Goal: Task Accomplishment & Management: Manage account settings

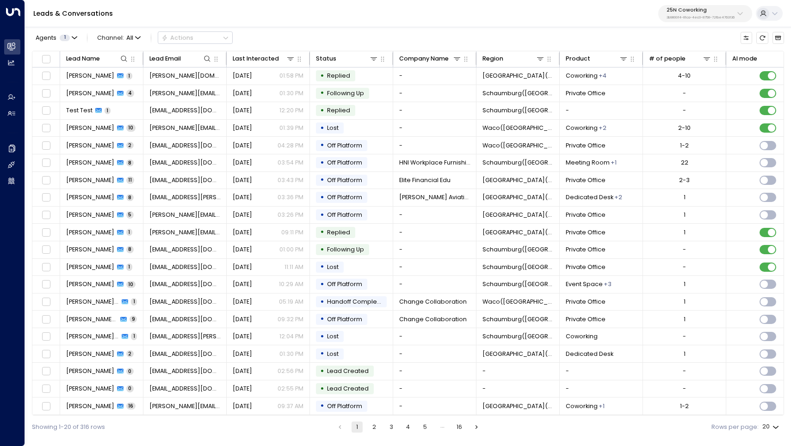
click at [687, 14] on div "25N Coworking 3b9800f4-81ca-4ec0-8758-72fbe4763f36" at bounding box center [700, 13] width 68 height 12
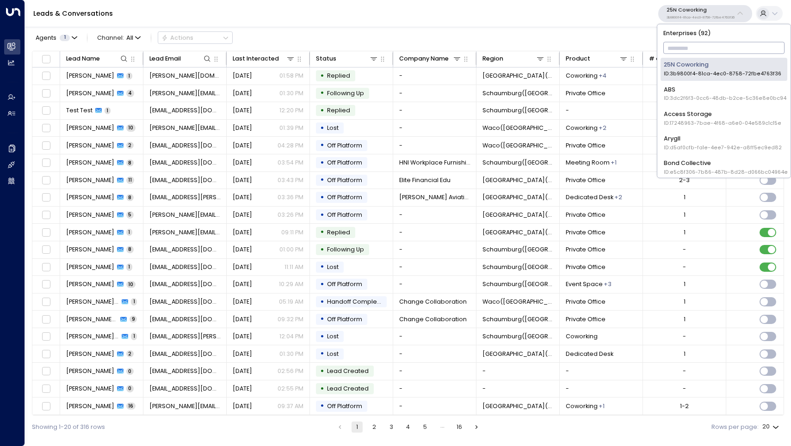
type input "*"
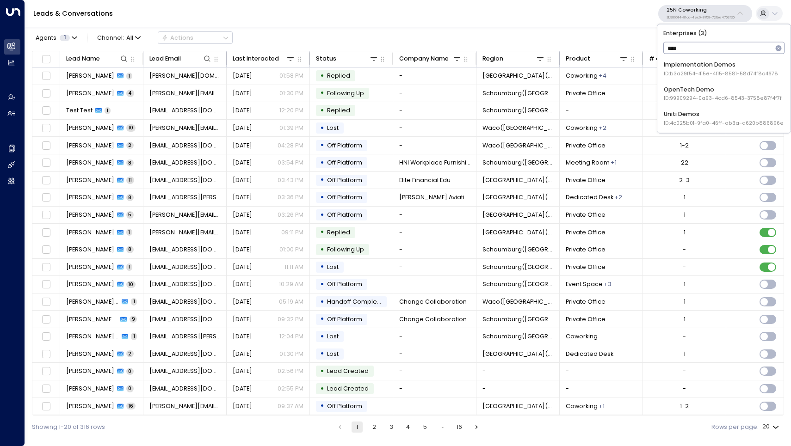
type input "****"
click at [693, 112] on div "Uniti Demos ID: 4c025b01-9fa0-46ff-ab3a-a620b886896e" at bounding box center [724, 118] width 120 height 17
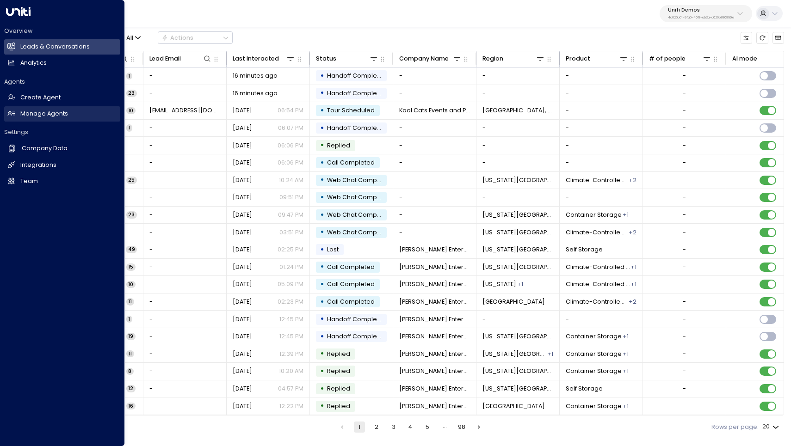
click at [32, 114] on h2 "Manage Agents" at bounding box center [44, 114] width 48 height 9
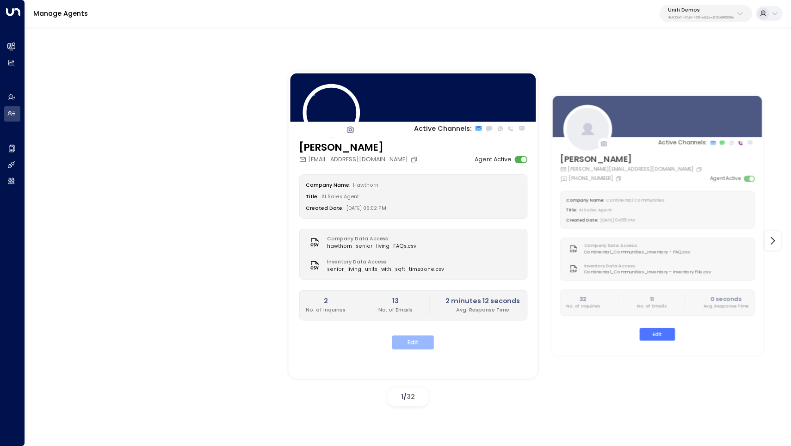
click at [416, 338] on button "Edit" at bounding box center [413, 343] width 42 height 14
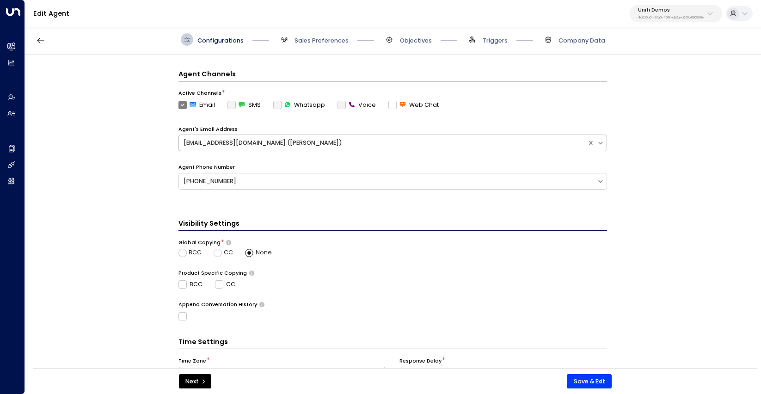
scroll to position [204, 0]
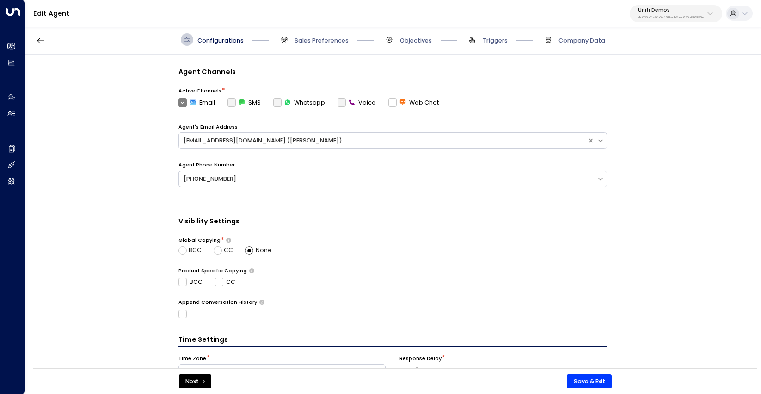
click at [338, 101] on label "Voice" at bounding box center [357, 102] width 38 height 8
click at [338, 106] on div "Agent Channels Active Channels * Email SMS Whatsapp Voice Web Chat Agent's Emai…" at bounding box center [392, 133] width 429 height 133
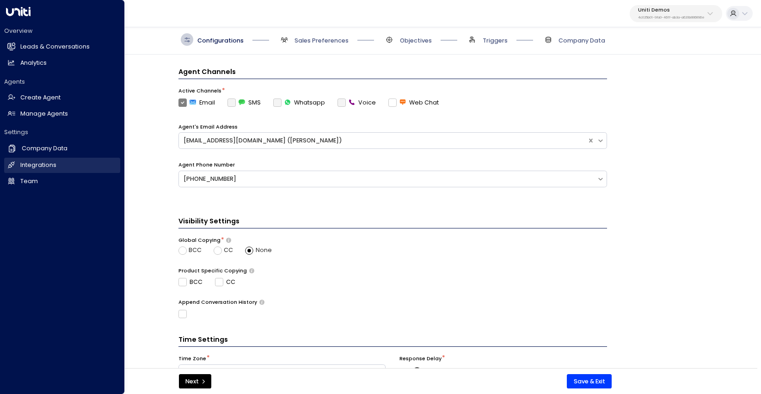
click at [43, 162] on h2 "Integrations" at bounding box center [38, 165] width 36 height 9
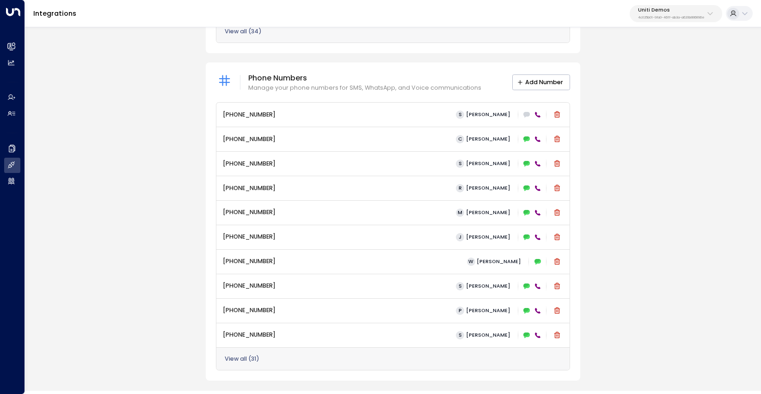
scroll to position [404, 0]
drag, startPoint x: 266, startPoint y: 109, endPoint x: 200, endPoint y: 105, distance: 66.7
click at [200, 105] on div "Email Set up an email integration for the business email that can be assigned t…" at bounding box center [393, 33] width 736 height 696
click at [452, 109] on div "+13322919236 S Suzanne" at bounding box center [393, 115] width 340 height 12
click at [525, 112] on icon at bounding box center [526, 115] width 6 height 6
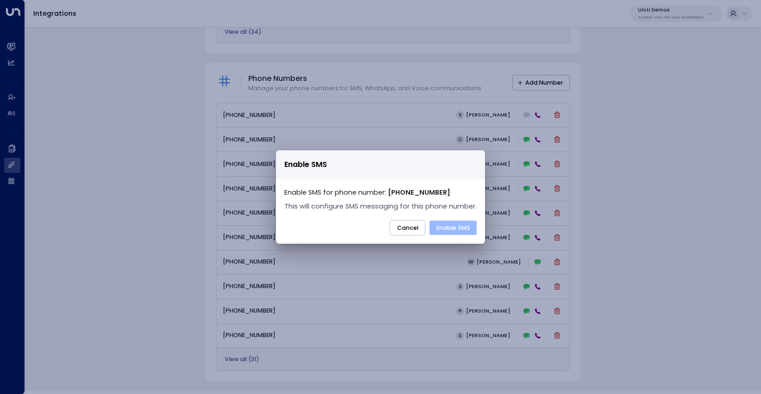
click at [445, 227] on button "Enable SMS" at bounding box center [453, 228] width 47 height 15
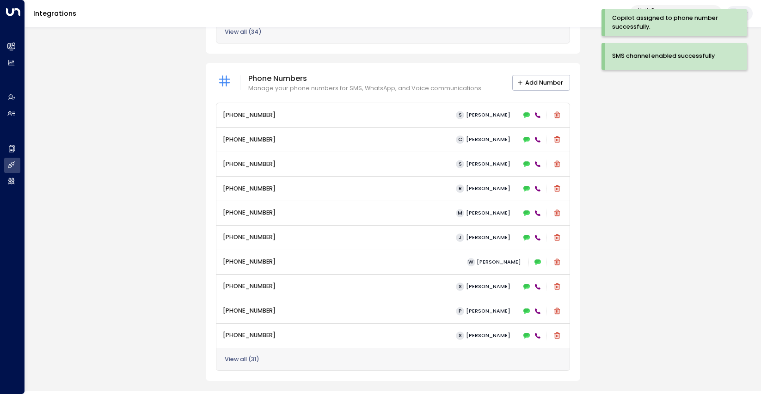
click at [536, 113] on icon at bounding box center [538, 115] width 6 height 6
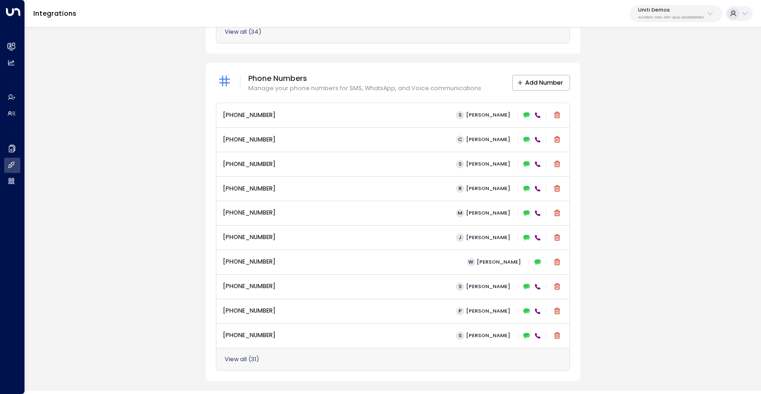
click at [536, 112] on icon at bounding box center [538, 115] width 6 height 6
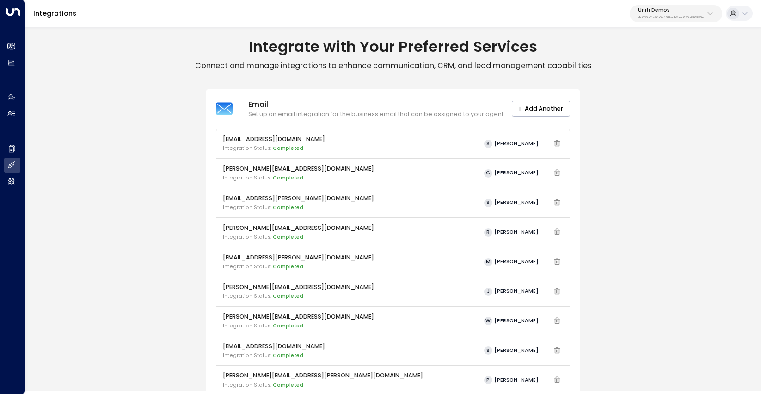
scroll to position [0, 0]
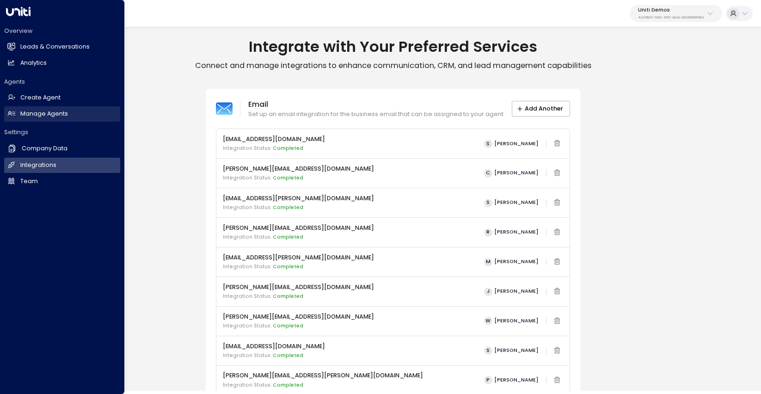
click at [52, 110] on h2 "Manage Agents" at bounding box center [44, 114] width 48 height 9
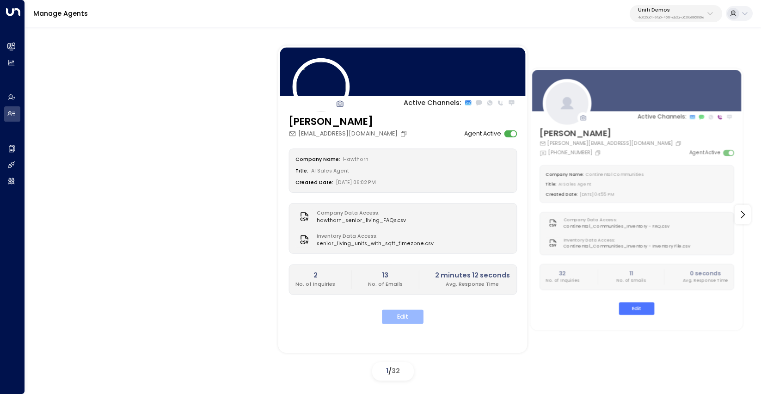
click at [397, 317] on button "Edit" at bounding box center [403, 316] width 42 height 14
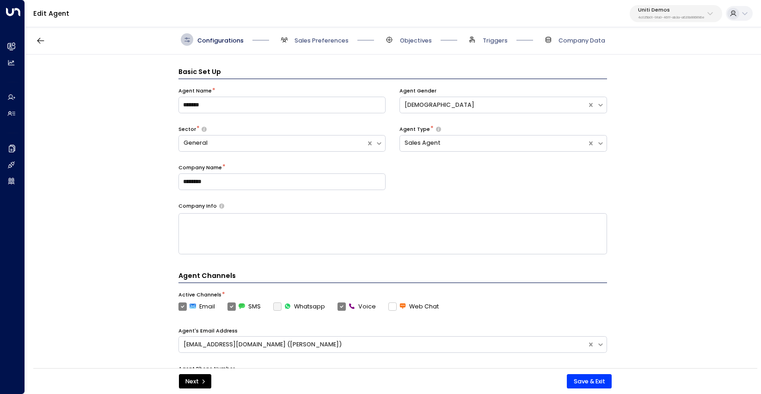
click at [304, 235] on textarea at bounding box center [392, 233] width 429 height 41
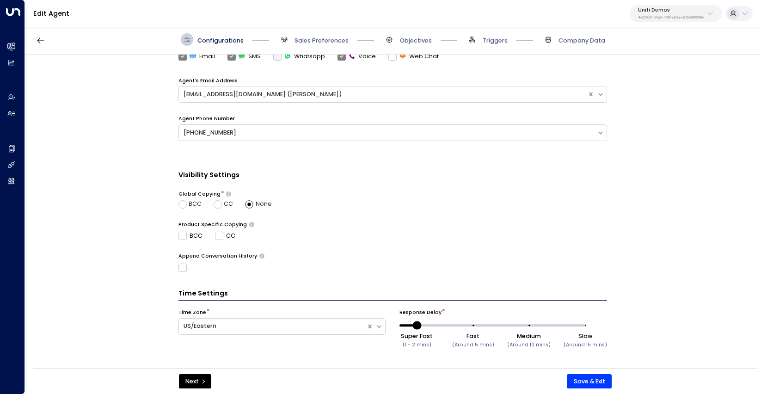
scroll to position [250, 0]
click at [309, 38] on span "Sales Preferences" at bounding box center [322, 41] width 54 height 8
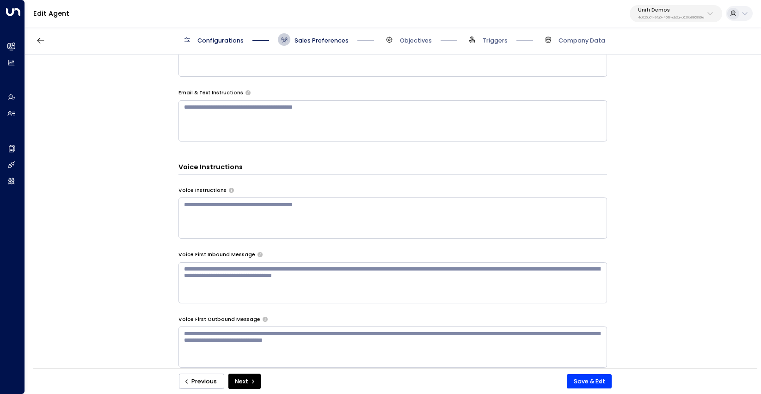
scroll to position [515, 0]
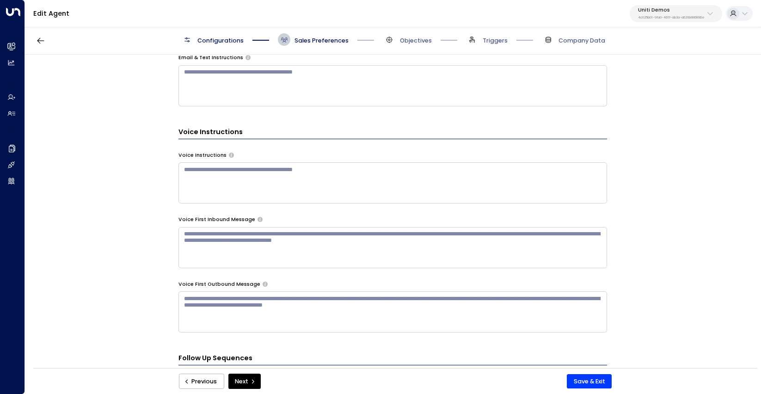
click at [345, 181] on textarea at bounding box center [392, 182] width 429 height 41
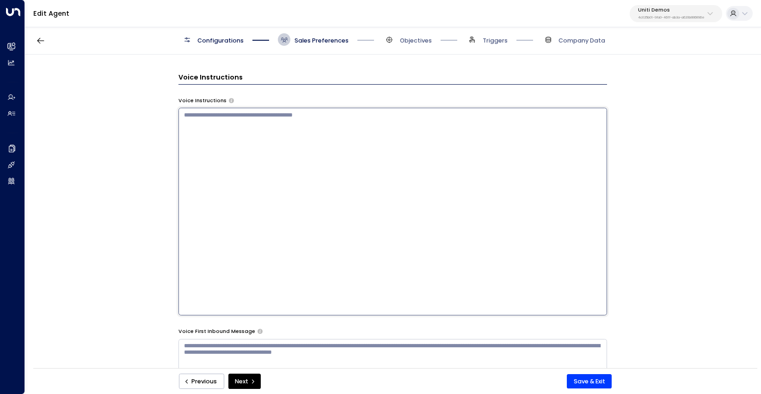
scroll to position [566, 0]
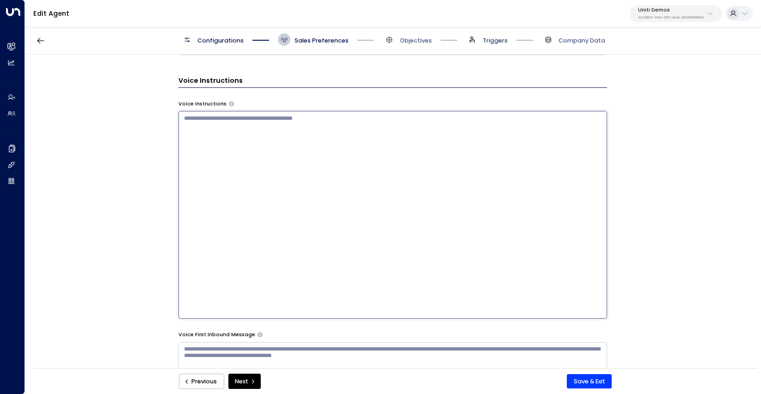
click at [492, 42] on span "Triggers" at bounding box center [495, 41] width 25 height 8
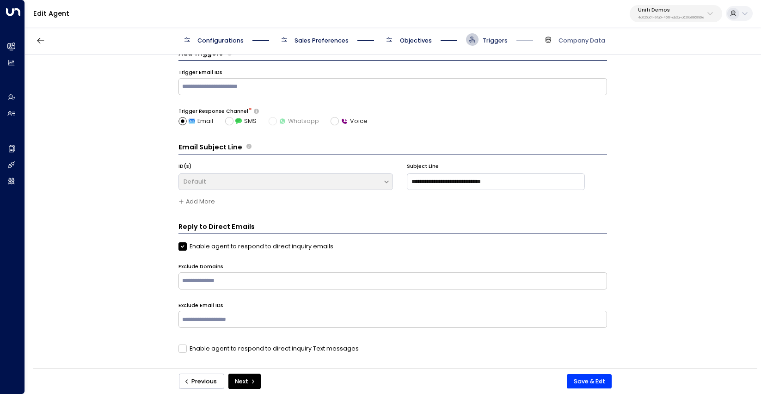
scroll to position [12, 0]
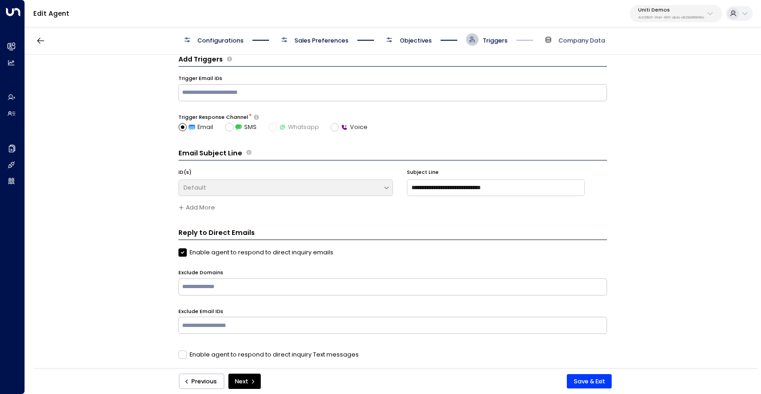
click at [574, 38] on span "Company Data" at bounding box center [582, 41] width 47 height 8
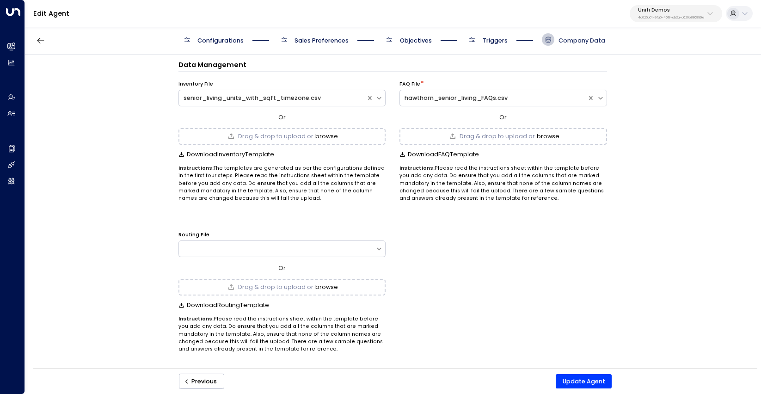
scroll to position [5, 0]
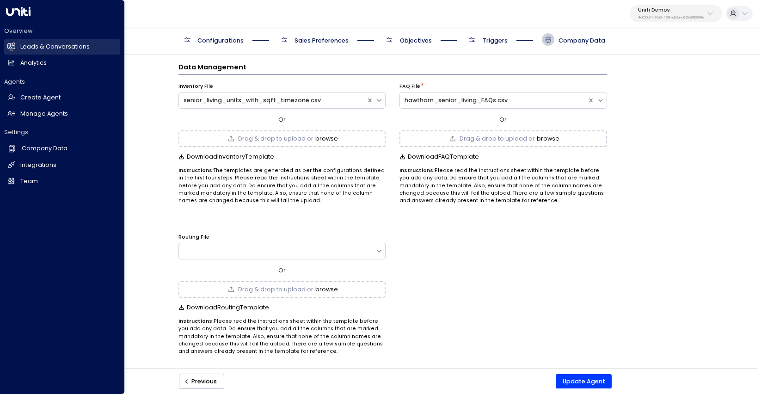
click at [35, 47] on h2 "Leads & Conversations" at bounding box center [54, 47] width 69 height 9
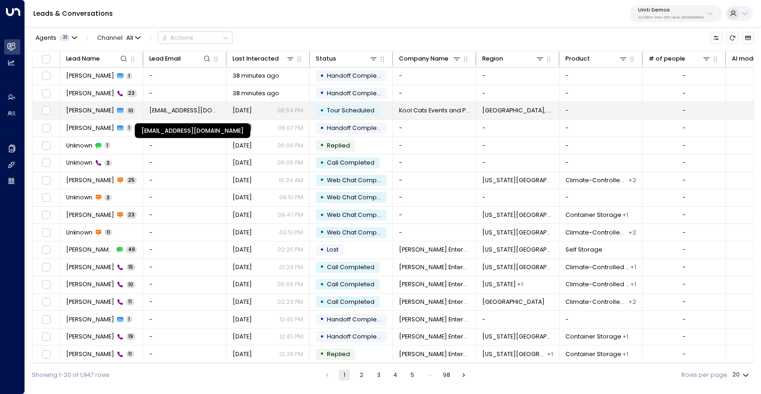
click at [185, 111] on span "[EMAIL_ADDRESS][DOMAIN_NAME]" at bounding box center [184, 110] width 71 height 8
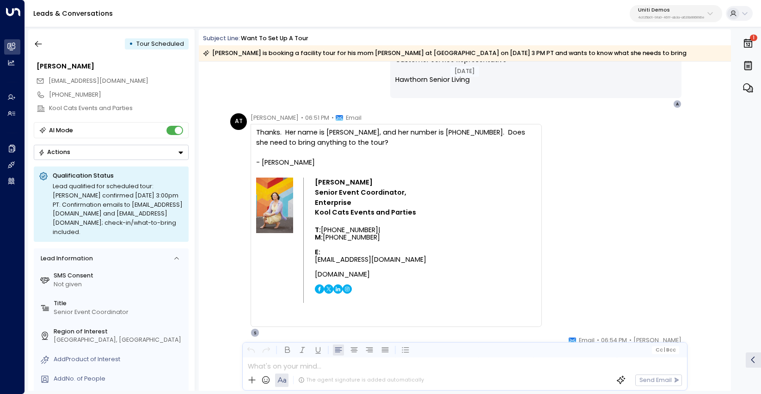
scroll to position [1777, 0]
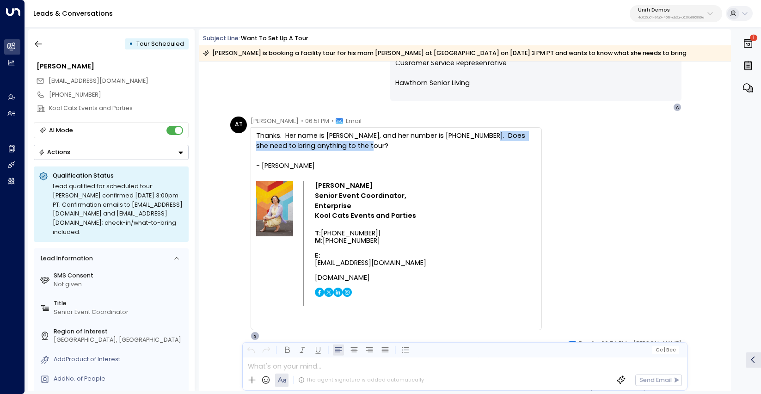
drag, startPoint x: 486, startPoint y: 136, endPoint x: 490, endPoint y: 142, distance: 7.1
click at [490, 142] on div "Thanks. Her name is Kim Traeger, and her number is 555-555-5555. Does she need …" at bounding box center [396, 141] width 280 height 20
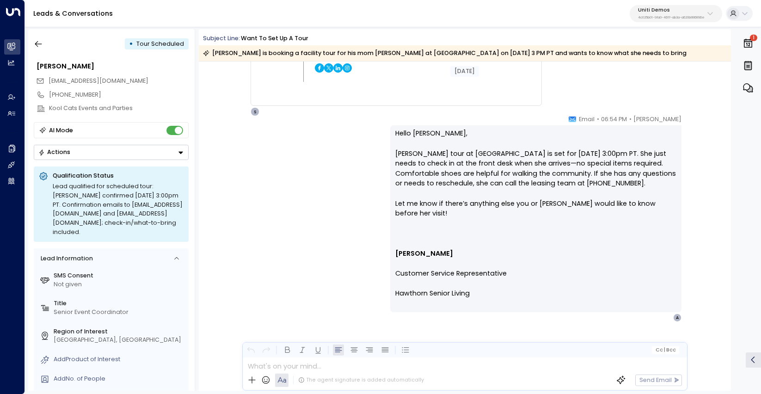
scroll to position [2000, 0]
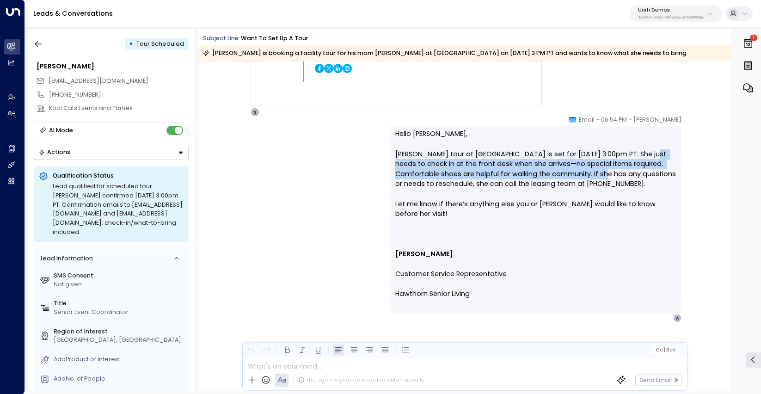
drag, startPoint x: 649, startPoint y: 153, endPoint x: 587, endPoint y: 171, distance: 64.5
click at [587, 171] on p "Hello Adrian, Kim’s tour at Camden Springs is set for Monday, September 29 at 3…" at bounding box center [535, 219] width 281 height 180
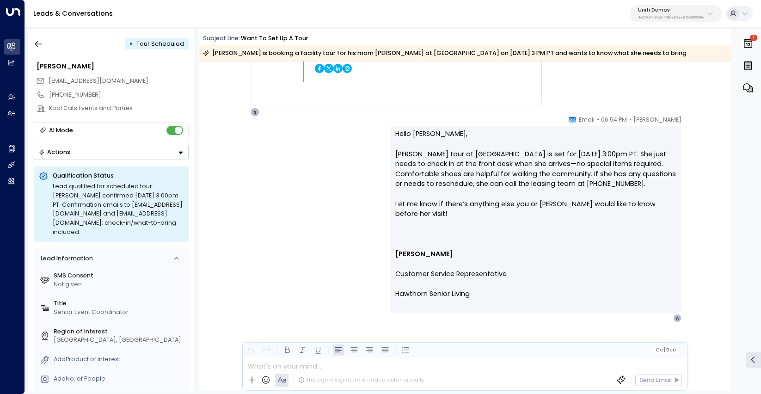
click at [321, 202] on div "Suzanne • 06:54 PM • Email Hello Adrian, Kim’s tour at Camden Springs is set fo…" at bounding box center [465, 219] width 474 height 208
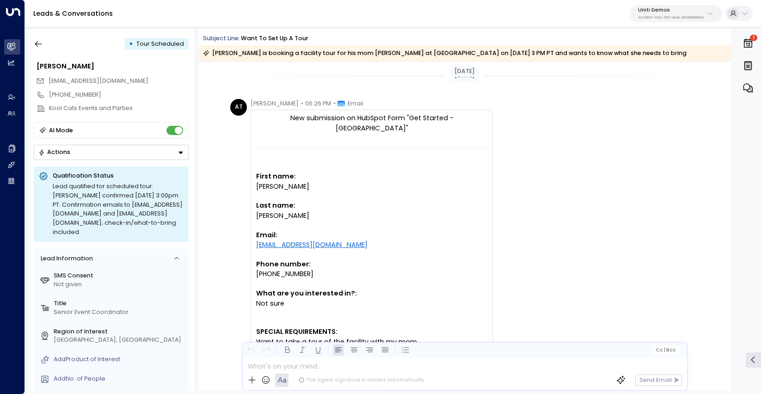
scroll to position [0, 0]
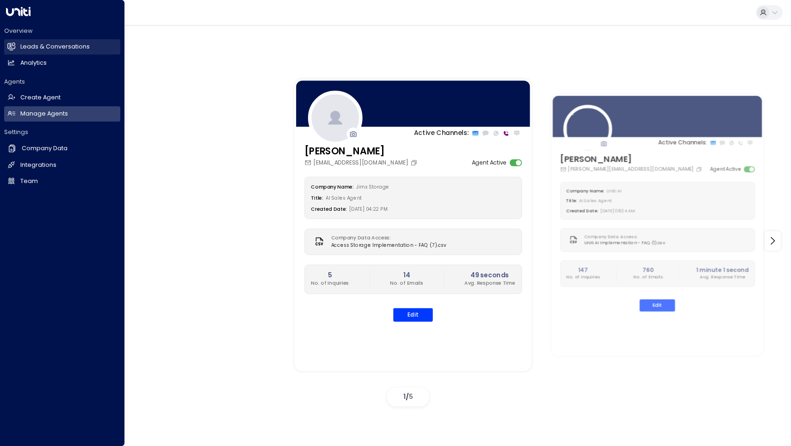
click at [48, 42] on link "Leads & Conversations Leads & Conversations" at bounding box center [62, 46] width 116 height 15
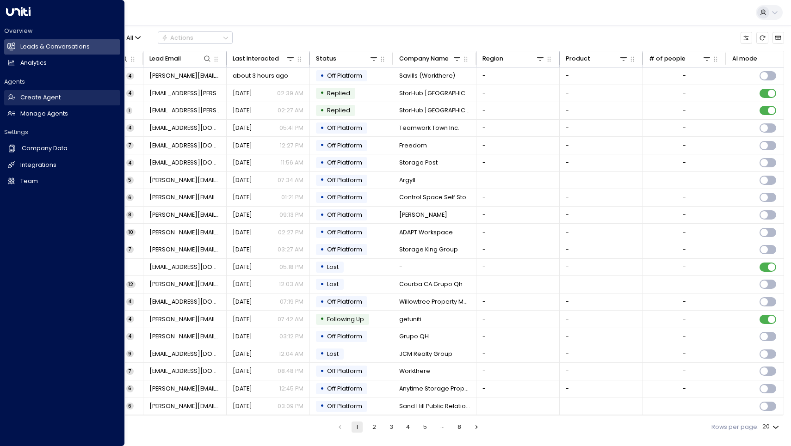
click at [40, 95] on h2 "Create Agent" at bounding box center [40, 97] width 40 height 9
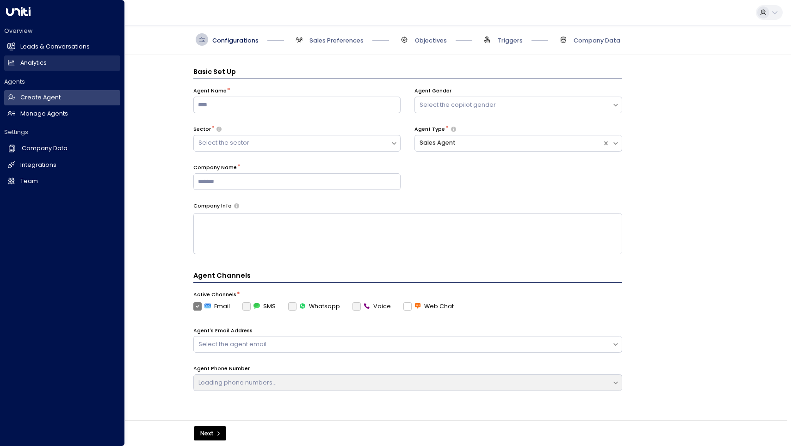
scroll to position [12, 0]
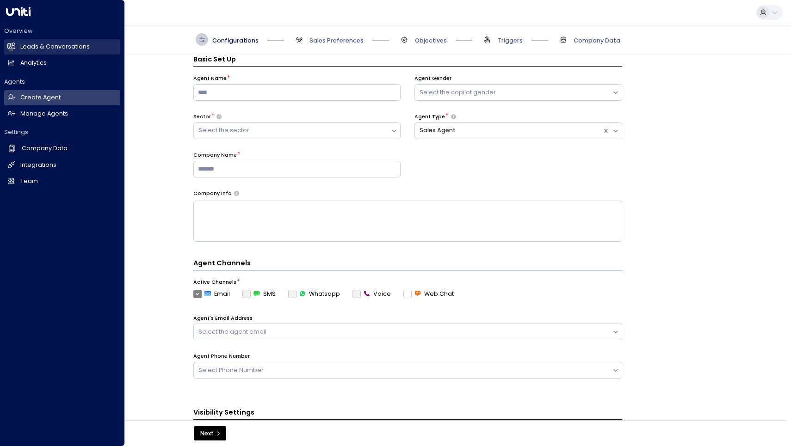
click at [42, 47] on h2 "Leads & Conversations" at bounding box center [54, 47] width 69 height 9
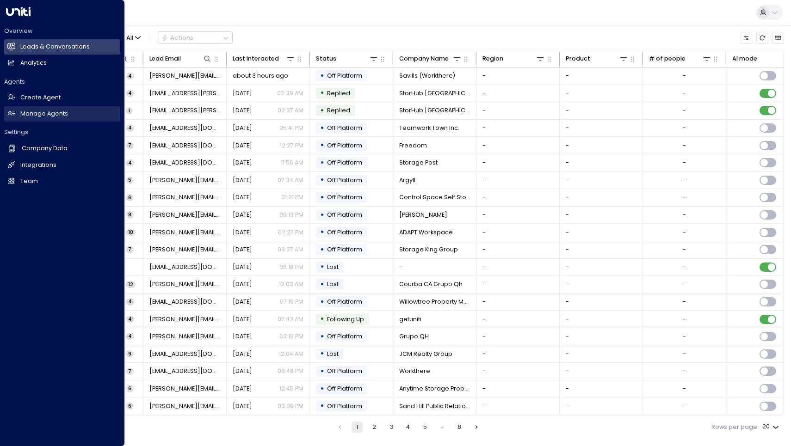
click at [40, 110] on h2 "Manage Agents" at bounding box center [44, 114] width 48 height 9
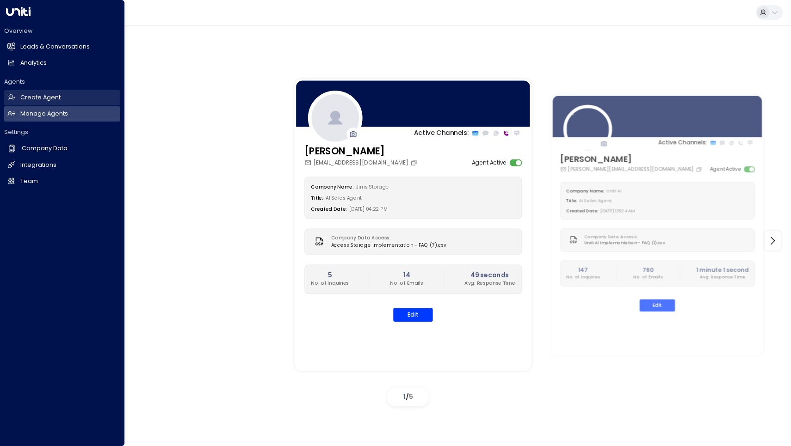
click at [43, 95] on h2 "Create Agent" at bounding box center [40, 97] width 40 height 9
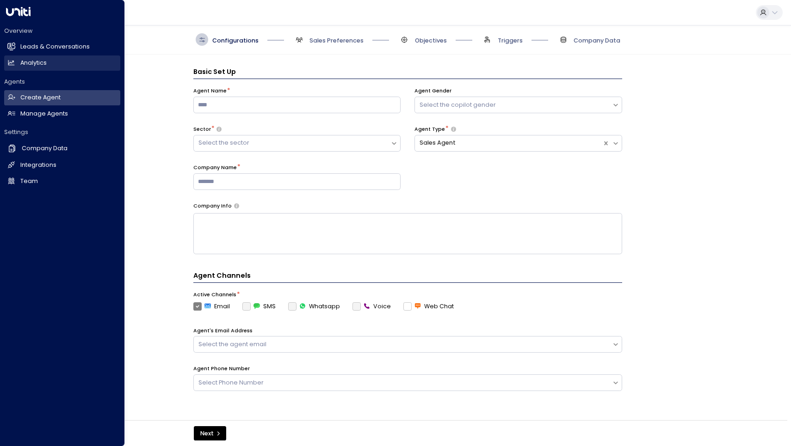
click at [42, 63] on h2 "Analytics" at bounding box center [33, 63] width 26 height 9
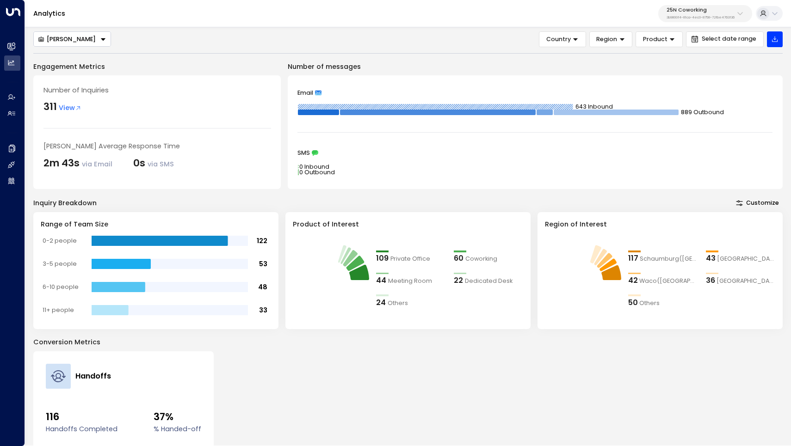
click at [711, 17] on p "3b9800f4-81ca-4ec0-8758-72fbe4763f36" at bounding box center [700, 18] width 68 height 4
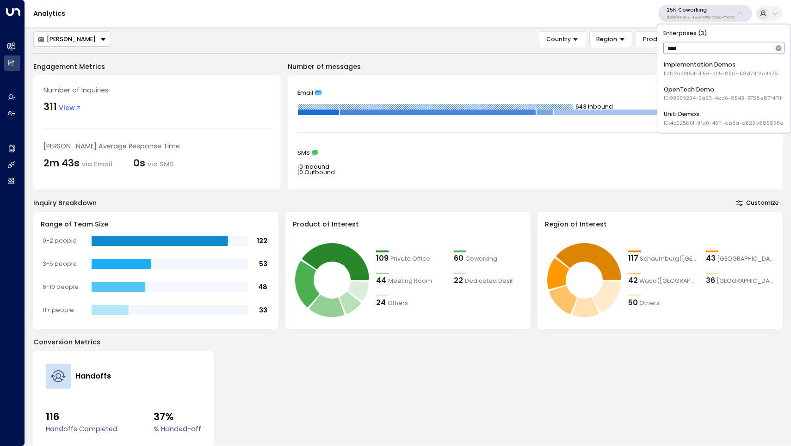
type input "****"
click at [692, 113] on div "Uniti Demos ID: 4c025b01-9fa0-46ff-ab3a-a620b886896e" at bounding box center [724, 118] width 120 height 17
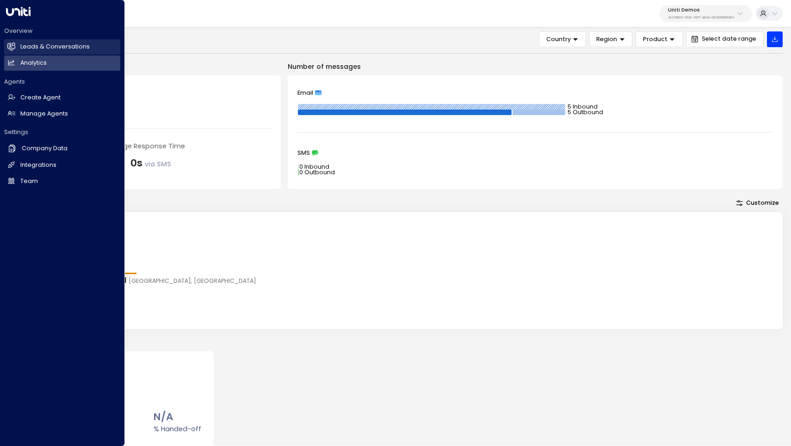
click at [51, 45] on h2 "Leads & Conversations" at bounding box center [54, 47] width 69 height 9
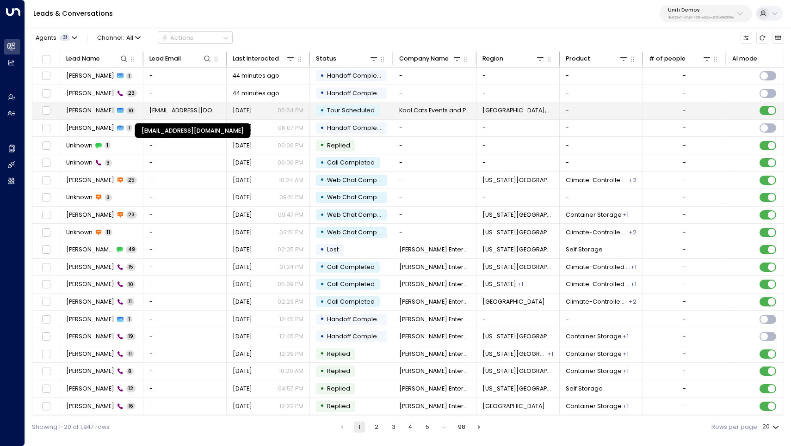
click at [169, 112] on span "[EMAIL_ADDRESS][DOMAIN_NAME]" at bounding box center [184, 110] width 71 height 8
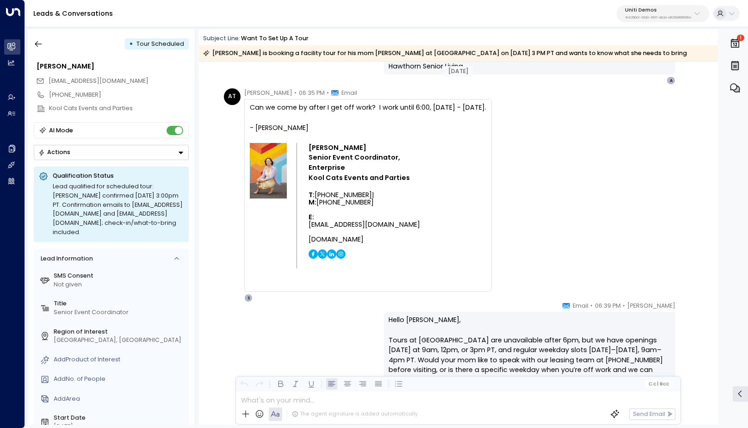
scroll to position [976, 0]
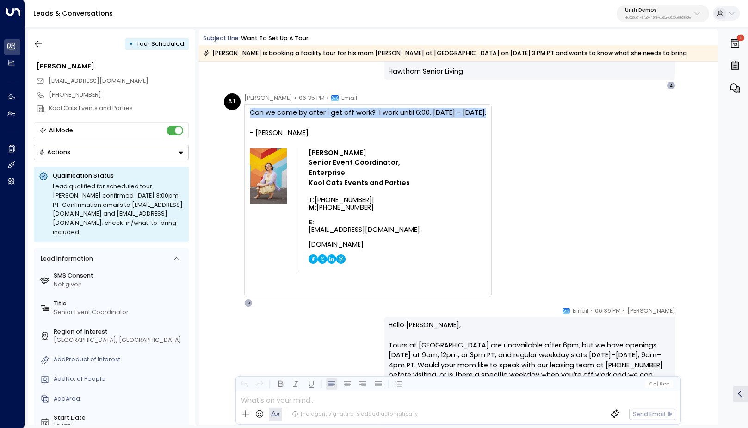
drag, startPoint x: 248, startPoint y: 113, endPoint x: 485, endPoint y: 115, distance: 236.8
click at [485, 115] on div "Can we come by after I get off work? I work until 6:00, Monday - Friday. - Adri…" at bounding box center [367, 200] width 247 height 193
click at [505, 112] on div "AT Adrian Traeger • 06:35 PM • Email Can we come by after I get off work? I wor…" at bounding box center [460, 200] width 472 height 214
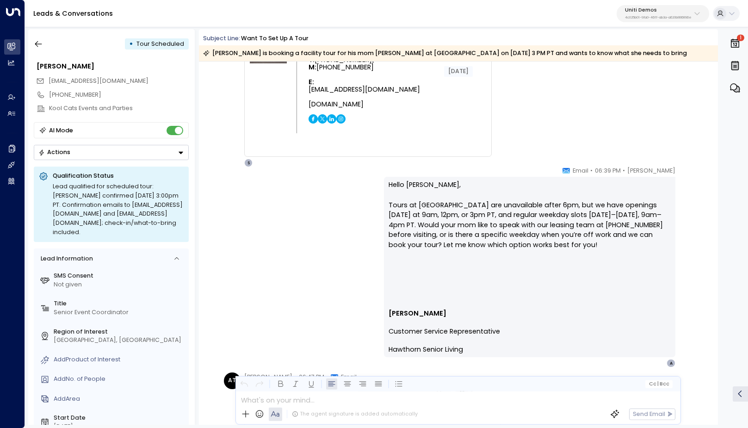
scroll to position [1120, 0]
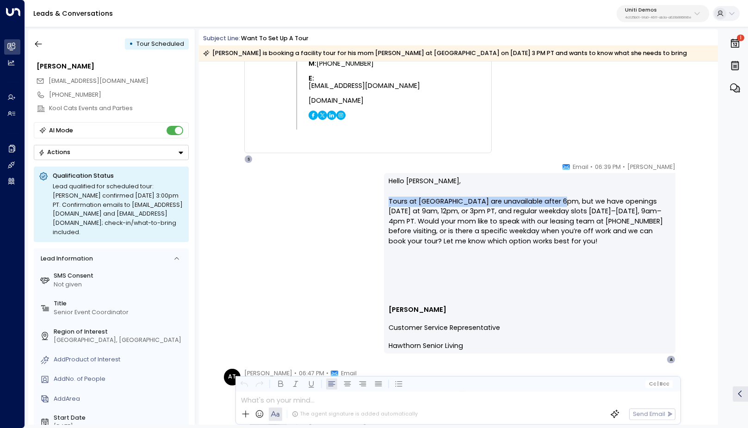
drag, startPoint x: 389, startPoint y: 203, endPoint x: 562, endPoint y: 197, distance: 173.0
click at [562, 197] on p "Hello Adrian, Tours at Camden Springs are unavailable after 6pm, but we have op…" at bounding box center [528, 236] width 281 height 120
click at [562, 201] on p "Hello Adrian, Tours at Camden Springs are unavailable after 6pm, but we have op…" at bounding box center [528, 236] width 281 height 120
drag, startPoint x: 409, startPoint y: 220, endPoint x: 432, endPoint y: 218, distance: 23.2
click at [432, 218] on p "Hello Adrian, Tours at Camden Springs are unavailable after 6pm, but we have op…" at bounding box center [528, 236] width 281 height 120
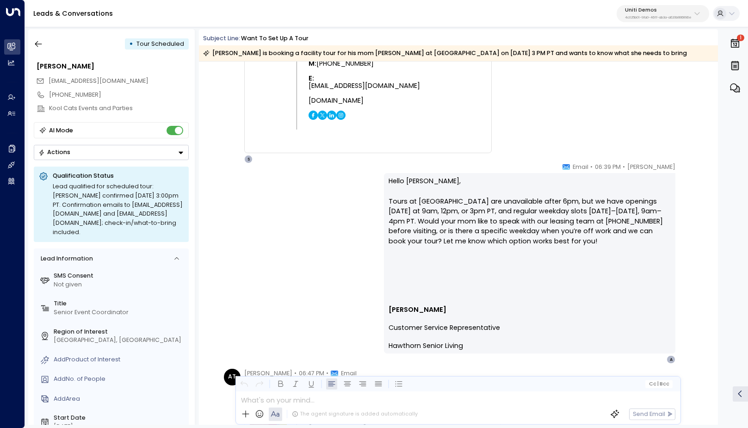
click at [439, 185] on p "Hello Adrian, Tours at Camden Springs are unavailable after 6pm, but we have op…" at bounding box center [528, 236] width 281 height 120
drag, startPoint x: 388, startPoint y: 201, endPoint x: 560, endPoint y: 201, distance: 172.9
click at [560, 201] on p "Hello Adrian, Tours at Camden Springs are unavailable after 6pm, but we have op…" at bounding box center [528, 236] width 281 height 120
click at [468, 187] on p "Hello Adrian, Tours at Camden Springs are unavailable after 6pm, but we have op…" at bounding box center [528, 236] width 281 height 120
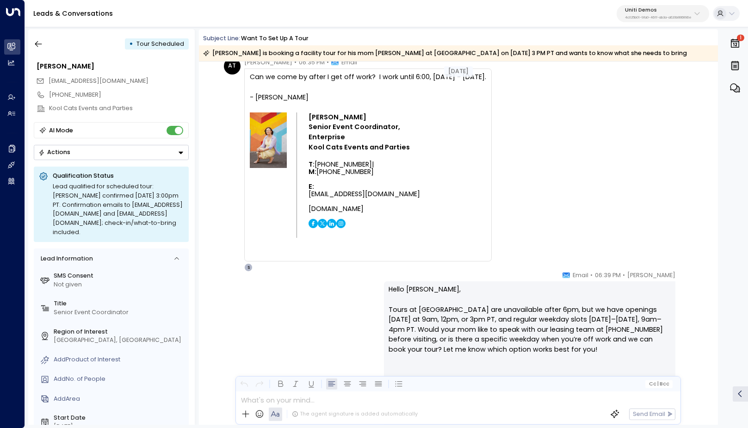
scroll to position [1012, 0]
drag, startPoint x: 388, startPoint y: 309, endPoint x: 562, endPoint y: 304, distance: 173.5
click at [562, 304] on p "Hello Adrian, Tours at Camden Springs are unavailable after 6pm, but we have op…" at bounding box center [528, 344] width 281 height 120
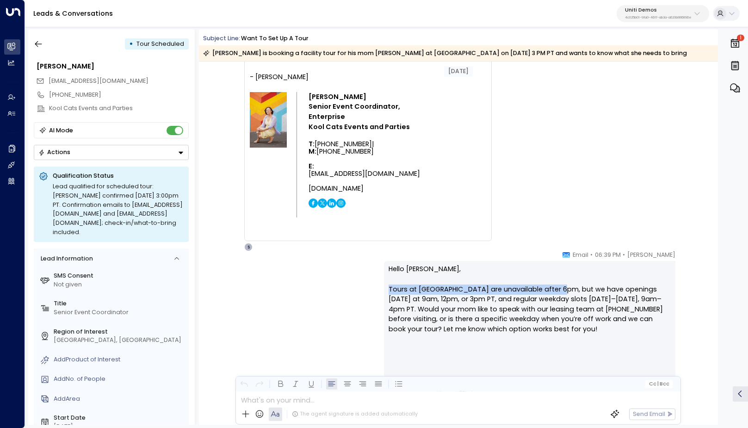
scroll to position [1031, 0]
click at [516, 266] on p "Hello Adrian, Tours at Camden Springs are unavailable after 6pm, but we have op…" at bounding box center [528, 325] width 281 height 120
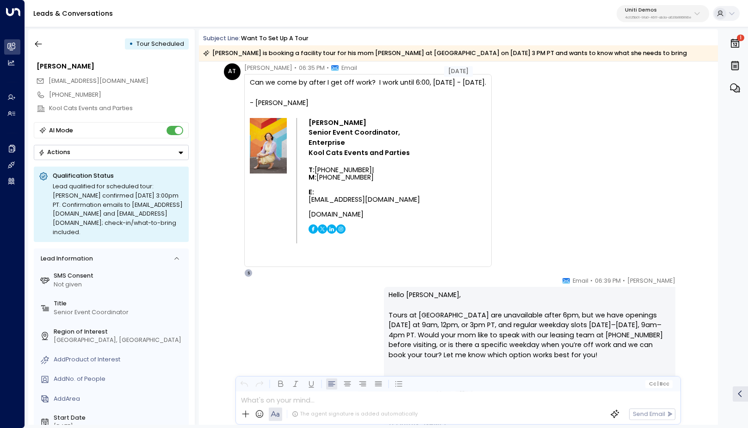
scroll to position [1004, 0]
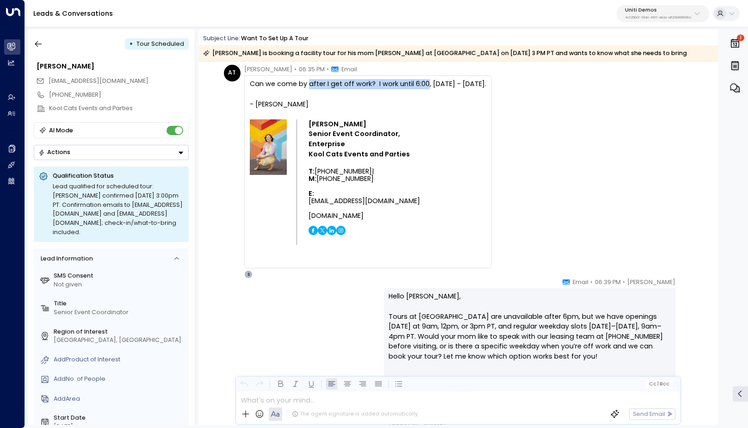
drag, startPoint x: 308, startPoint y: 84, endPoint x: 422, endPoint y: 84, distance: 114.7
click at [422, 84] on div "Can we come by after I get off work? I work until 6:00, Monday - Friday." at bounding box center [368, 84] width 236 height 10
drag, startPoint x: 487, startPoint y: 315, endPoint x: 559, endPoint y: 315, distance: 71.7
click at [559, 315] on p "Hello Adrian, Tours at Camden Springs are unavailable after 6pm, but we have op…" at bounding box center [528, 351] width 281 height 120
click at [444, 323] on p "Hello Adrian, Tours at Camden Springs are unavailable after 6pm, but we have op…" at bounding box center [528, 351] width 281 height 120
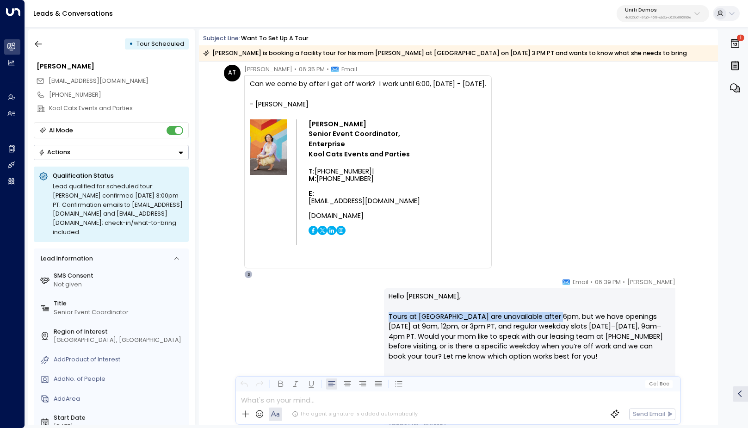
drag, startPoint x: 387, startPoint y: 314, endPoint x: 560, endPoint y: 314, distance: 172.9
click at [560, 314] on div "Hello Adrian, Tours at Camden Springs are unavailable after 6pm, but we have op…" at bounding box center [529, 378] width 291 height 180
click at [515, 346] on p "Hello Adrian, Tours at Camden Springs are unavailable after 6pm, but we have op…" at bounding box center [528, 351] width 281 height 120
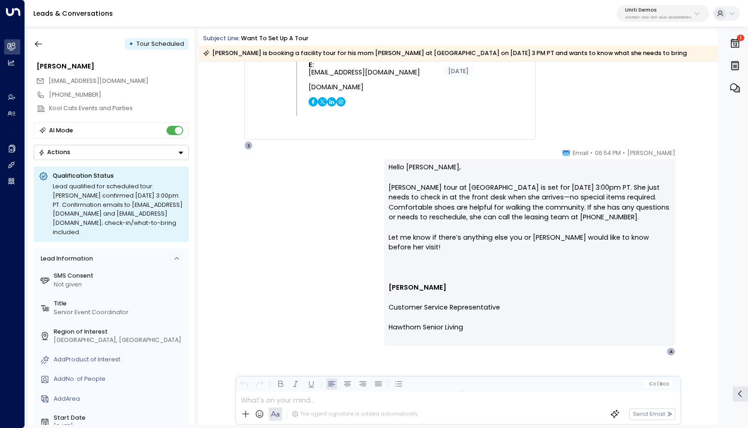
scroll to position [1967, 0]
click at [340, 270] on div "Suzanne • 06:54 PM • Email Hello Adrian, Kim’s tour at Camden Springs is set fo…" at bounding box center [458, 253] width 474 height 208
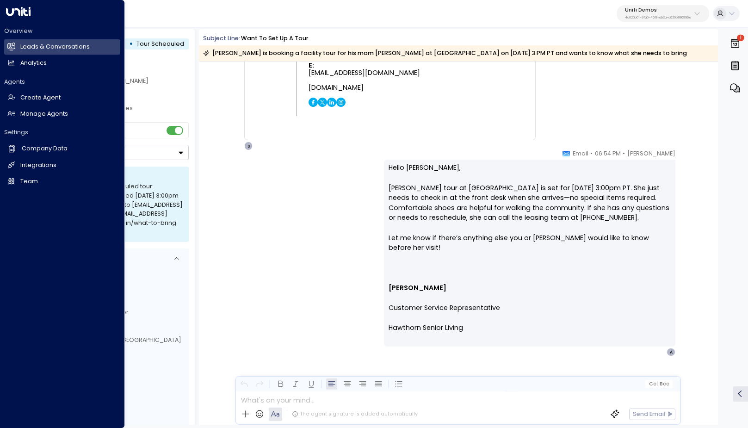
click at [15, 16] on icon at bounding box center [18, 11] width 25 height 9
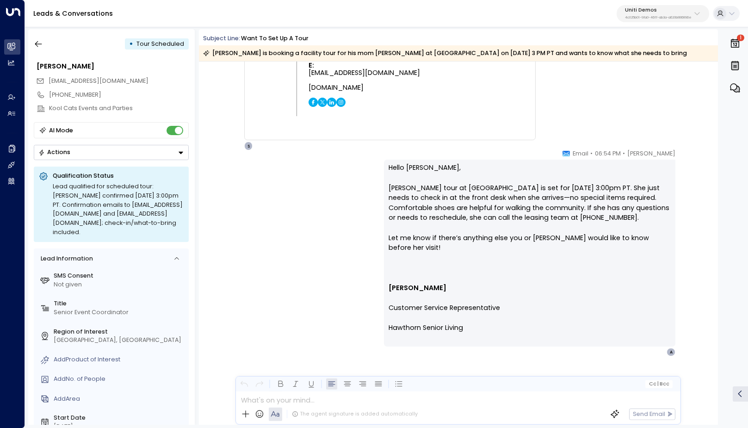
click at [671, 12] on p "Uniti Demos" at bounding box center [658, 10] width 67 height 6
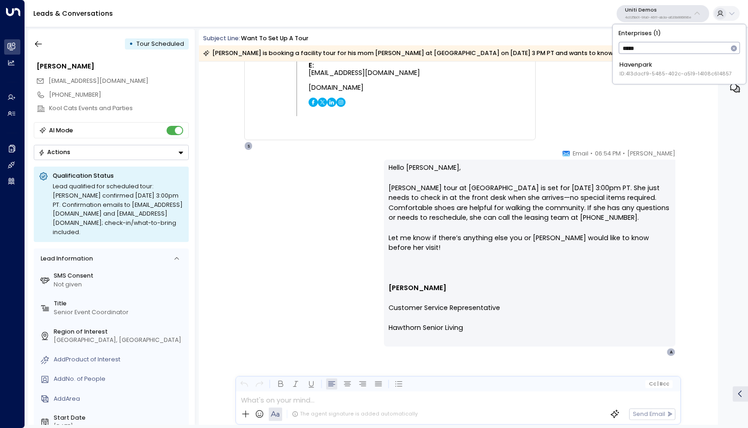
type input "*****"
click at [668, 71] on span "ID: 413dacf9-5485-402c-a519-14108c614857" at bounding box center [675, 73] width 112 height 7
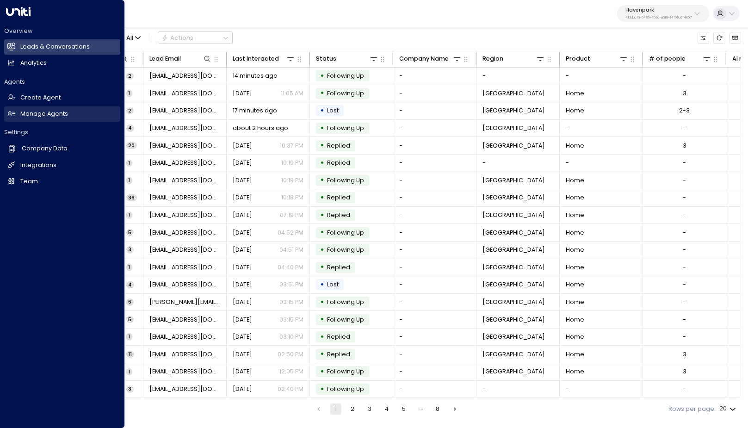
click at [33, 110] on h2 "Manage Agents" at bounding box center [44, 114] width 48 height 9
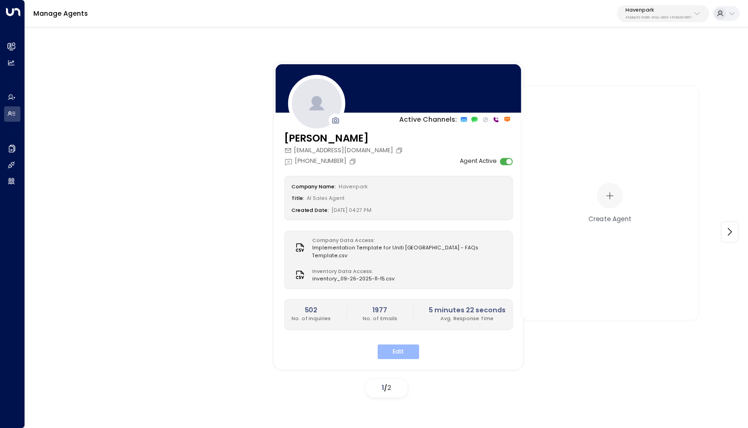
click at [392, 345] on button "Edit" at bounding box center [398, 352] width 42 height 14
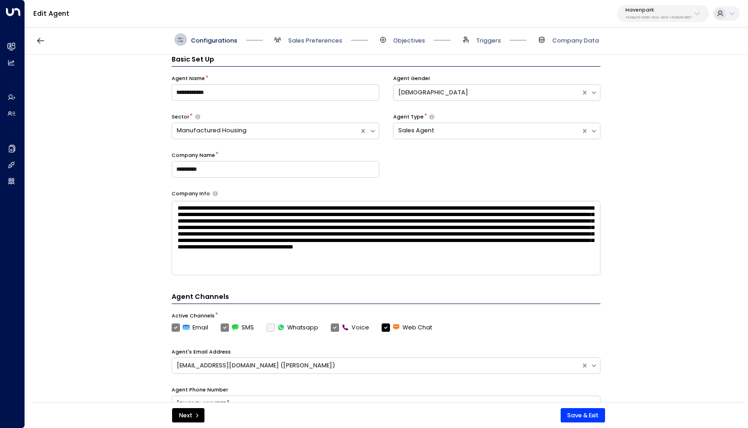
scroll to position [8, 0]
click at [313, 39] on span "Sales Preferences" at bounding box center [315, 41] width 54 height 8
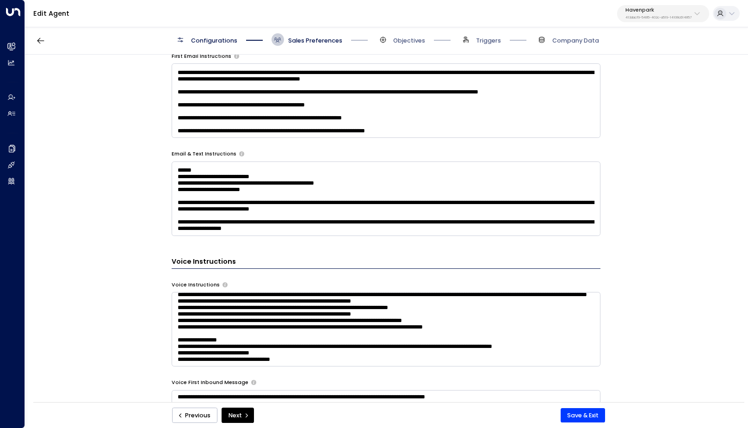
scroll to position [33, 0]
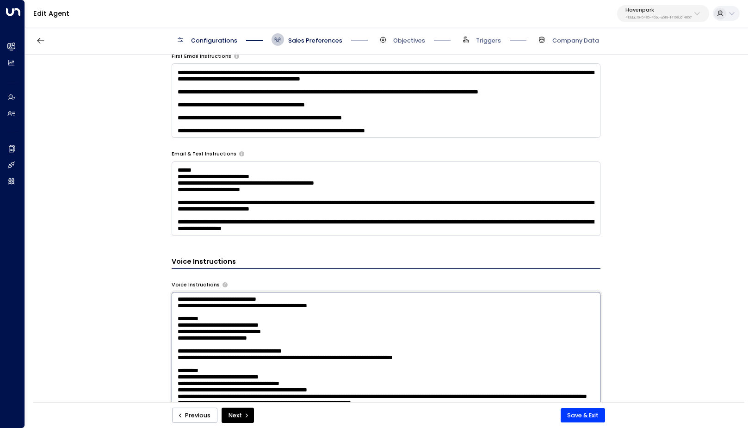
drag, startPoint x: 295, startPoint y: 346, endPoint x: 260, endPoint y: 337, distance: 36.5
click at [260, 337] on textarea at bounding box center [386, 396] width 429 height 208
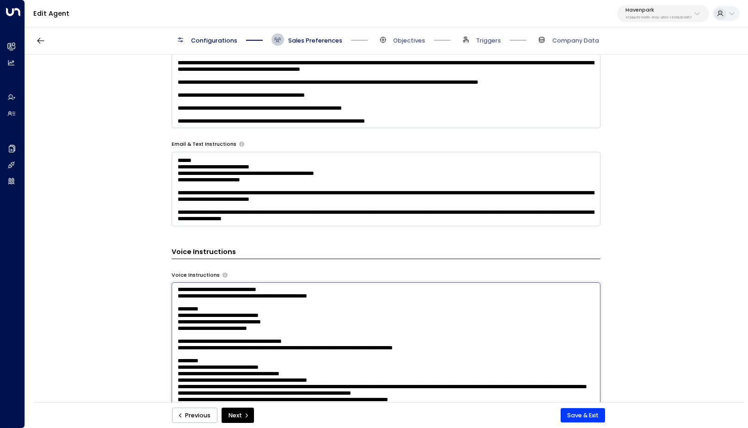
scroll to position [0, 0]
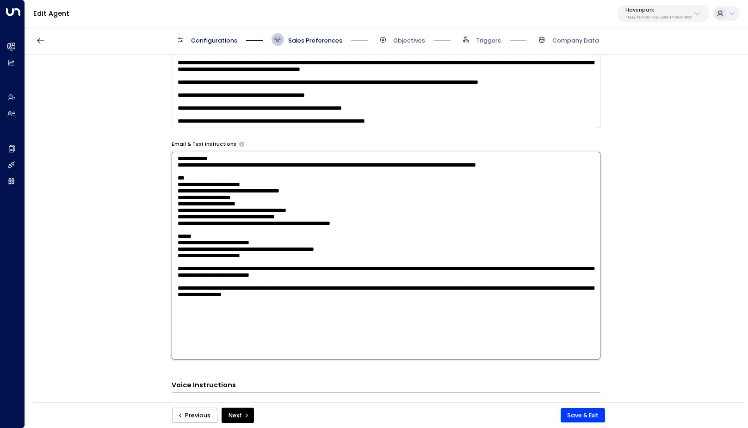
drag, startPoint x: 342, startPoint y: 216, endPoint x: 184, endPoint y: 169, distance: 164.5
click at [184, 169] on textarea "**********" at bounding box center [386, 256] width 429 height 208
drag, startPoint x: 177, startPoint y: 156, endPoint x: 338, endPoint y: 332, distance: 238.9
click at [338, 332] on textarea "**********" at bounding box center [386, 256] width 429 height 208
click at [449, 132] on div "**********" at bounding box center [386, 261] width 429 height 975
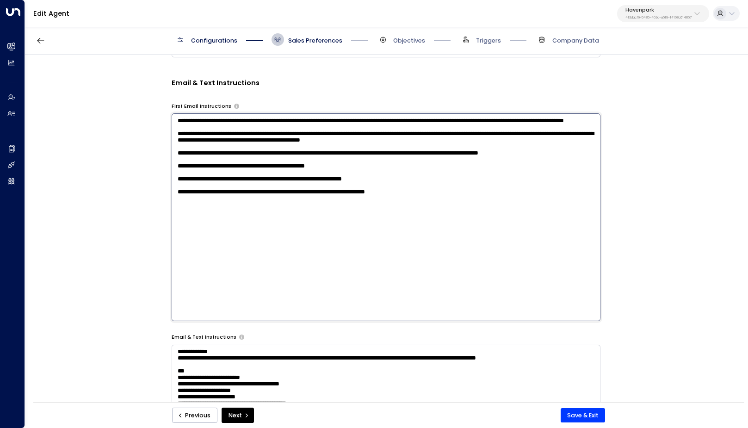
drag, startPoint x: 423, startPoint y: 179, endPoint x: 283, endPoint y: 174, distance: 140.2
click at [283, 174] on textarea "**********" at bounding box center [386, 217] width 429 height 208
drag, startPoint x: 422, startPoint y: 218, endPoint x: 174, endPoint y: 115, distance: 268.2
click at [174, 115] on textarea "**********" at bounding box center [386, 217] width 429 height 208
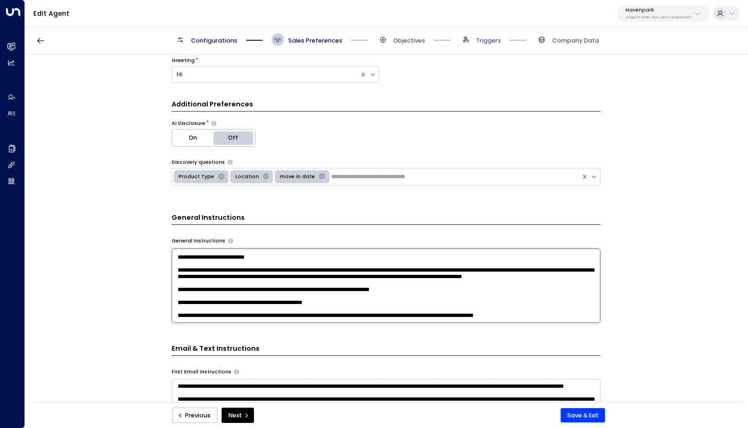
scroll to position [17, 0]
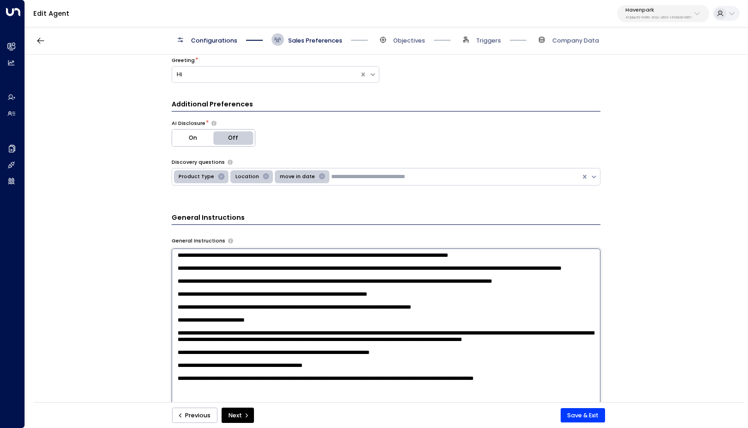
drag, startPoint x: 556, startPoint y: 283, endPoint x: 537, endPoint y: 278, distance: 19.6
click at [537, 278] on textarea at bounding box center [386, 352] width 429 height 208
click at [194, 249] on textarea at bounding box center [386, 352] width 429 height 208
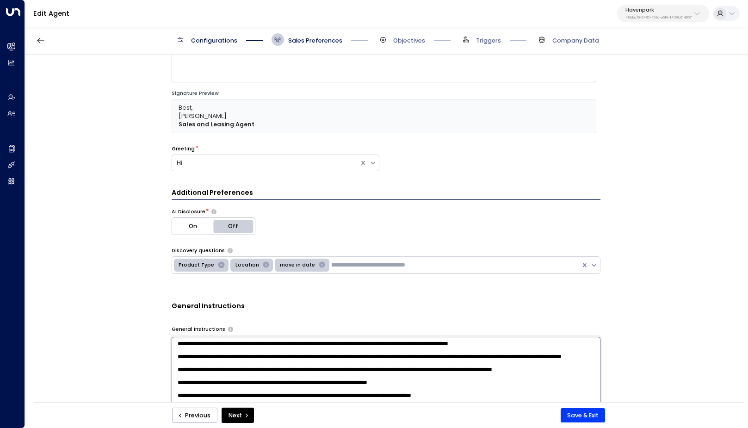
scroll to position [75, 0]
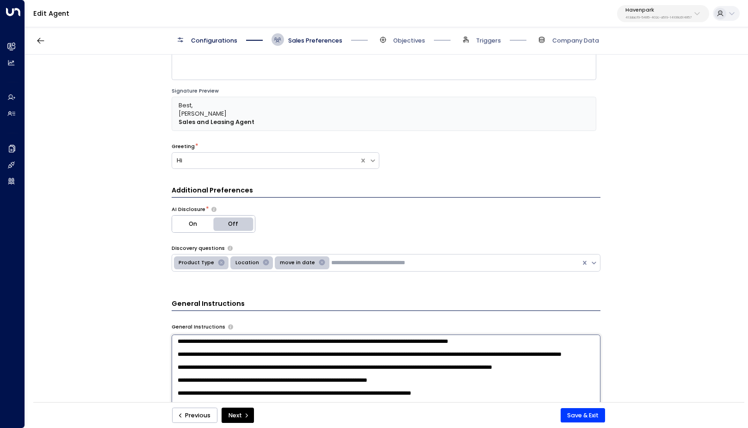
click at [659, 229] on div "**********" at bounding box center [386, 231] width 722 height 353
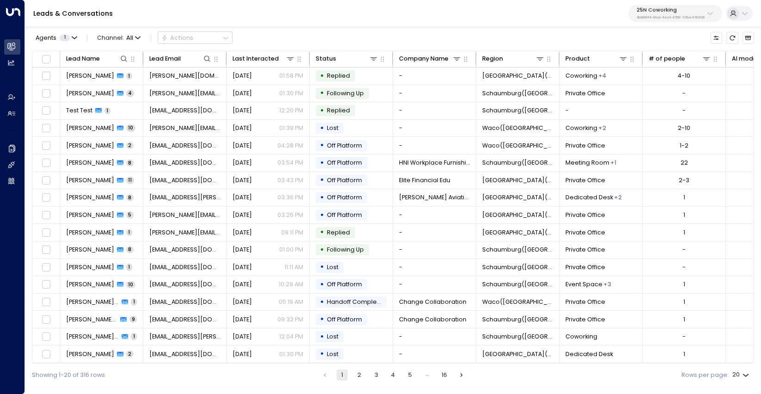
click at [677, 16] on p "3b9800f4-81ca-4ec0-8758-72fbe4763f36" at bounding box center [671, 18] width 68 height 4
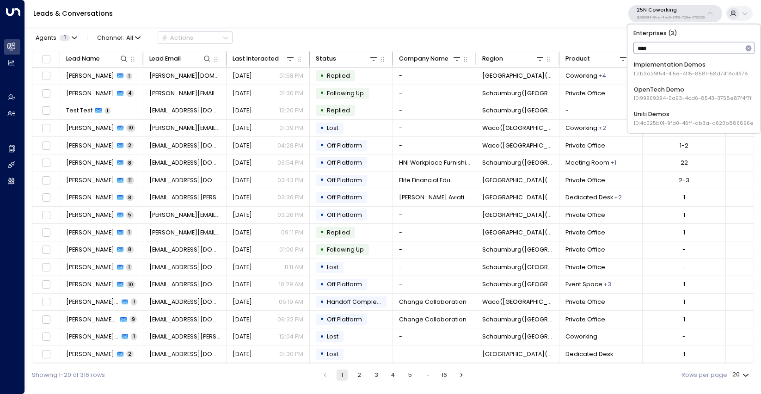
type input "****"
click at [671, 117] on div "Uniti Demos ID: 4c025b01-9fa0-46ff-ab3a-a620b886896e" at bounding box center [694, 118] width 120 height 17
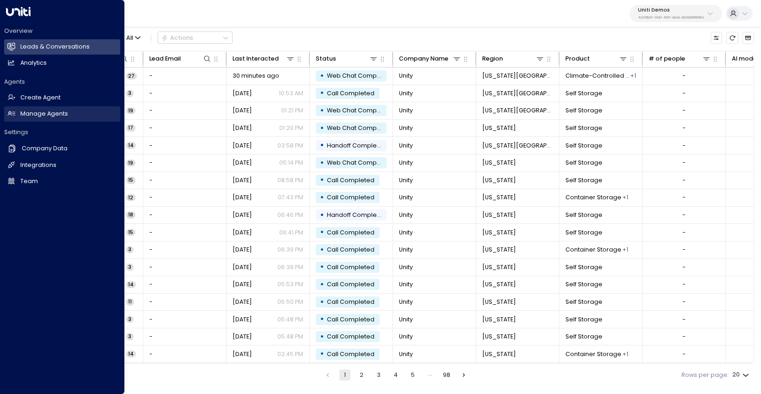
click at [25, 111] on h2 "Manage Agents" at bounding box center [44, 114] width 48 height 9
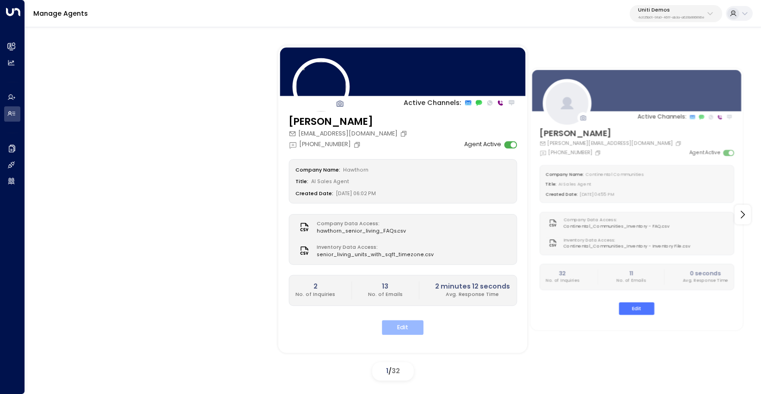
click at [406, 324] on button "Edit" at bounding box center [403, 327] width 42 height 14
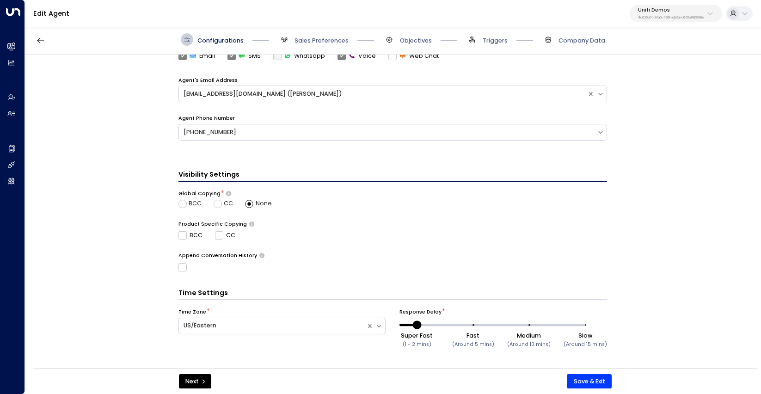
scroll to position [250, 0]
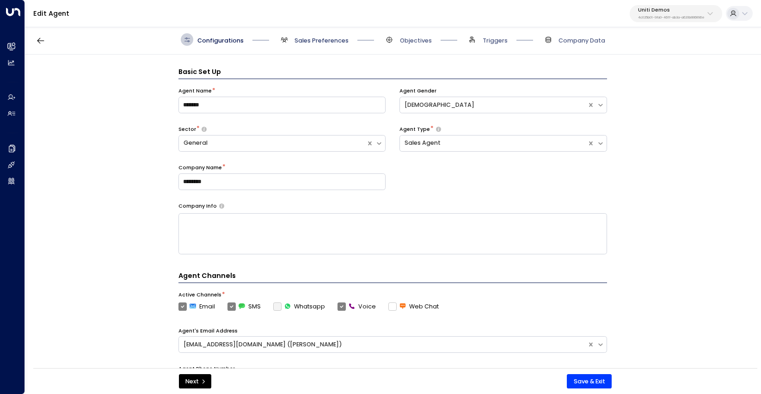
click at [310, 41] on span "Sales Preferences" at bounding box center [322, 41] width 54 height 8
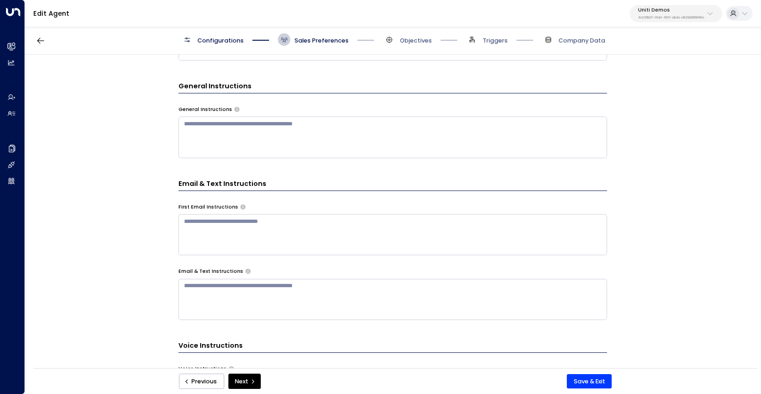
scroll to position [304, 0]
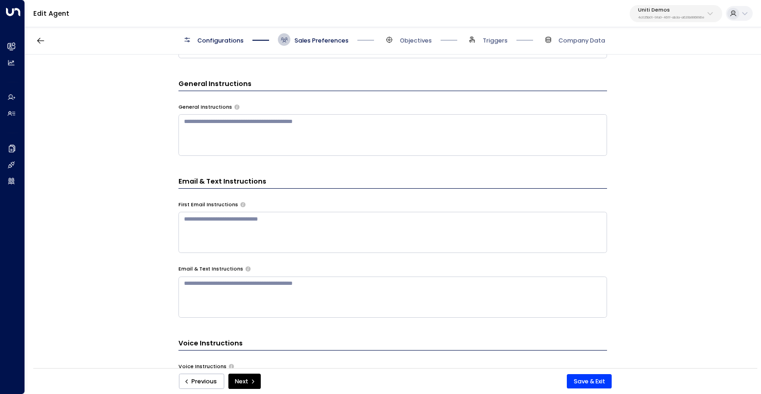
click at [302, 117] on textarea at bounding box center [392, 134] width 429 height 41
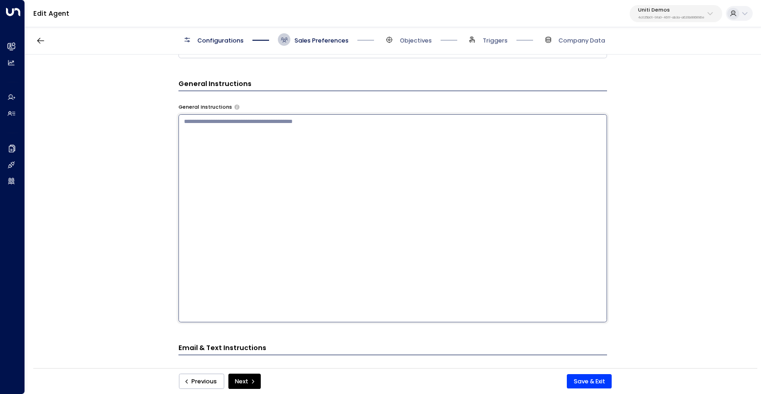
paste textarea "**********"
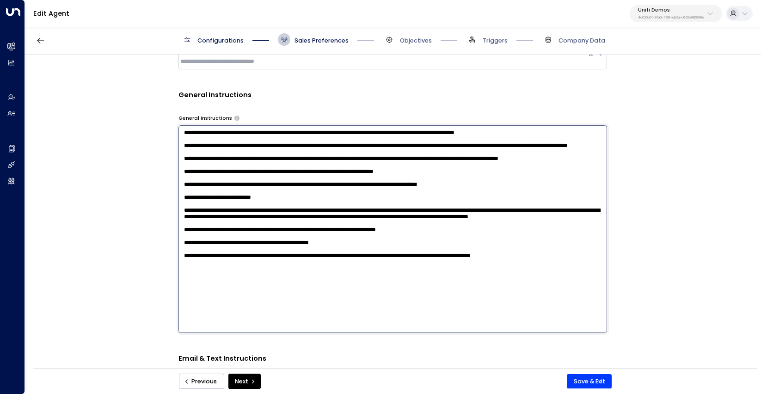
scroll to position [290, 0]
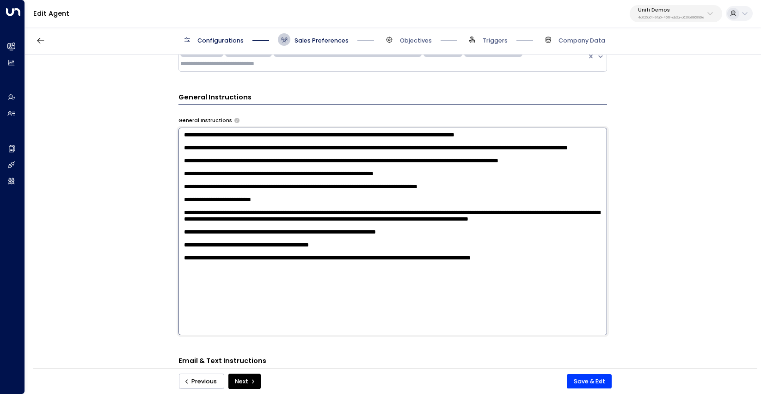
click at [347, 134] on textarea at bounding box center [392, 232] width 429 height 208
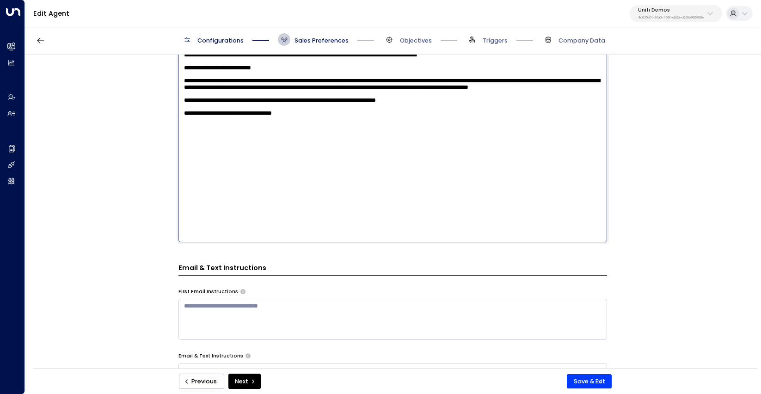
scroll to position [380, 0]
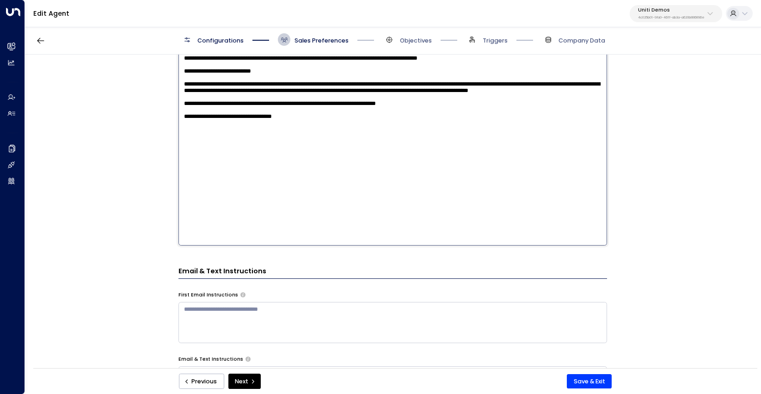
click at [447, 134] on textarea "**********" at bounding box center [392, 142] width 429 height 208
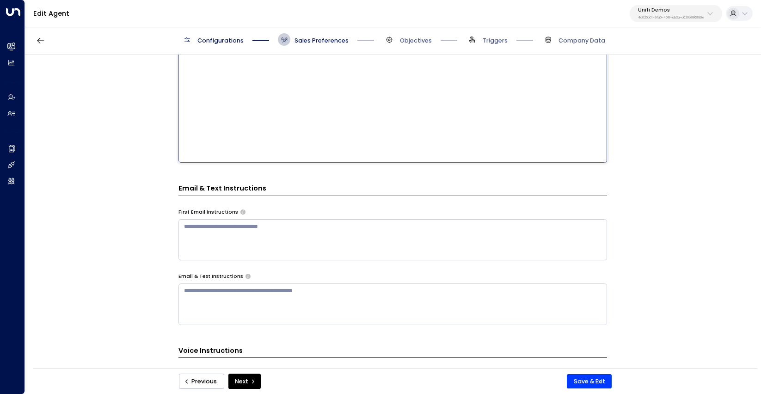
scroll to position [465, 0]
type textarea "**********"
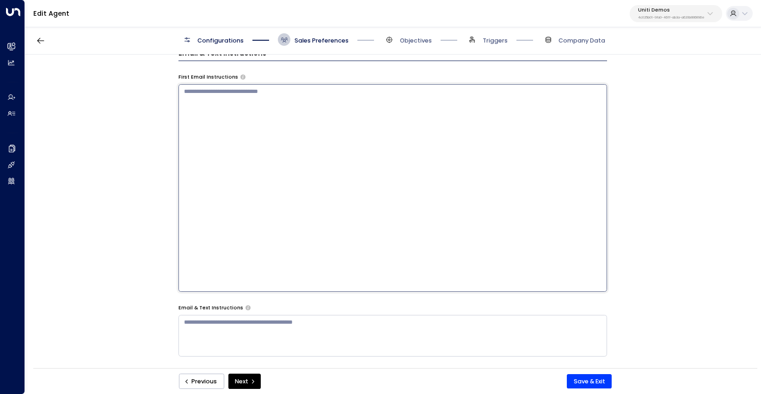
click at [339, 225] on textarea at bounding box center [392, 188] width 429 height 208
paste textarea "**********"
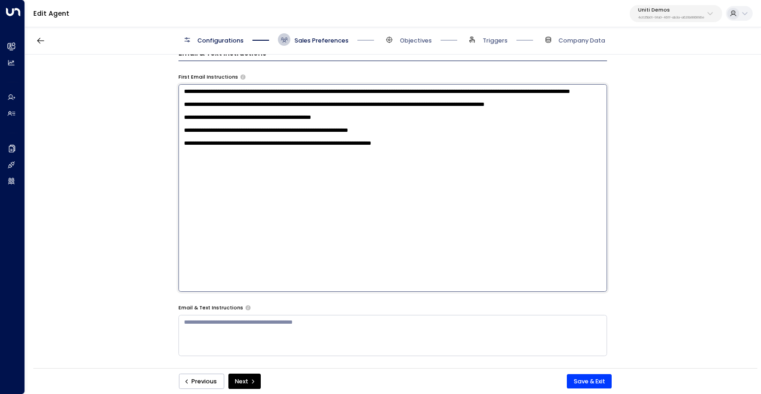
click at [530, 89] on textarea "**********" at bounding box center [392, 188] width 429 height 208
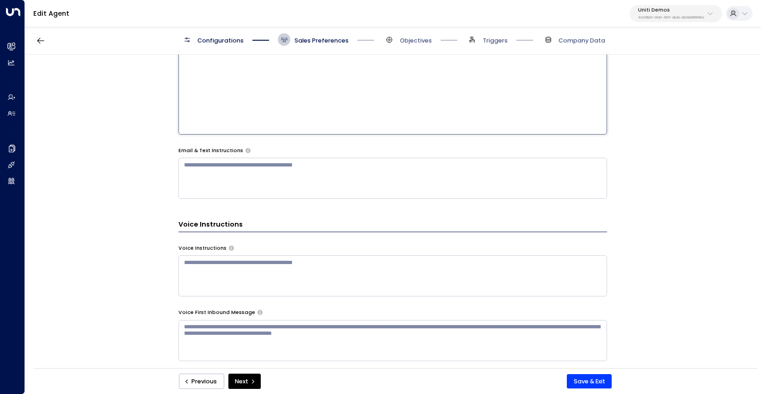
scroll to position [622, 0]
type textarea "**********"
click at [469, 164] on textarea at bounding box center [392, 177] width 429 height 41
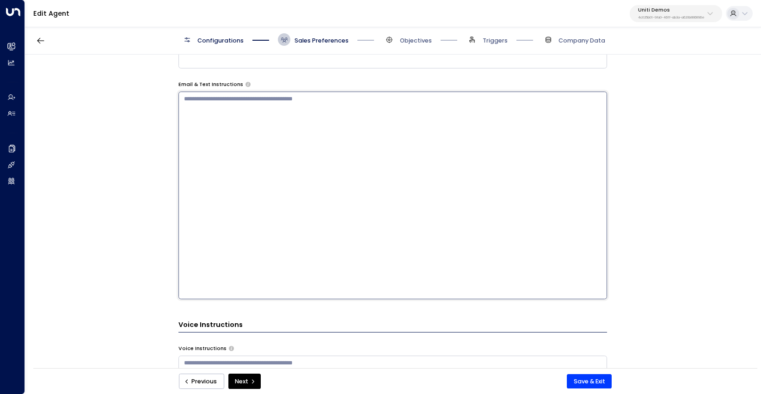
scroll to position [542, 0]
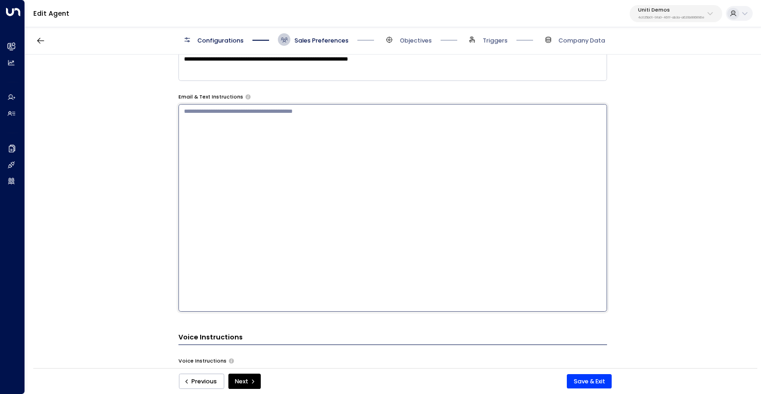
click at [344, 184] on textarea at bounding box center [392, 208] width 429 height 208
paste textarea "**********"
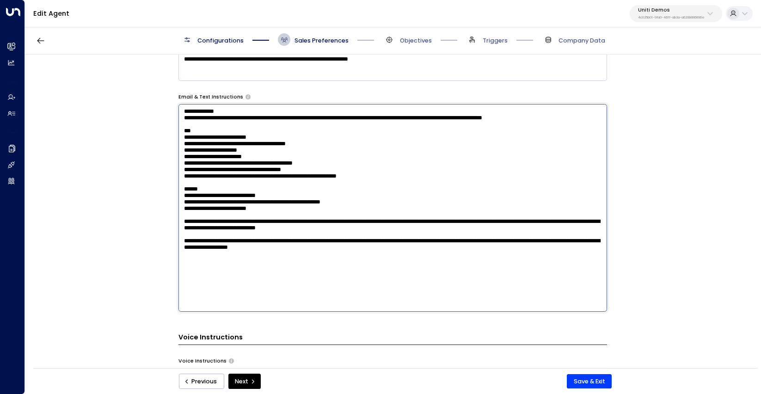
click at [344, 131] on textarea "**********" at bounding box center [392, 208] width 429 height 208
click at [345, 150] on textarea "**********" at bounding box center [392, 208] width 429 height 208
click at [345, 165] on textarea "**********" at bounding box center [392, 208] width 429 height 208
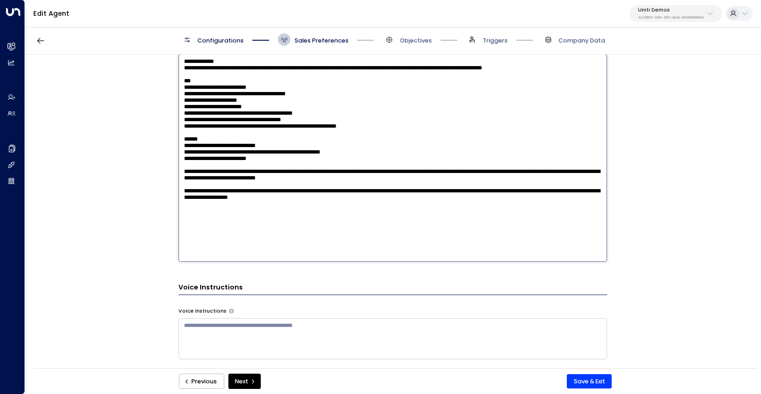
scroll to position [594, 0]
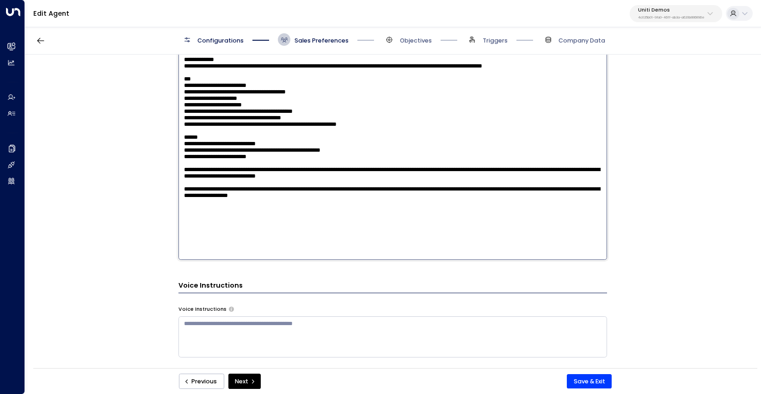
click at [370, 240] on textarea "**********" at bounding box center [392, 156] width 429 height 208
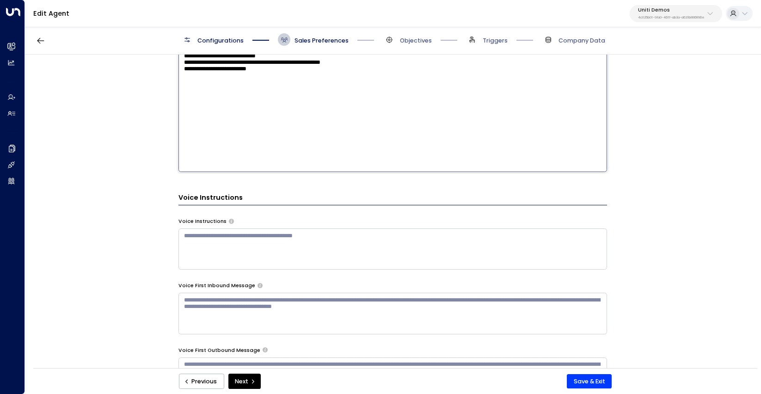
scroll to position [686, 0]
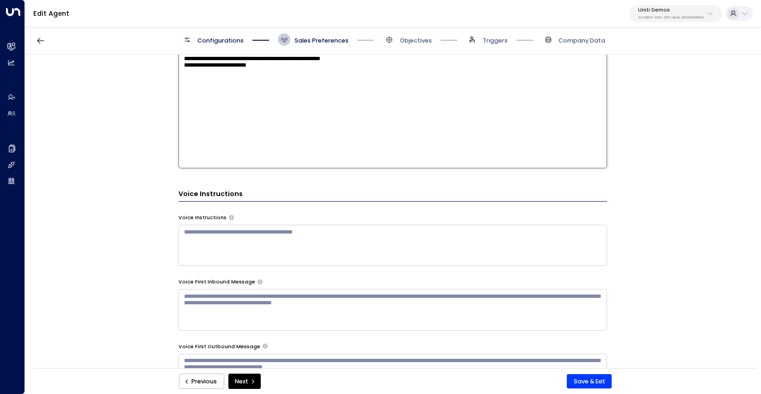
type textarea "**********"
click at [282, 240] on textarea at bounding box center [392, 245] width 429 height 41
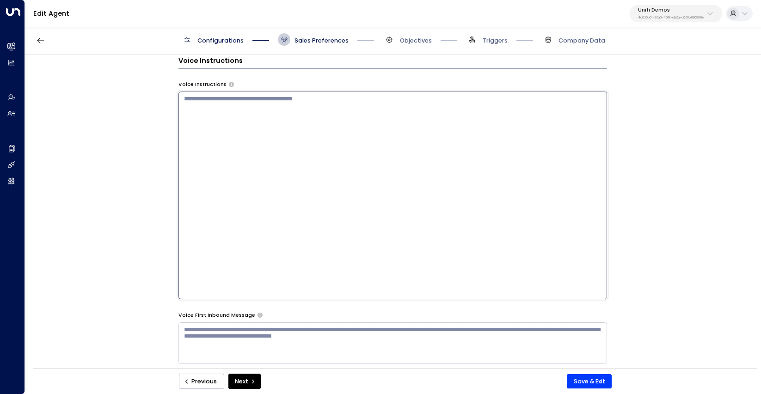
paste textarea "**********"
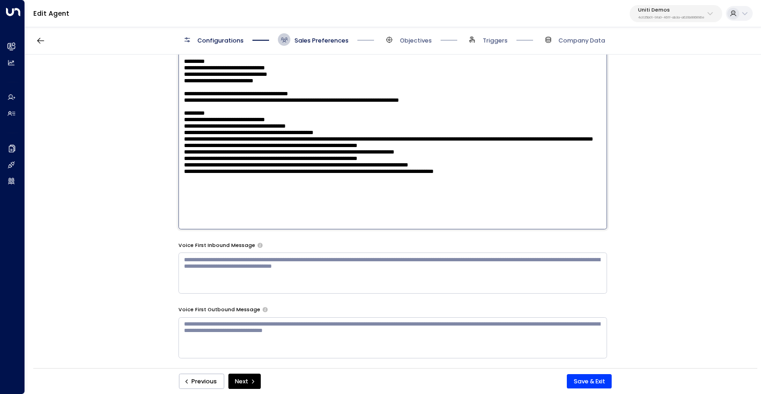
scroll to position [12, 0]
click at [244, 221] on textarea at bounding box center [392, 126] width 429 height 208
click at [458, 167] on textarea at bounding box center [392, 126] width 429 height 208
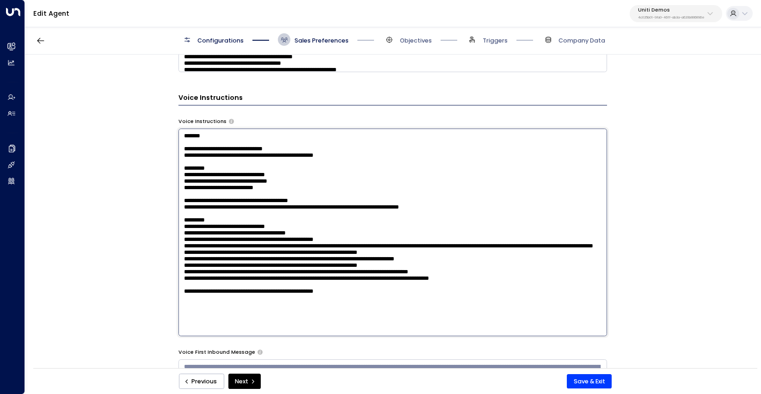
scroll to position [17, 0]
click at [320, 197] on textarea at bounding box center [392, 233] width 429 height 208
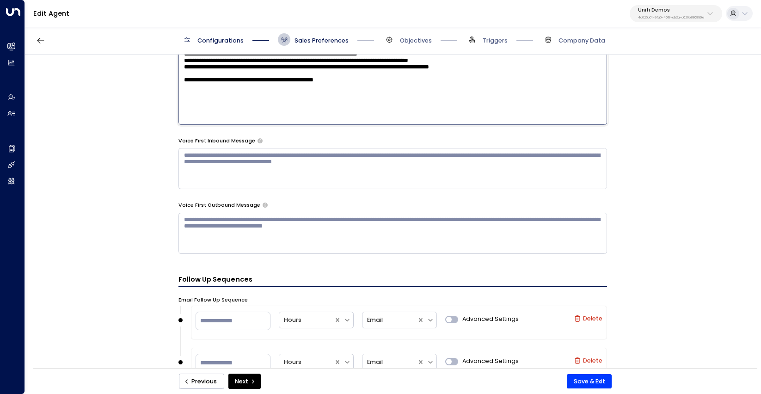
scroll to position [861, 0]
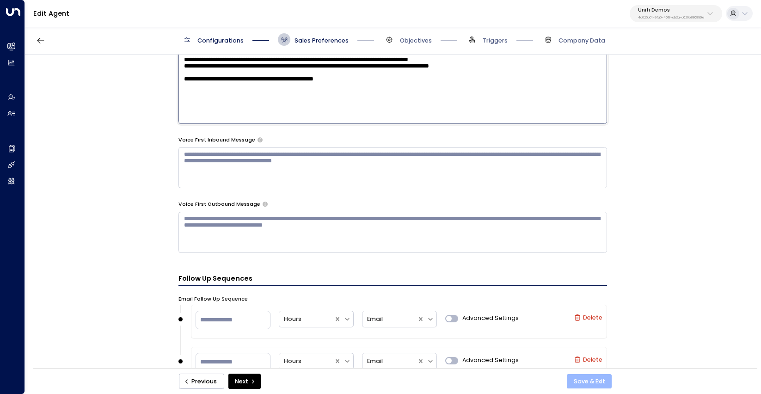
type textarea "**********"
click at [600, 384] on button "Save & Exit" at bounding box center [589, 381] width 45 height 15
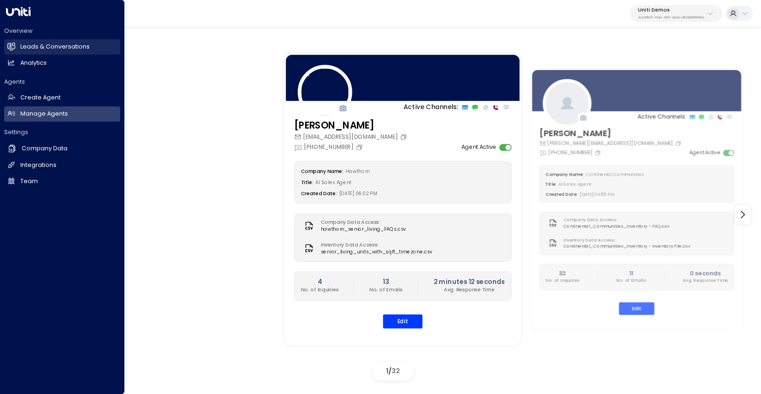
click at [43, 45] on h2 "Leads & Conversations" at bounding box center [54, 47] width 69 height 9
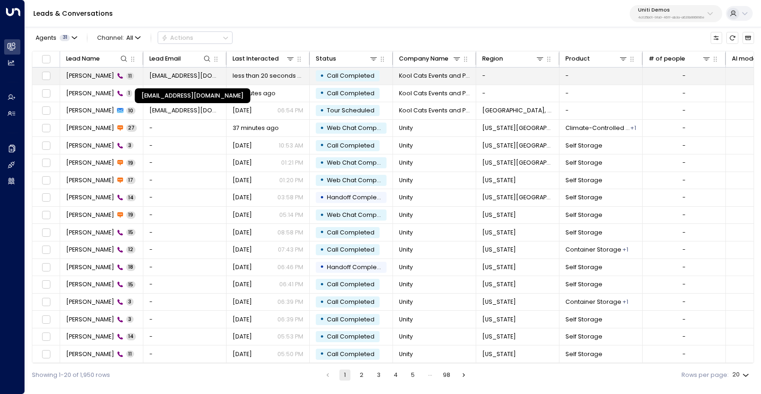
click at [189, 75] on span "[EMAIL_ADDRESS][DOMAIN_NAME]" at bounding box center [184, 76] width 71 height 8
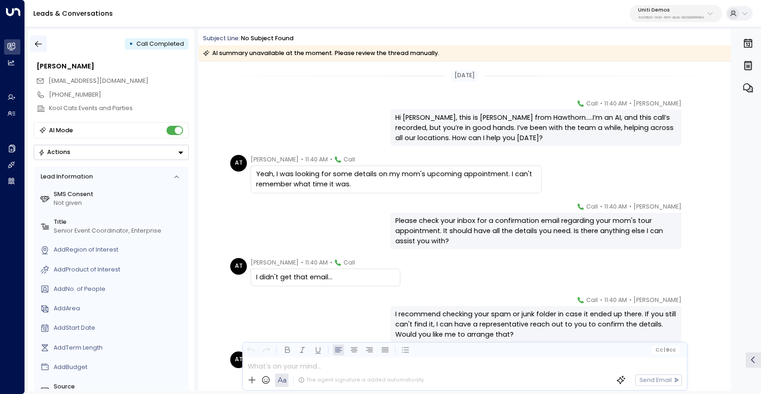
click at [40, 40] on icon "button" at bounding box center [38, 43] width 9 height 9
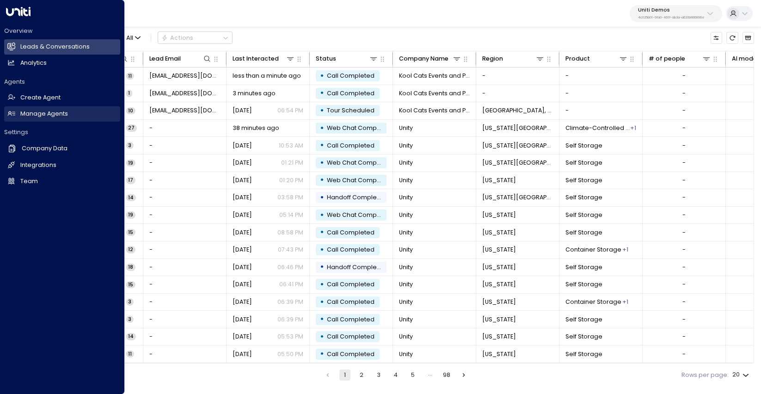
click at [38, 112] on h2 "Manage Agents" at bounding box center [44, 114] width 48 height 9
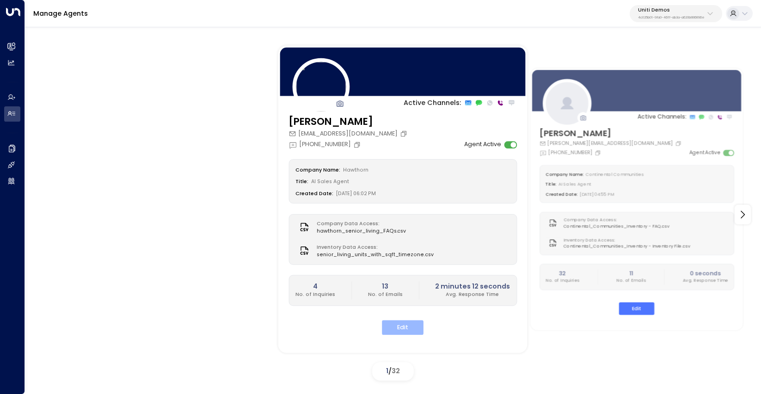
click at [402, 326] on button "Edit" at bounding box center [403, 327] width 42 height 14
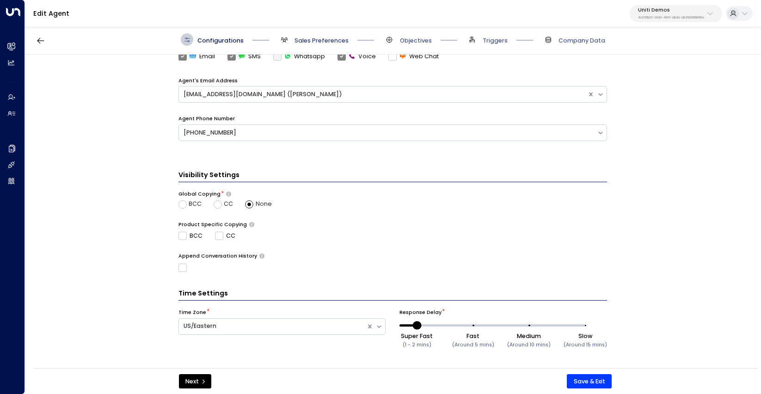
click at [316, 37] on span "Sales Preferences" at bounding box center [322, 41] width 54 height 8
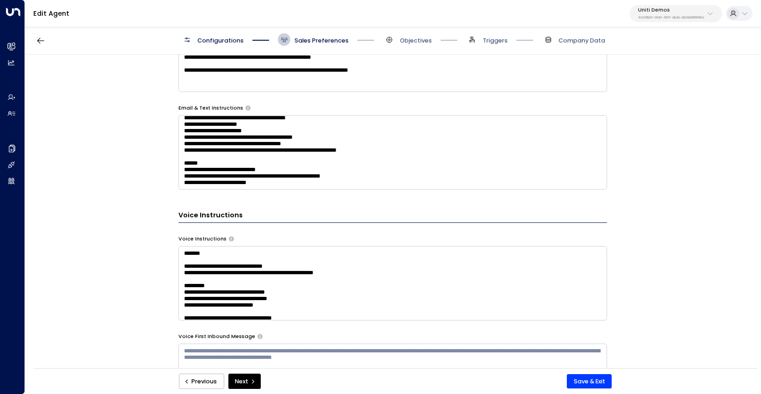
click at [360, 284] on textarea at bounding box center [392, 283] width 429 height 74
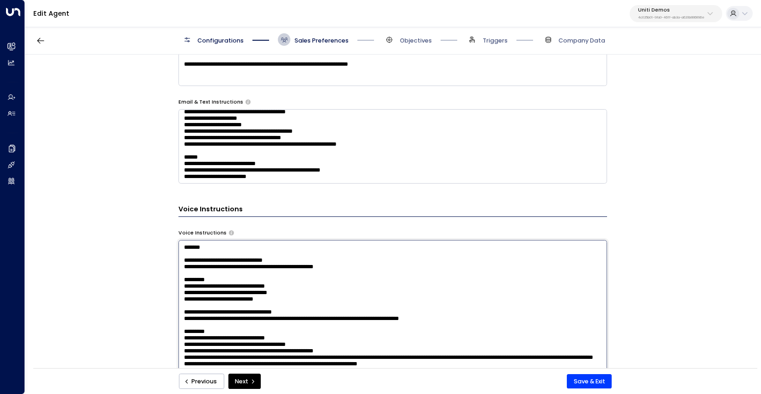
scroll to position [550, 0]
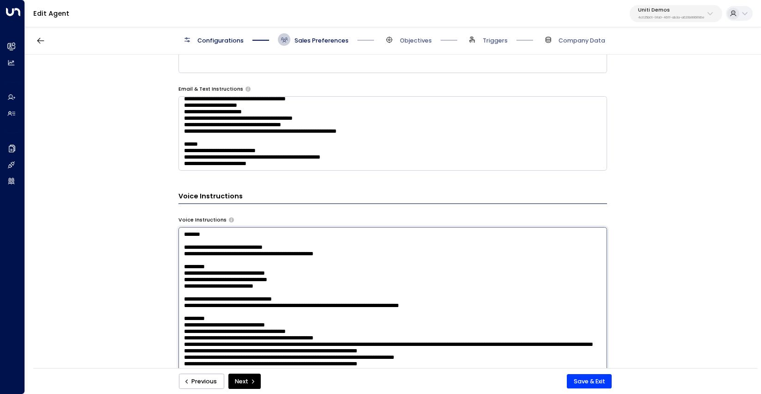
click at [345, 316] on textarea at bounding box center [392, 331] width 429 height 208
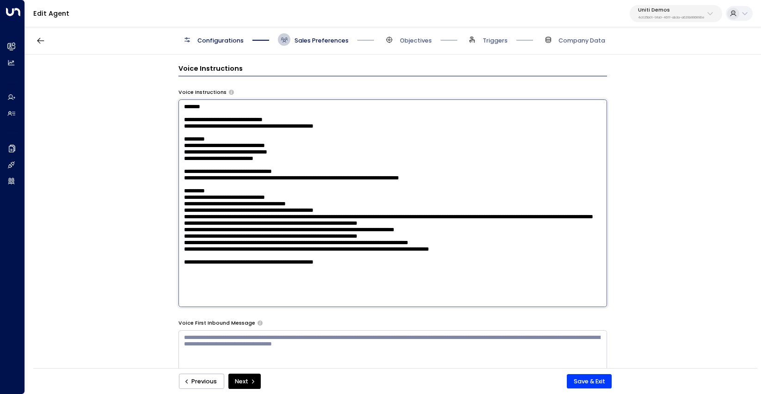
scroll to position [680, 0]
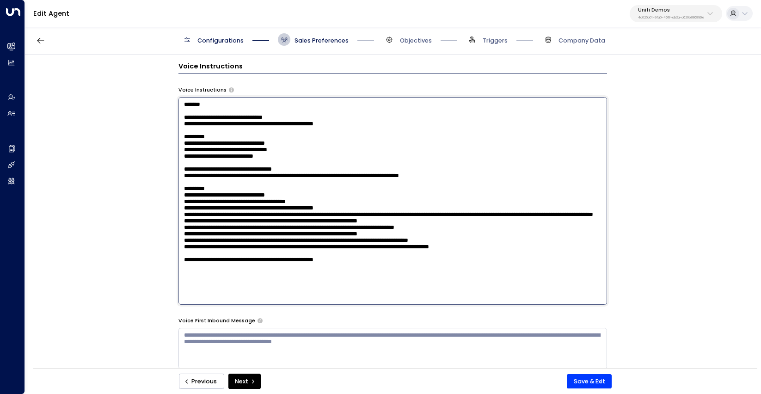
click at [352, 294] on textarea at bounding box center [392, 201] width 429 height 208
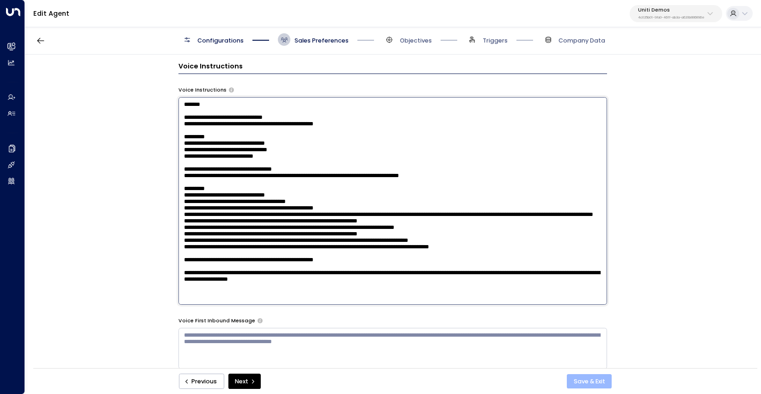
click at [594, 378] on button "Save & Exit" at bounding box center [589, 381] width 45 height 15
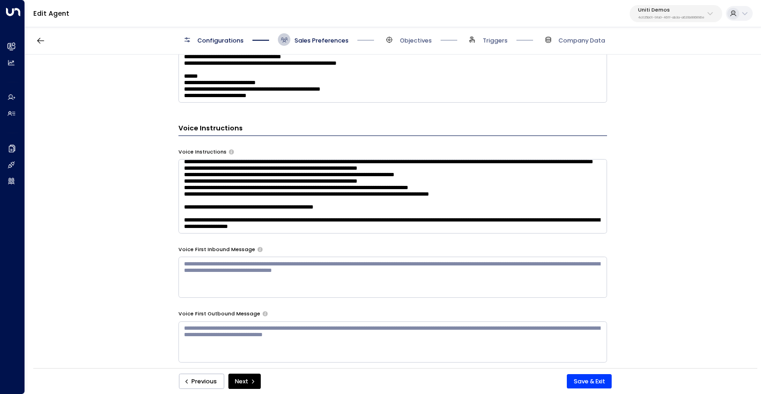
scroll to position [42, 0]
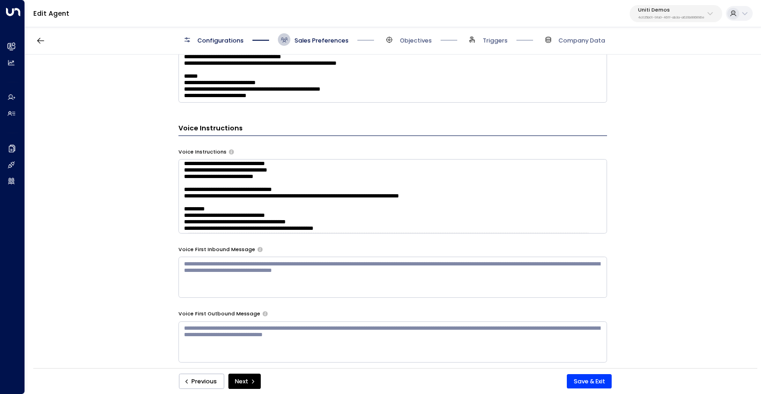
click at [373, 219] on textarea at bounding box center [392, 196] width 429 height 74
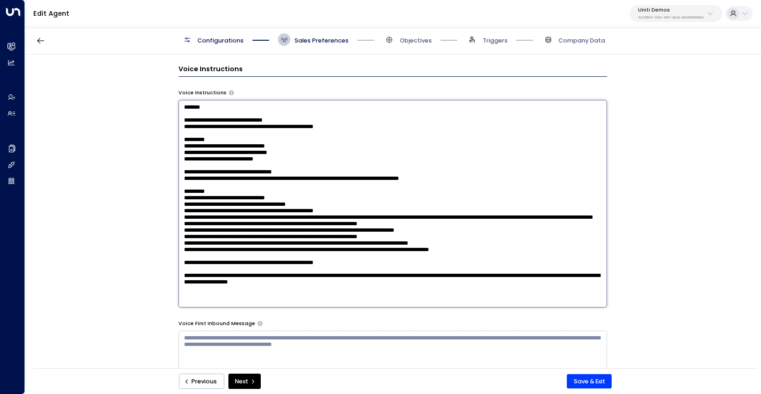
scroll to position [683, 0]
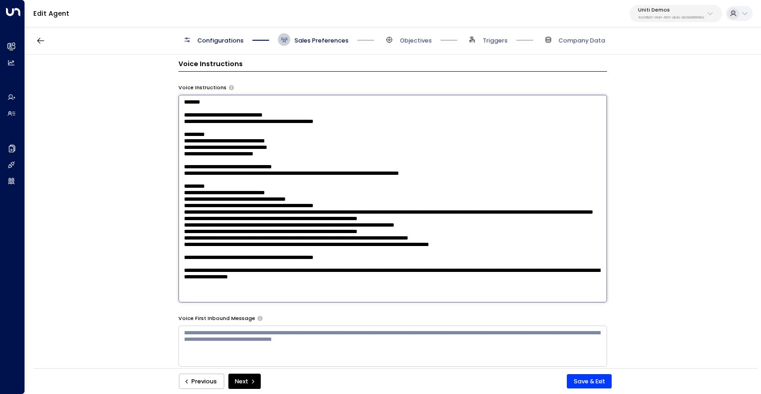
click at [365, 293] on textarea at bounding box center [392, 199] width 429 height 208
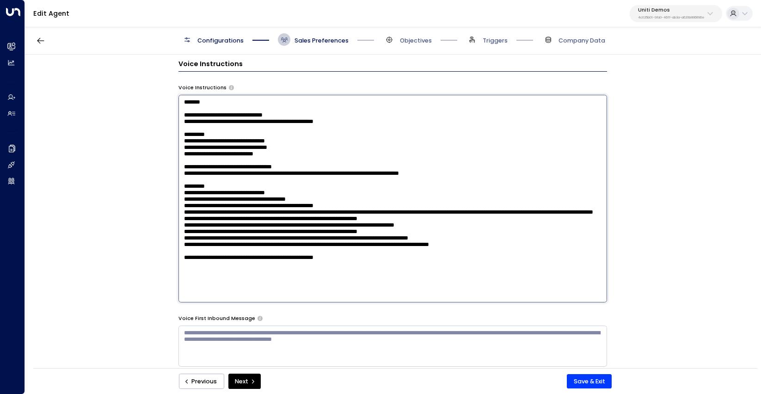
scroll to position [0, 0]
click at [216, 98] on textarea at bounding box center [392, 199] width 429 height 208
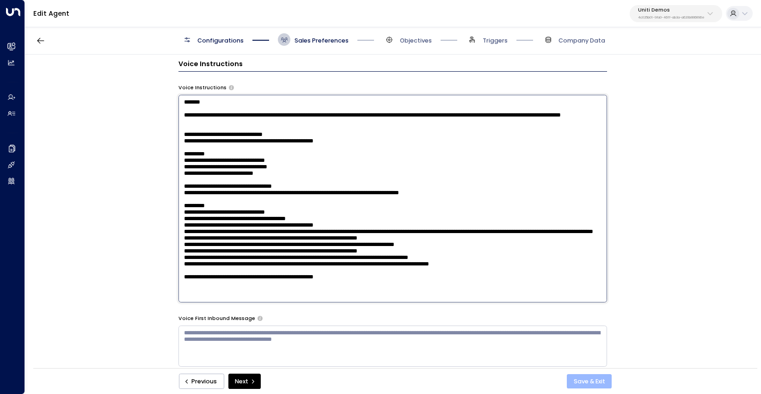
type textarea "**********"
click at [594, 380] on button "Save & Exit" at bounding box center [589, 381] width 45 height 15
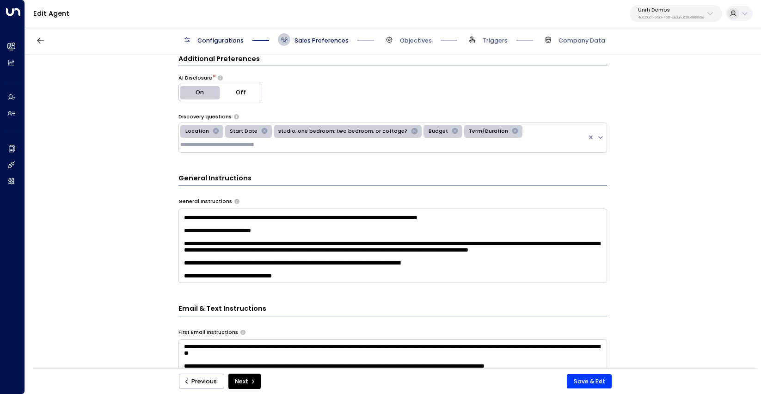
scroll to position [38, 0]
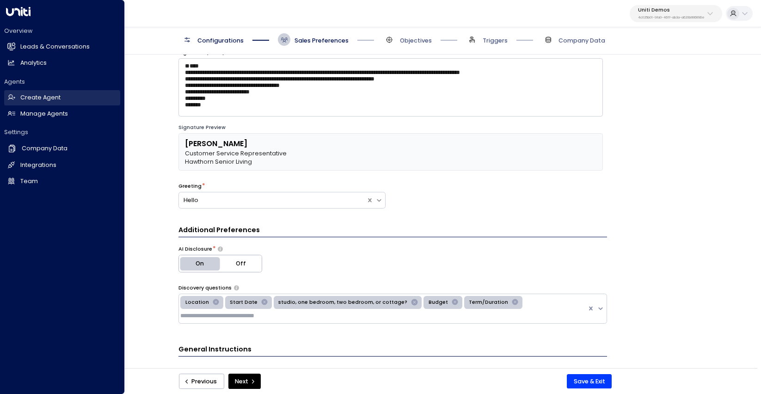
click at [49, 100] on h2 "Create Agent" at bounding box center [40, 97] width 40 height 9
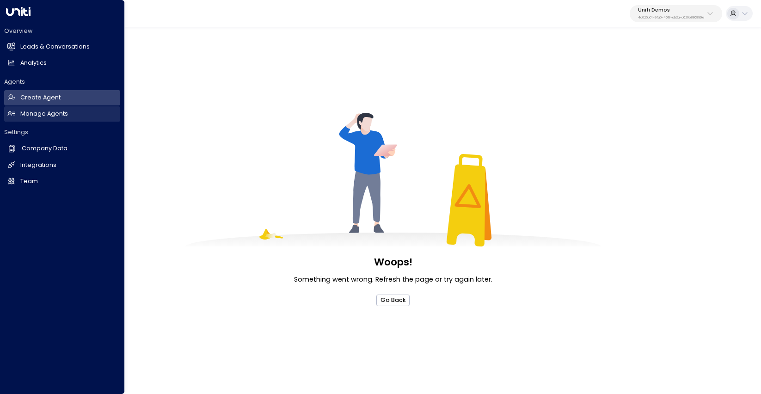
click at [49, 115] on h2 "Manage Agents" at bounding box center [44, 114] width 48 height 9
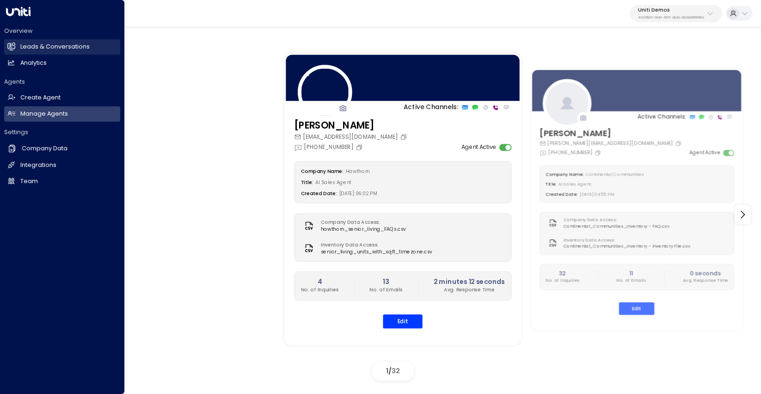
click at [49, 45] on h2 "Leads & Conversations" at bounding box center [54, 47] width 69 height 9
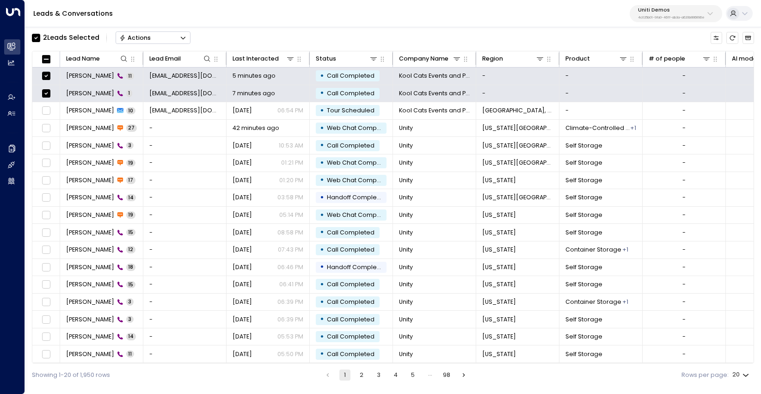
click at [180, 39] on icon "Button group with a nested menu" at bounding box center [183, 38] width 6 height 6
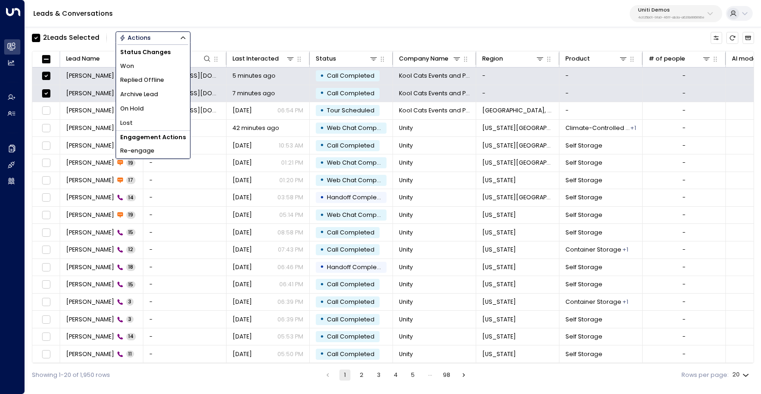
click at [168, 88] on li "Archive Lead" at bounding box center [153, 94] width 74 height 14
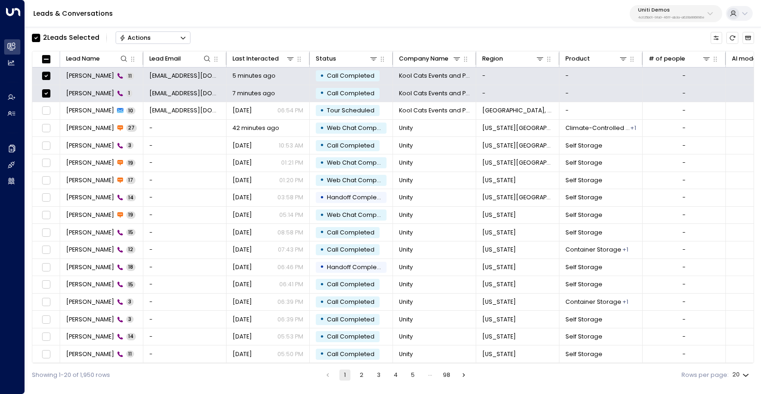
click at [185, 39] on icon "Button group with a nested menu" at bounding box center [183, 38] width 6 height 6
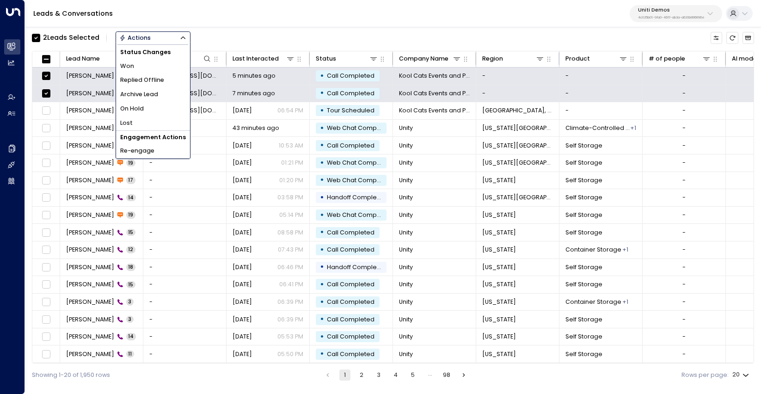
click at [161, 93] on li "Archive Lead" at bounding box center [153, 94] width 74 height 14
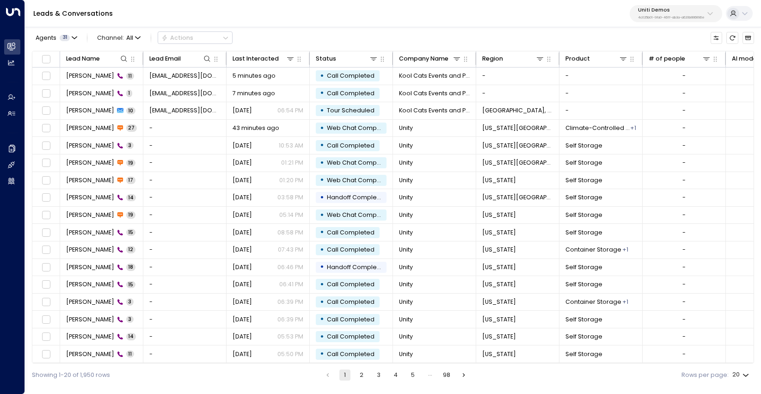
click at [312, 24] on div "Leads & Conversations Uniti Demos 4c025b01-9fa0-46ff-ab3a-a620b886896e" at bounding box center [393, 13] width 736 height 27
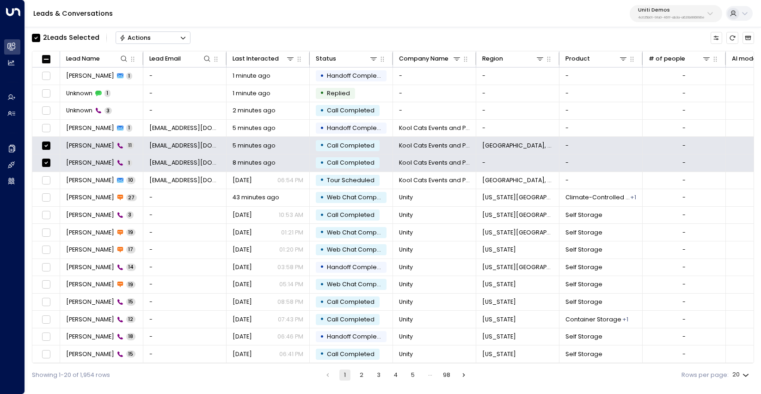
click at [165, 35] on button "Actions" at bounding box center [153, 37] width 75 height 12
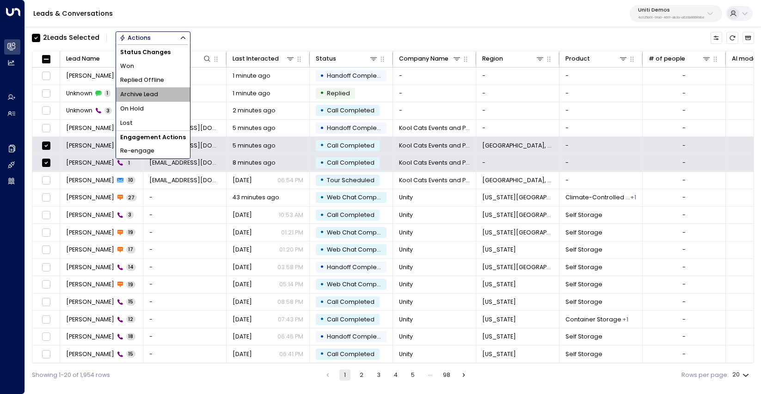
click at [157, 93] on span "Archive Lead" at bounding box center [139, 94] width 38 height 9
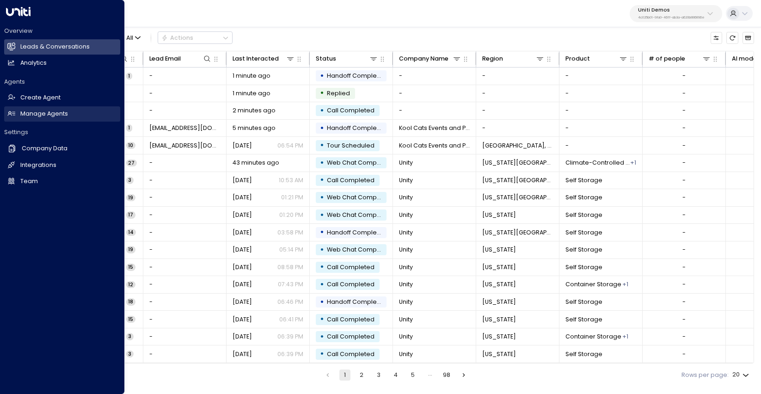
click at [43, 112] on h2 "Manage Agents" at bounding box center [44, 114] width 48 height 9
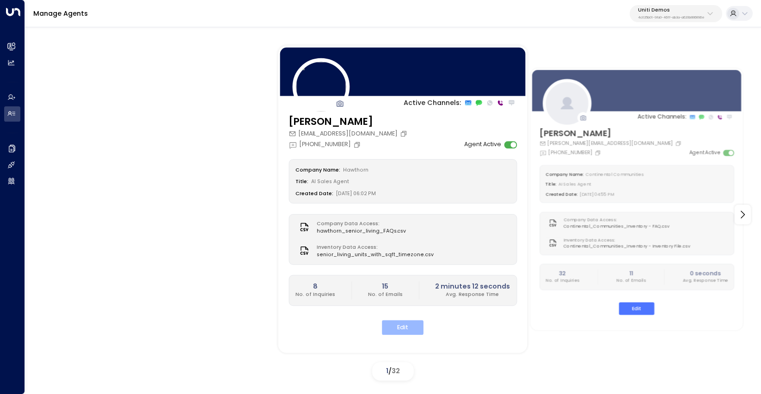
click at [396, 320] on button "Edit" at bounding box center [403, 327] width 42 height 14
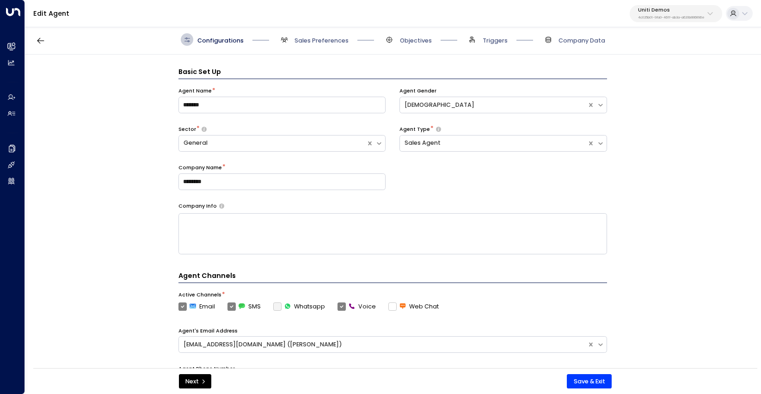
scroll to position [12, 0]
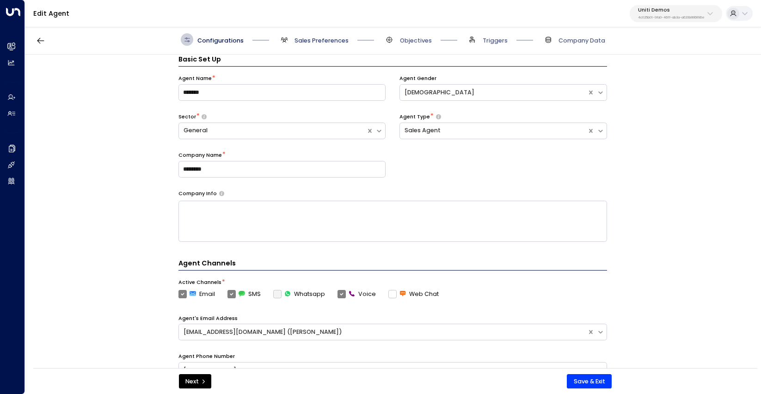
click at [309, 38] on span "Sales Preferences" at bounding box center [322, 41] width 54 height 8
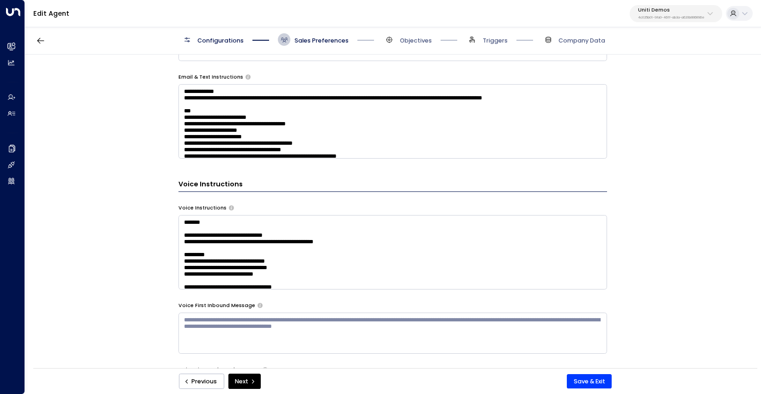
scroll to position [0, 0]
click at [300, 218] on textarea at bounding box center [392, 252] width 429 height 74
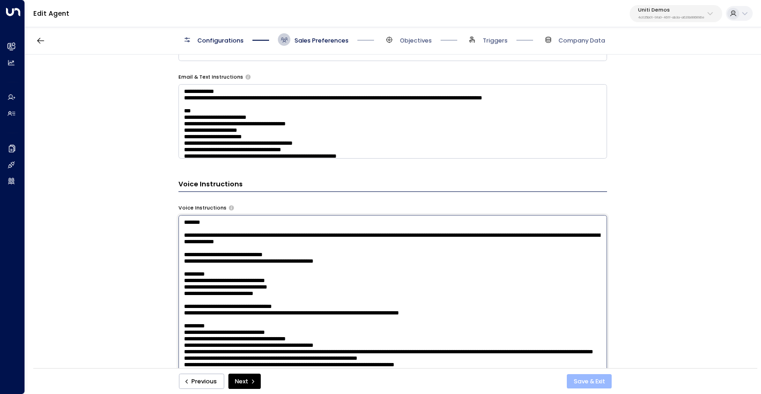
type textarea "**********"
click at [591, 384] on button "Save & Exit" at bounding box center [589, 381] width 45 height 15
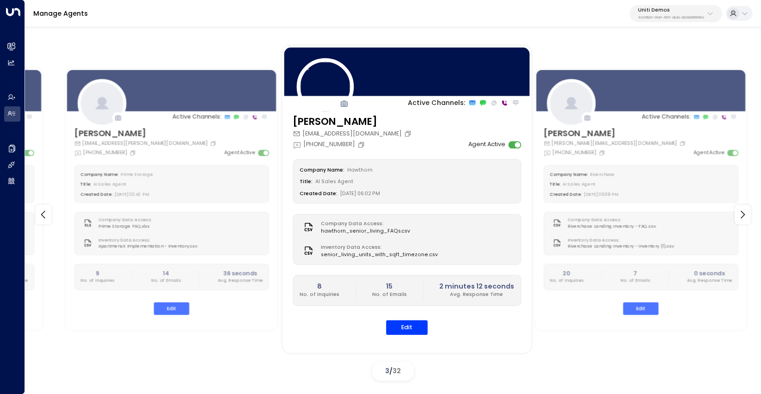
click at [437, 74] on div at bounding box center [407, 72] width 249 height 52
click at [409, 324] on button "Edit" at bounding box center [407, 327] width 42 height 14
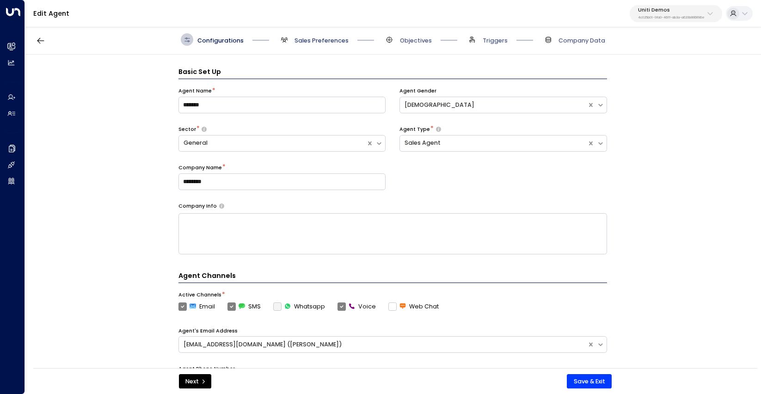
click at [326, 39] on span "Sales Preferences" at bounding box center [322, 41] width 54 height 8
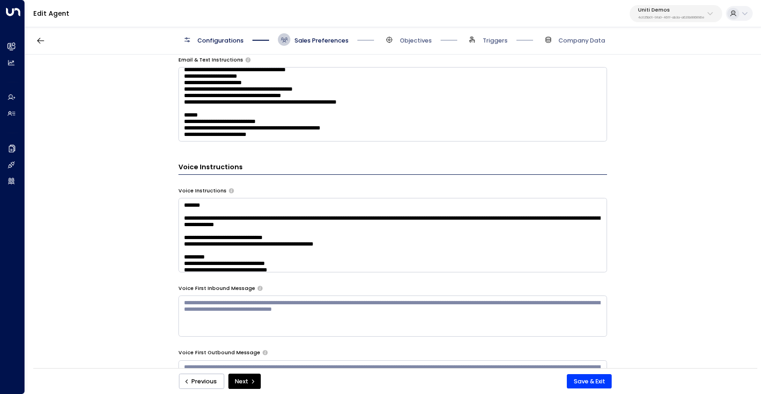
scroll to position [608, 0]
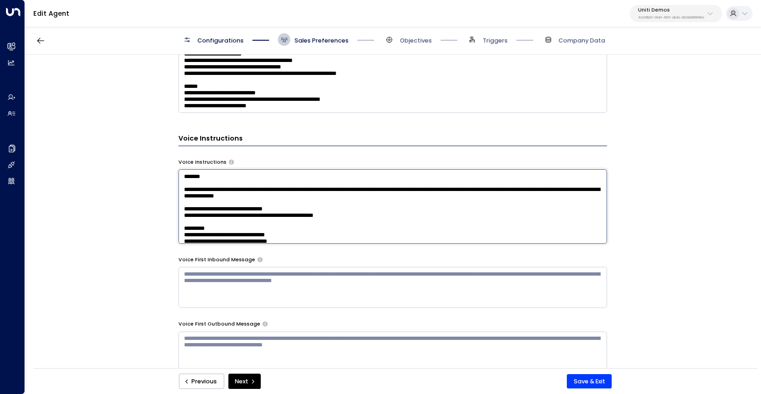
click at [351, 201] on textarea at bounding box center [392, 206] width 429 height 74
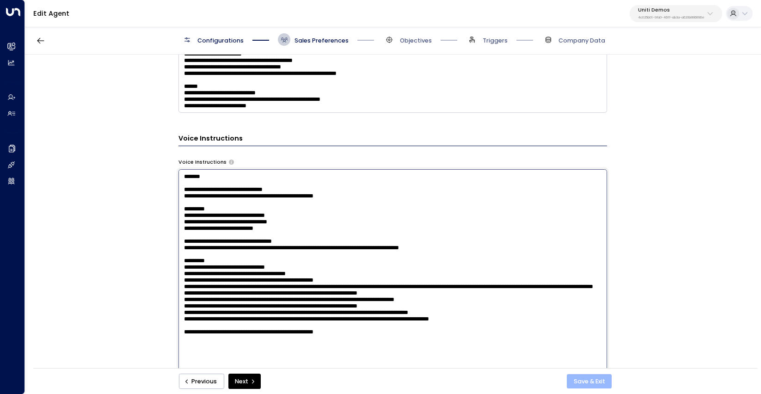
type textarea "**********"
click at [591, 379] on button "Save & Exit" at bounding box center [589, 381] width 45 height 15
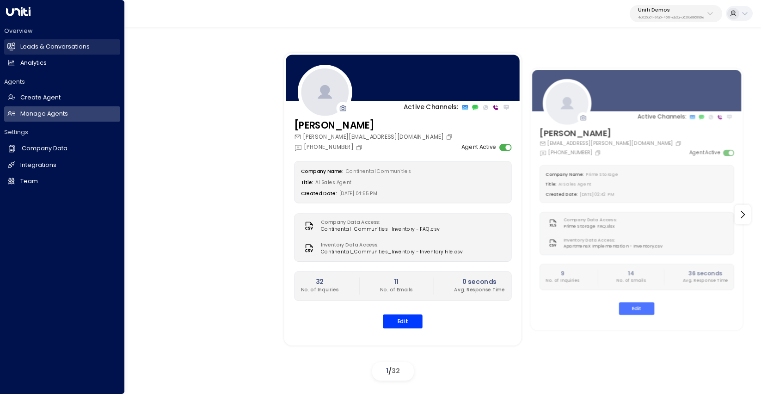
click at [62, 49] on h2 "Leads & Conversations" at bounding box center [54, 47] width 69 height 9
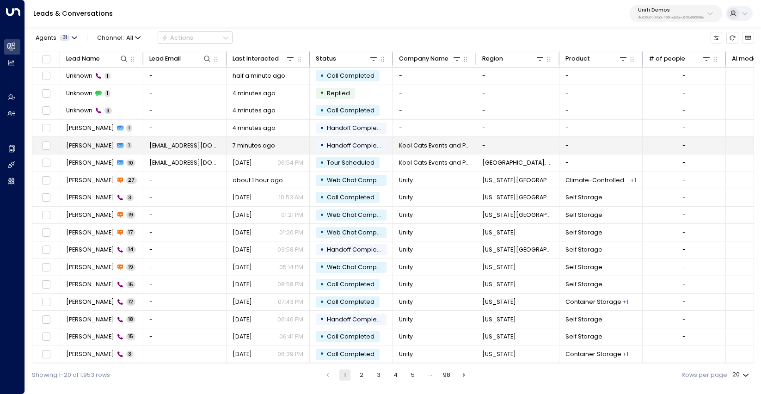
click at [75, 143] on span "[PERSON_NAME]" at bounding box center [90, 146] width 48 height 8
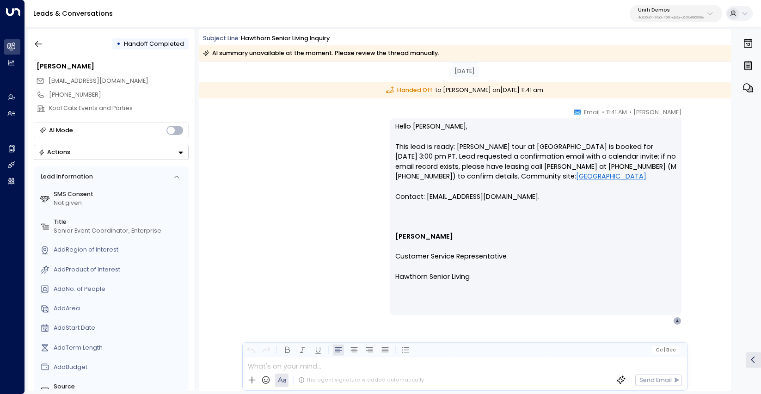
scroll to position [2, 0]
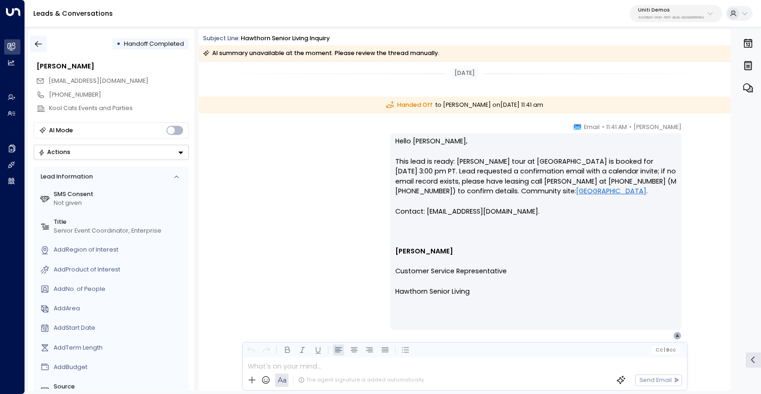
click at [37, 43] on icon "button" at bounding box center [38, 44] width 7 height 6
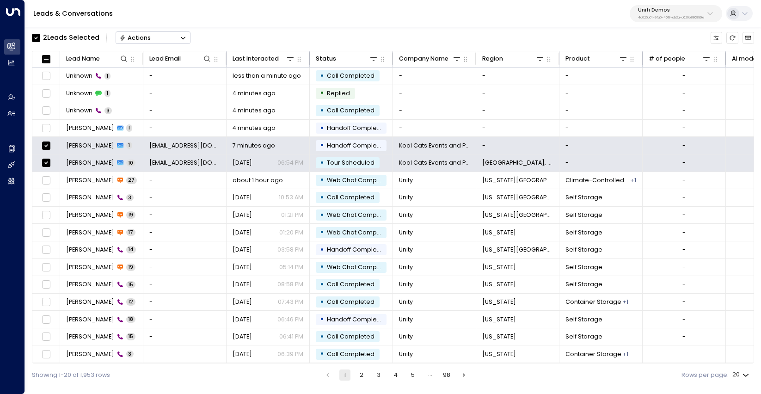
click at [185, 38] on icon "Button group with a nested menu" at bounding box center [183, 38] width 5 height 3
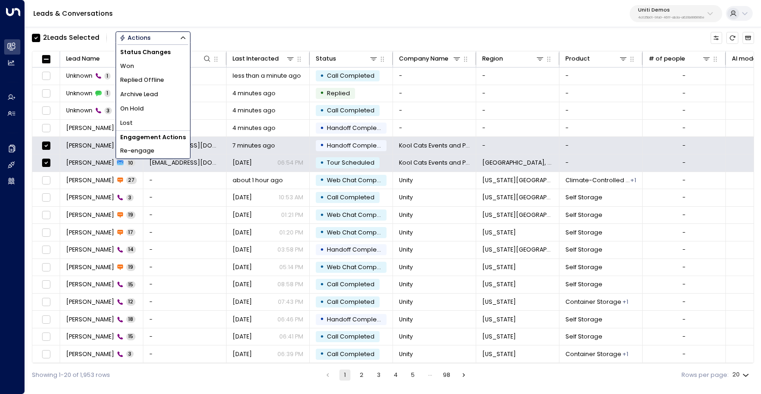
click at [170, 88] on li "Archive Lead" at bounding box center [153, 94] width 74 height 14
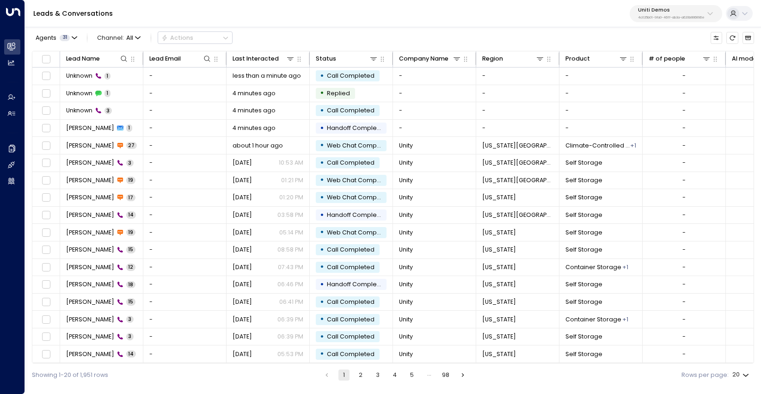
click at [354, 10] on div "Leads & Conversations Uniti Demos 4c025b01-9fa0-46ff-ab3a-a620b886896e" at bounding box center [393, 13] width 736 height 27
click at [344, 10] on div "Leads & Conversations Uniti Demos 4c025b01-9fa0-46ff-ab3a-a620b886896e" at bounding box center [393, 13] width 736 height 27
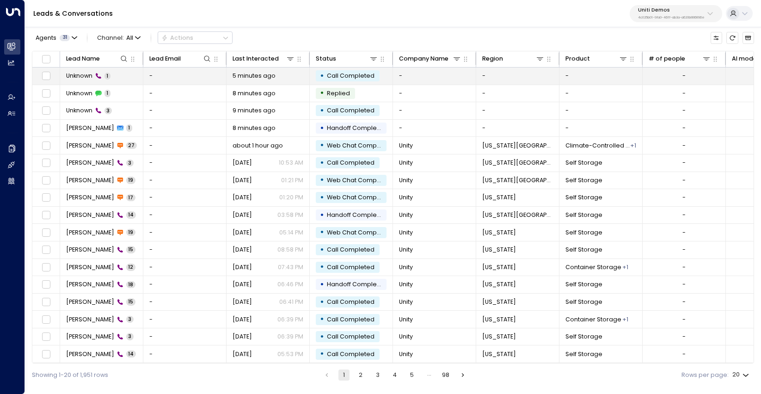
click at [85, 76] on span "Unknown" at bounding box center [79, 76] width 26 height 8
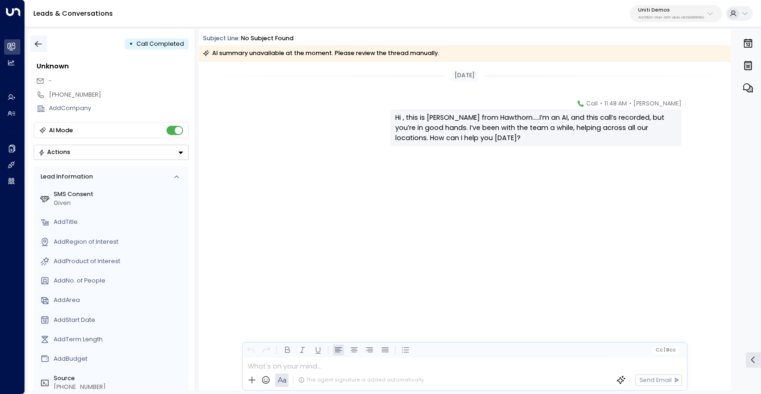
click at [38, 44] on icon "button" at bounding box center [38, 44] width 7 height 6
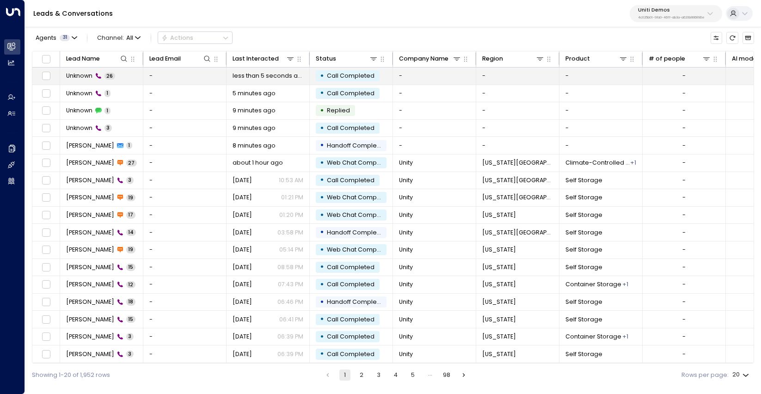
click at [121, 79] on td "Unknown 26" at bounding box center [101, 76] width 83 height 17
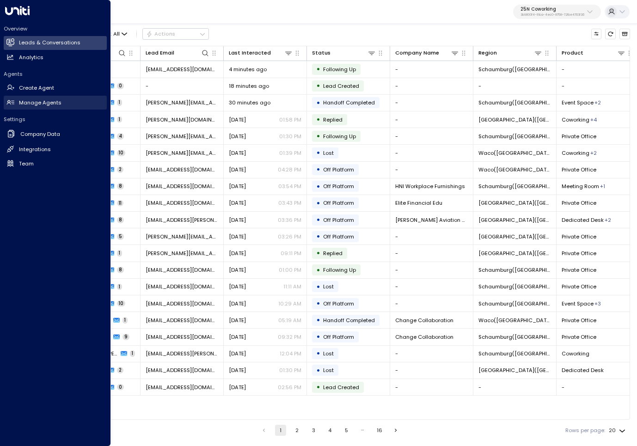
click at [16, 107] on link "Manage Agents Manage Agents" at bounding box center [55, 103] width 103 height 14
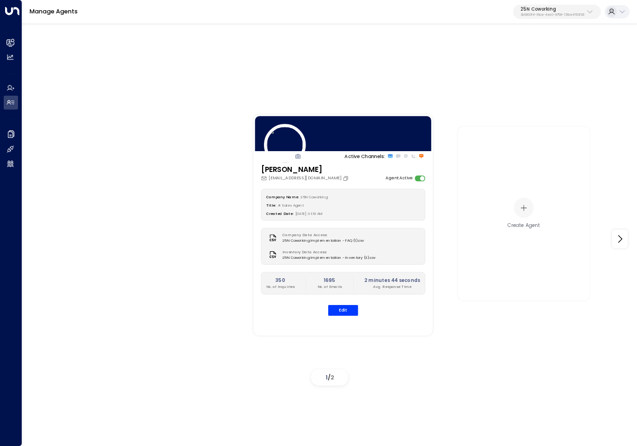
click at [574, 11] on p "25N Coworking" at bounding box center [553, 9] width 64 height 6
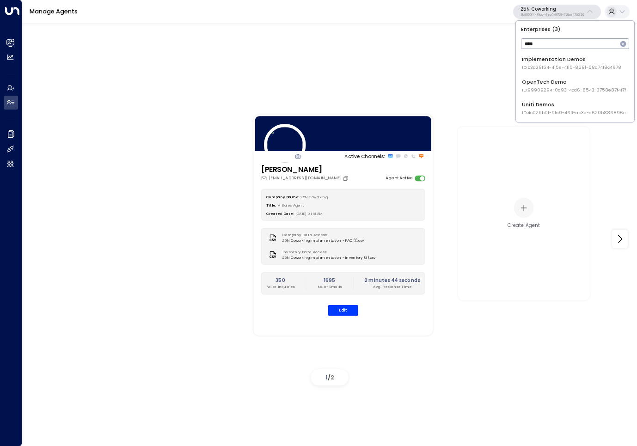
type input "****"
click at [558, 110] on span "ID: 4c025b01-9fa0-46ff-ab3a-a620b886896e" at bounding box center [574, 113] width 104 height 6
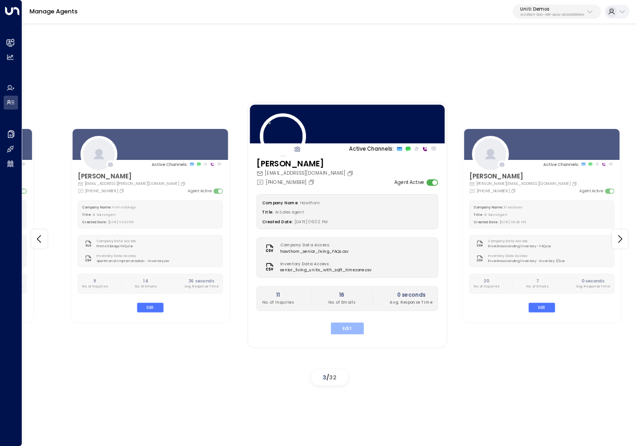
click at [343, 328] on button "Edit" at bounding box center [347, 328] width 33 height 12
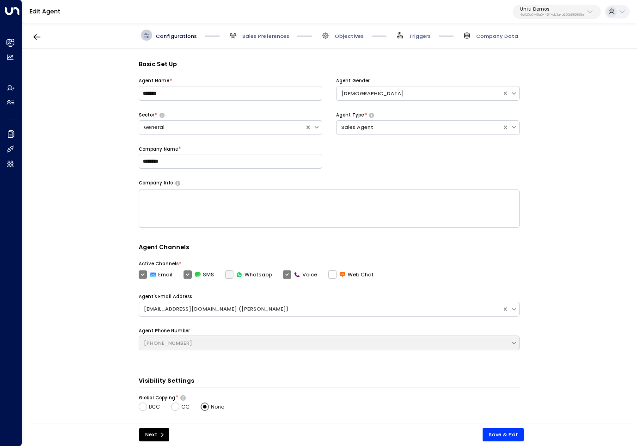
scroll to position [11, 0]
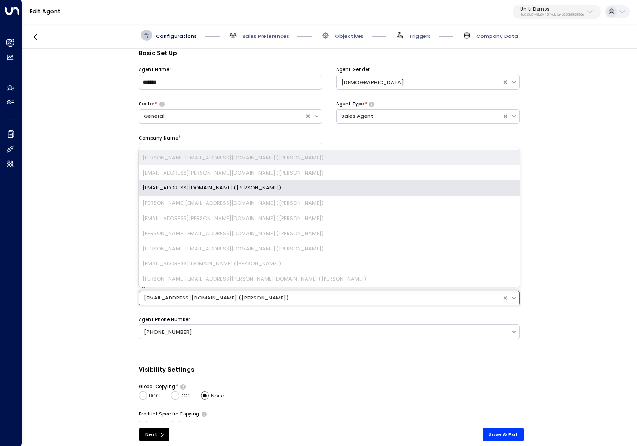
click at [246, 299] on div "[EMAIL_ADDRESS][DOMAIN_NAME] ([PERSON_NAME])" at bounding box center [321, 298] width 354 height 8
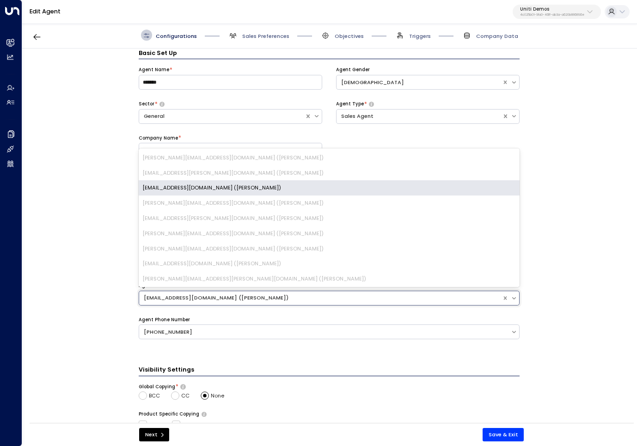
click at [581, 199] on div "Basic Set Up Agent Name * ******* Agent Gender [DEMOGRAPHIC_DATA] Sector * Gene…" at bounding box center [329, 239] width 614 height 380
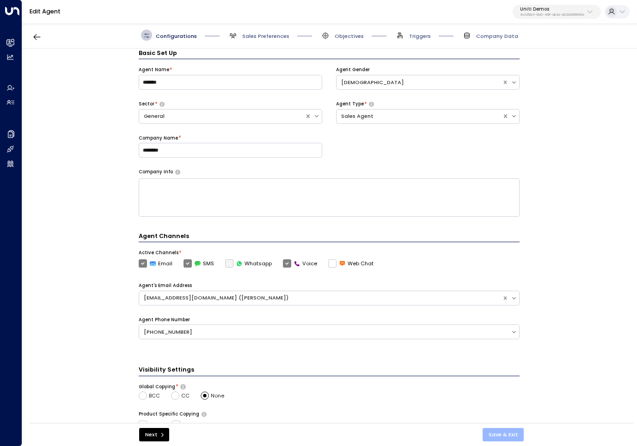
click at [518, 438] on button "Save & Exit" at bounding box center [504, 434] width 42 height 13
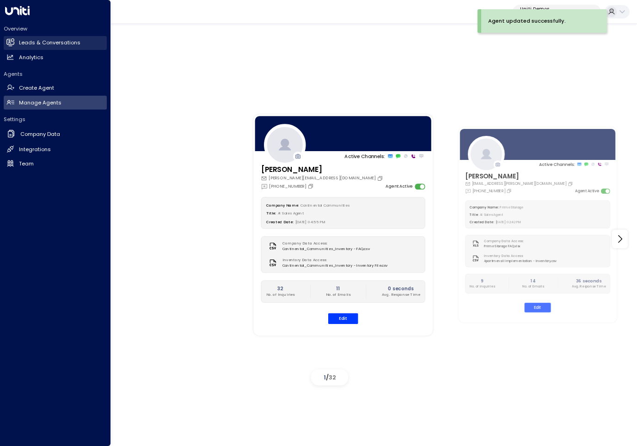
click at [36, 43] on h2 "Leads & Conversations" at bounding box center [50, 43] width 62 height 8
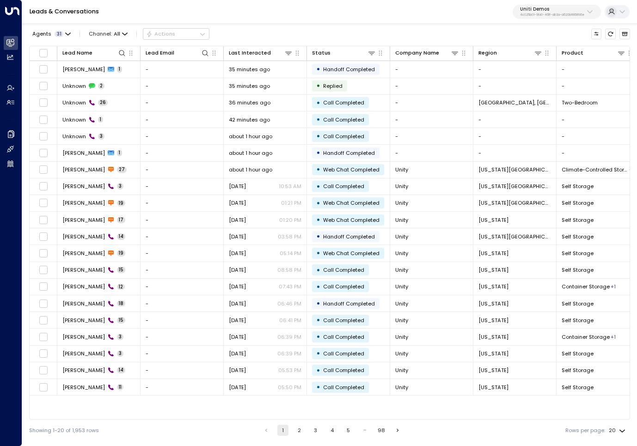
click at [297, 433] on button "2" at bounding box center [299, 430] width 11 height 11
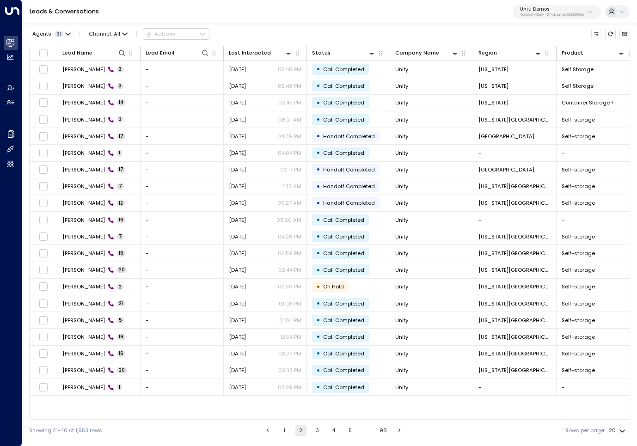
click at [312, 431] on button "3" at bounding box center [317, 430] width 11 height 11
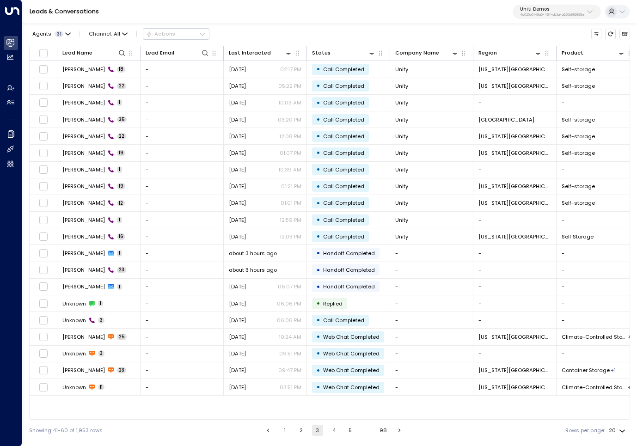
click at [332, 428] on button "4" at bounding box center [333, 430] width 11 height 11
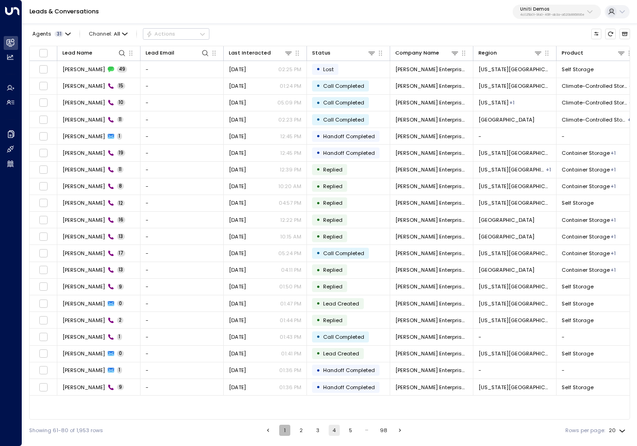
click at [279, 429] on button "1" at bounding box center [284, 430] width 11 height 11
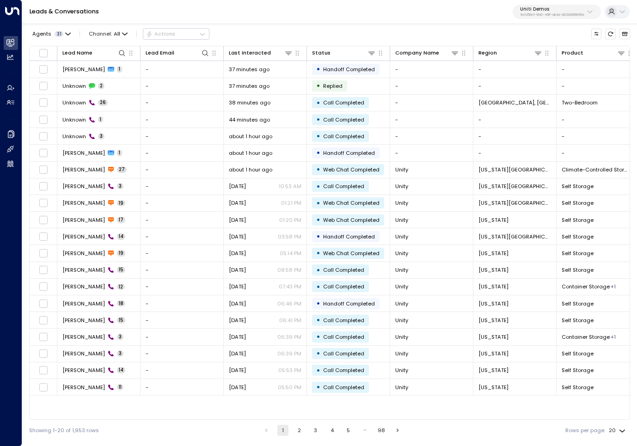
click at [570, 13] on p "4c025b01-9fa0-46ff-ab3a-a620b886896e" at bounding box center [552, 15] width 64 height 4
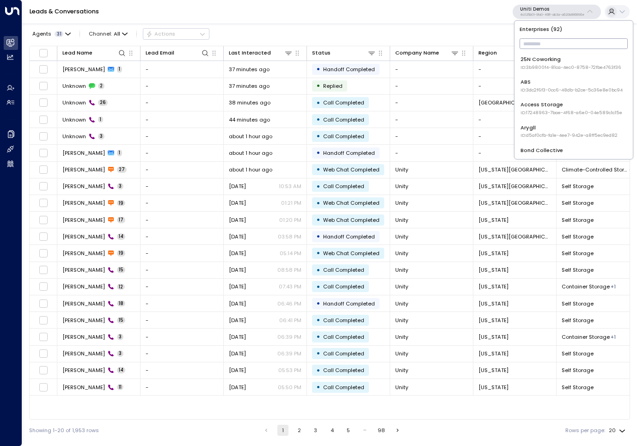
click at [568, 110] on span "ID: 17248963-7bae-4f68-a6e0-04e589c1c15e" at bounding box center [572, 113] width 102 height 6
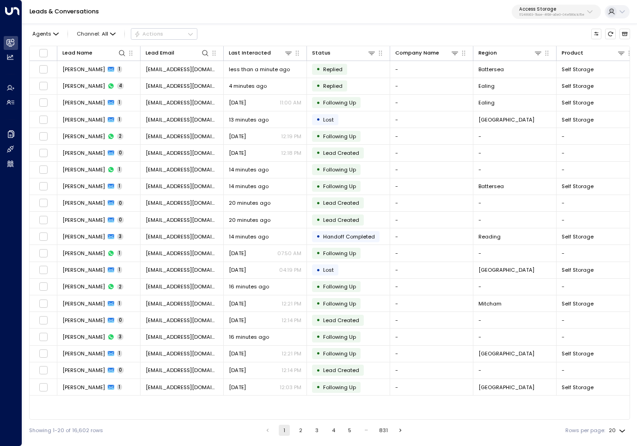
click at [572, 15] on p "17248963-7bae-4f68-a6e0-04e589c1c15e" at bounding box center [551, 15] width 65 height 4
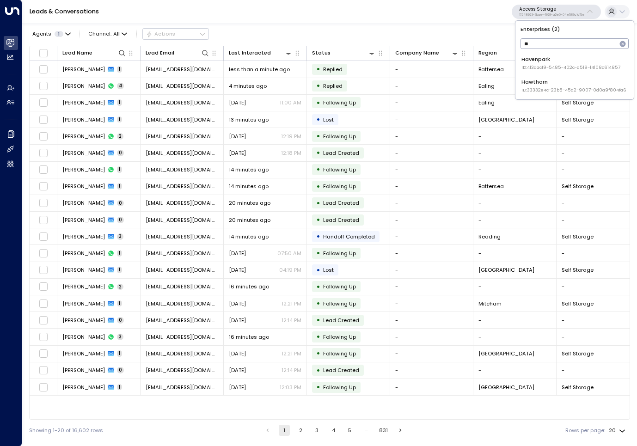
type input "*"
type input "*****"
click at [560, 59] on div "Havenpark ID: 413dacf9-5485-402c-a519-14108c614857" at bounding box center [571, 62] width 99 height 15
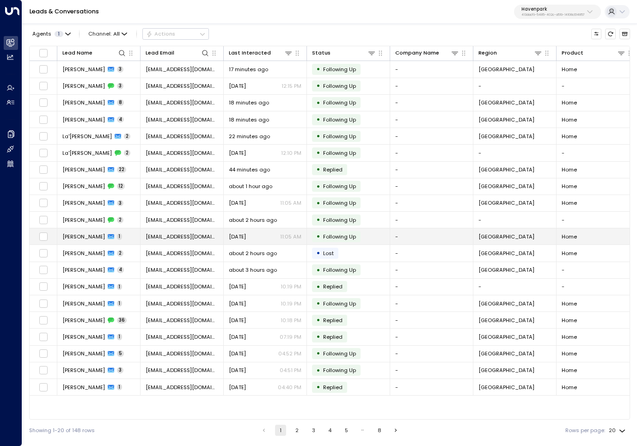
click at [168, 239] on span "cookdogcherry@gmail.com" at bounding box center [182, 236] width 73 height 7
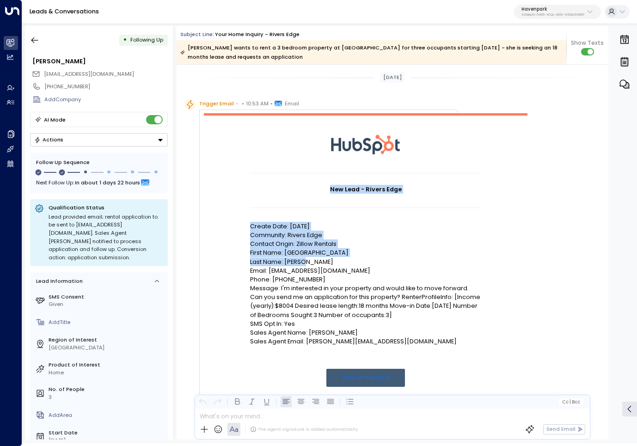
drag, startPoint x: 326, startPoint y: 187, endPoint x: 445, endPoint y: 256, distance: 137.5
click at [445, 256] on td "New Lead - Rivers Edge Create Date: 9/25/25 Community: Rivers Edge Contact Orig…" at bounding box center [365, 301] width 231 height 256
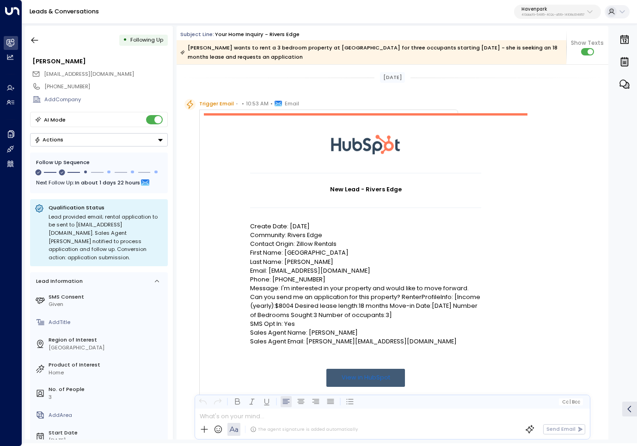
click at [205, 112] on div "New Lead - Rivers Edge Create Date: 9/25/25 Community: Rivers Edge Contact Orig…" at bounding box center [328, 347] width 259 height 475
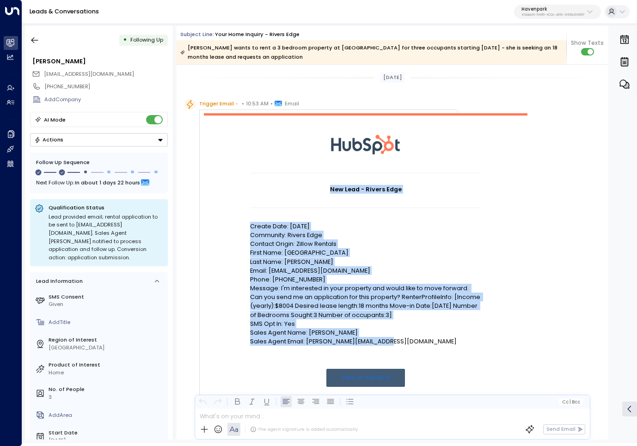
drag, startPoint x: 330, startPoint y: 185, endPoint x: 461, endPoint y: 335, distance: 198.6
click at [461, 336] on td "New Lead - Rivers Edge Create Date: 9/25/25 Community: Rivers Edge Contact Orig…" at bounding box center [365, 301] width 231 height 256
copy td "New Lead - Rivers Edge Create Date: 9/25/25 Community: Rivers Edge Contact Orig…"
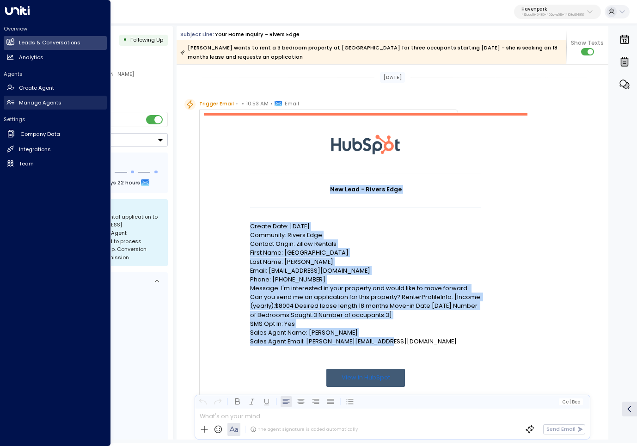
click at [46, 104] on h2 "Manage Agents" at bounding box center [40, 103] width 43 height 8
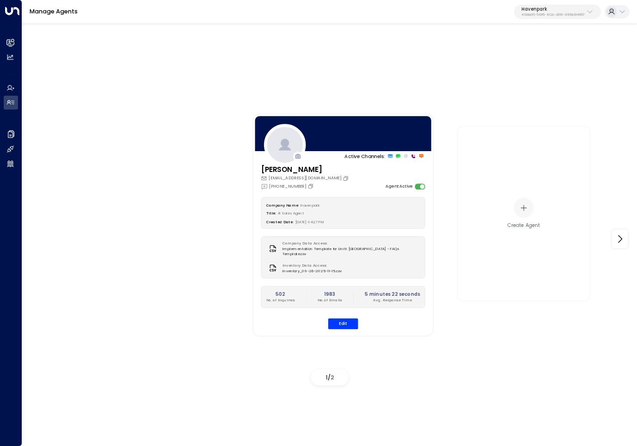
click at [532, 8] on p "Havenpark" at bounding box center [553, 9] width 63 height 6
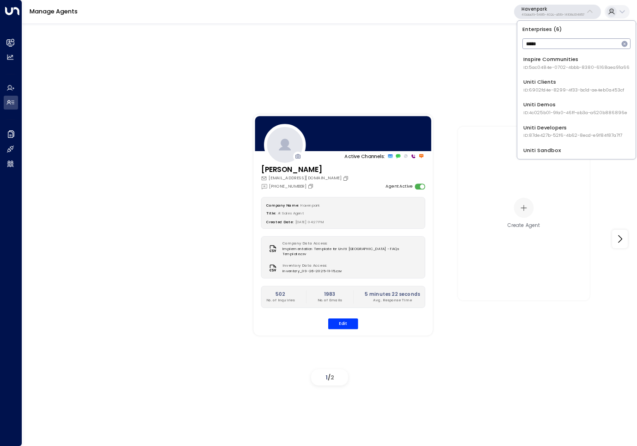
type input "*****"
click at [559, 112] on span "ID: 4c025b01-9fa0-46ff-ab3a-a620b886896e" at bounding box center [575, 113] width 104 height 6
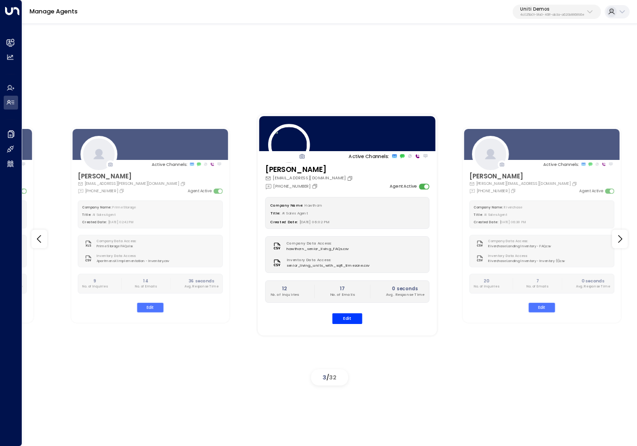
click at [373, 208] on div "Company Name: Hawthorn Title: AI Sales Agent Created Date: 09/25/2025, 06:02 PM" at bounding box center [347, 213] width 164 height 32
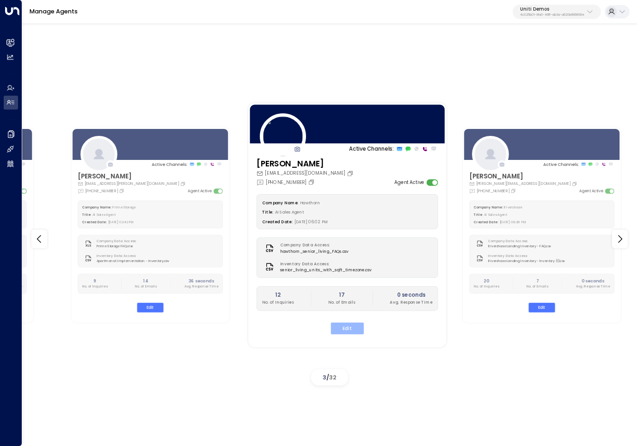
click at [347, 329] on button "Edit" at bounding box center [347, 328] width 33 height 12
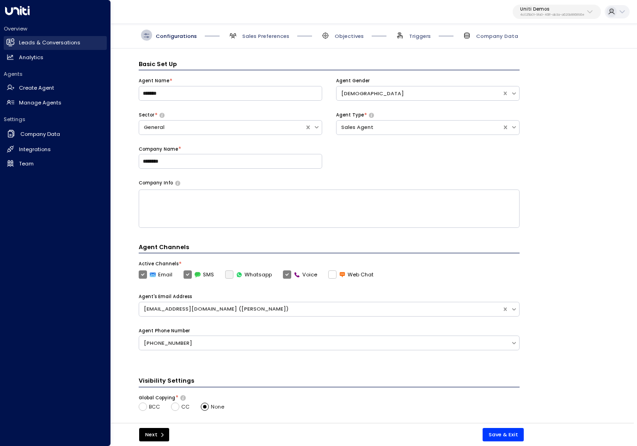
click at [39, 36] on link "Leads & Conversations Leads & Conversations" at bounding box center [55, 43] width 103 height 14
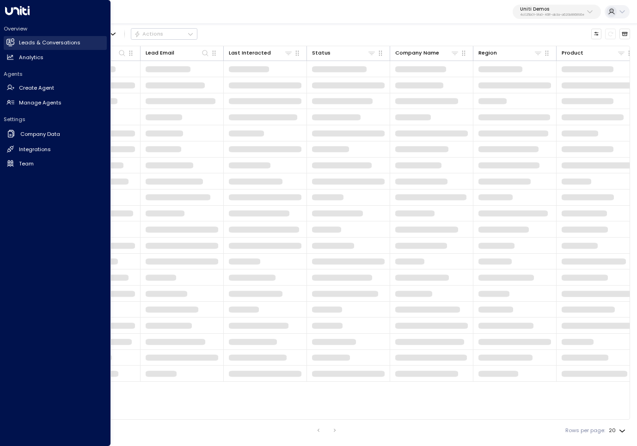
click at [38, 48] on link "Leads & Conversations Leads & Conversations" at bounding box center [55, 43] width 103 height 14
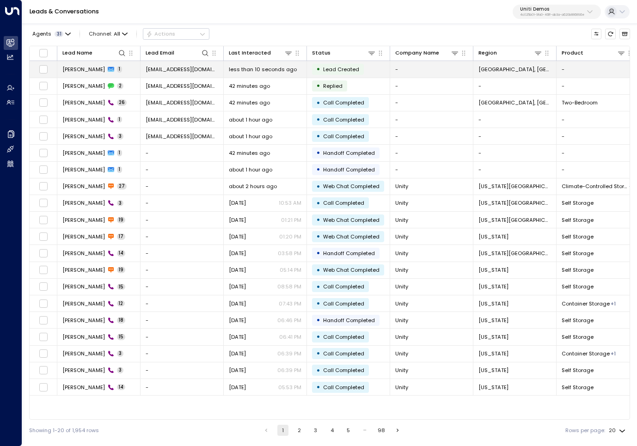
click at [74, 71] on span "[PERSON_NAME]" at bounding box center [83, 69] width 43 height 7
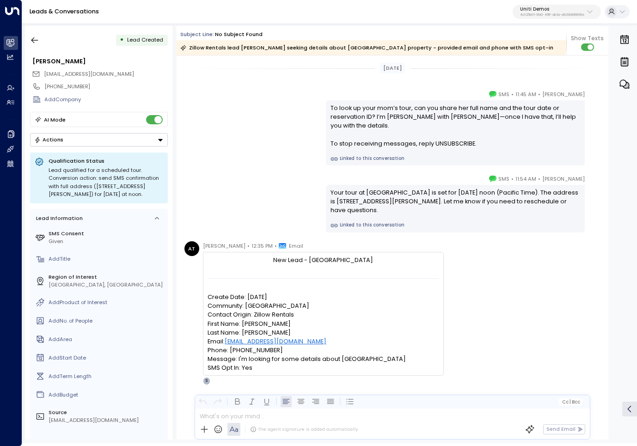
scroll to position [18, 0]
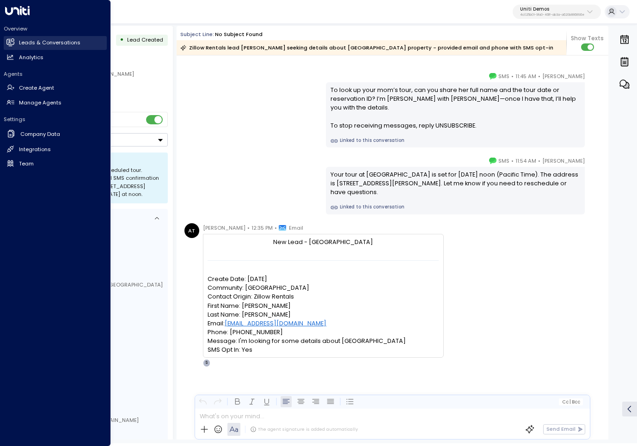
click at [37, 44] on h2 "Leads & Conversations" at bounding box center [50, 43] width 62 height 8
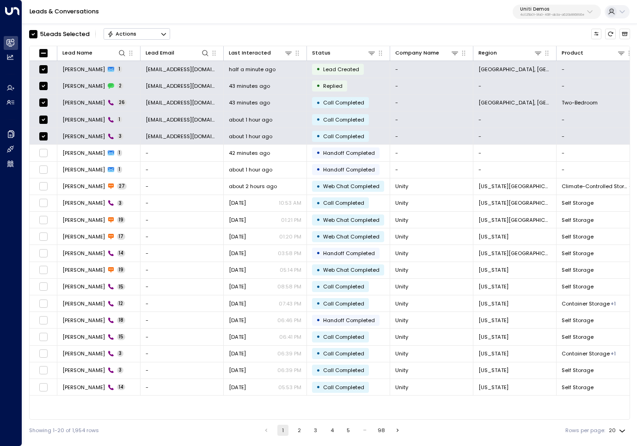
click at [166, 34] on icon "Button group with a nested menu" at bounding box center [163, 34] width 5 height 3
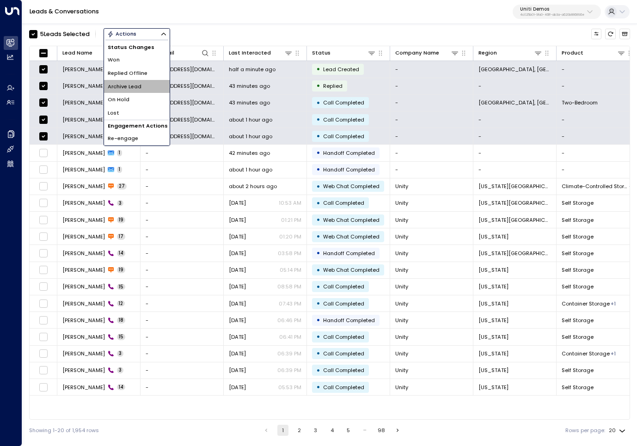
click at [132, 85] on span "Archive Lead" at bounding box center [125, 87] width 34 height 8
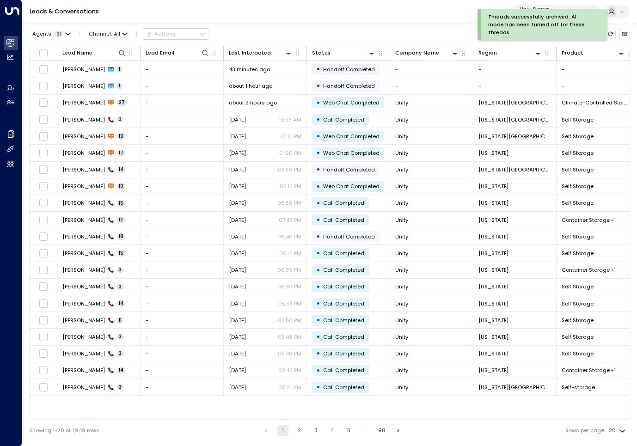
click at [187, 17] on div "Leads & Conversations Uniti Demos 4c025b01-9fa0-46ff-ab3a-a620b886896e" at bounding box center [329, 12] width 615 height 24
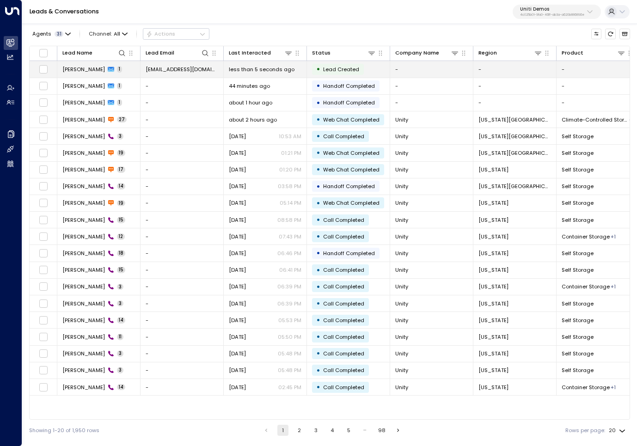
click at [79, 69] on span "[PERSON_NAME]" at bounding box center [83, 69] width 43 height 7
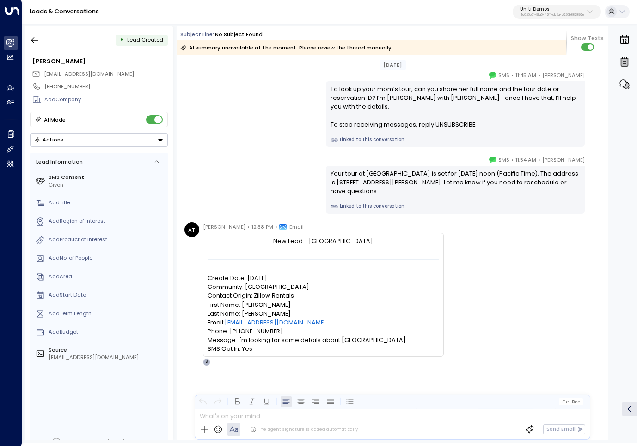
scroll to position [18, 0]
click at [37, 37] on icon "button" at bounding box center [34, 40] width 9 height 9
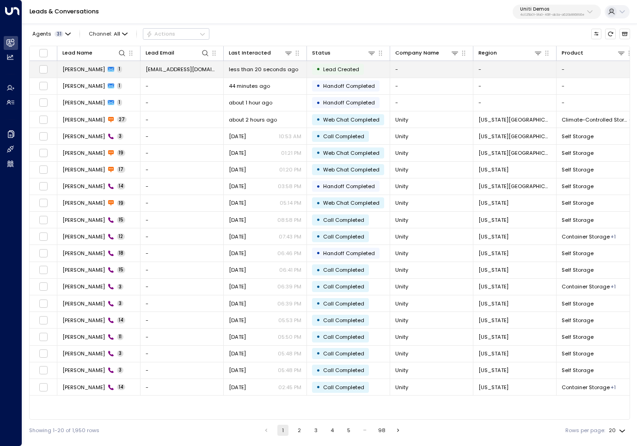
click at [170, 74] on td "[EMAIL_ADDRESS][DOMAIN_NAME]" at bounding box center [182, 69] width 83 height 16
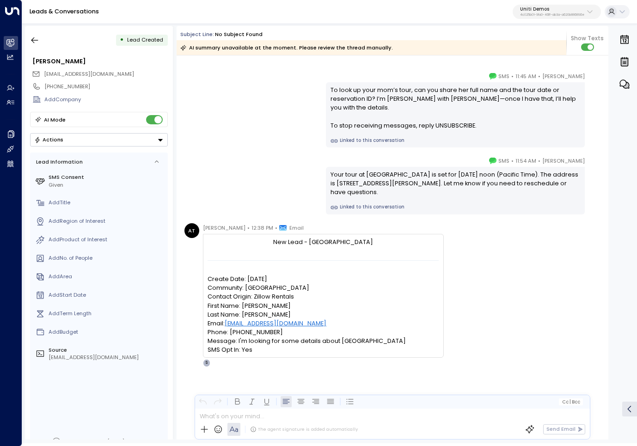
scroll to position [18, 0]
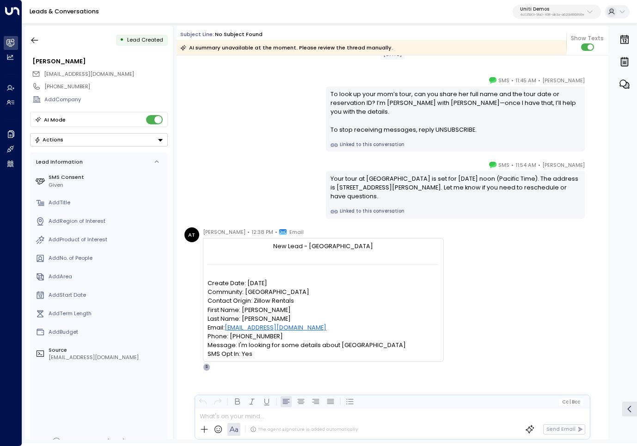
scroll to position [18, 0]
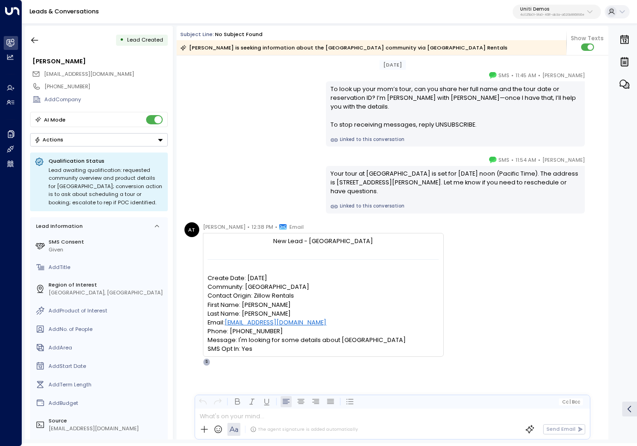
scroll to position [18, 0]
click at [498, 271] on div "AT [PERSON_NAME] • 12:38 PM • Email New Lead - [GEOGRAPHIC_DATA] Create Date: […" at bounding box center [394, 294] width 419 height 143
click at [32, 36] on icon "button" at bounding box center [34, 40] width 9 height 9
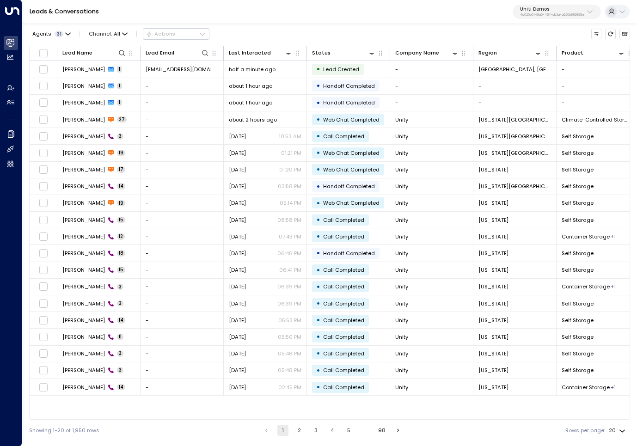
click at [234, 9] on div "Leads & Conversations Uniti Demos 4c025b01-9fa0-46ff-ab3a-a620b886896e" at bounding box center [329, 12] width 615 height 24
click at [173, 10] on div "Leads & Conversations Uniti Demos 4c025b01-9fa0-46ff-ab3a-a620b886896e" at bounding box center [329, 12] width 615 height 24
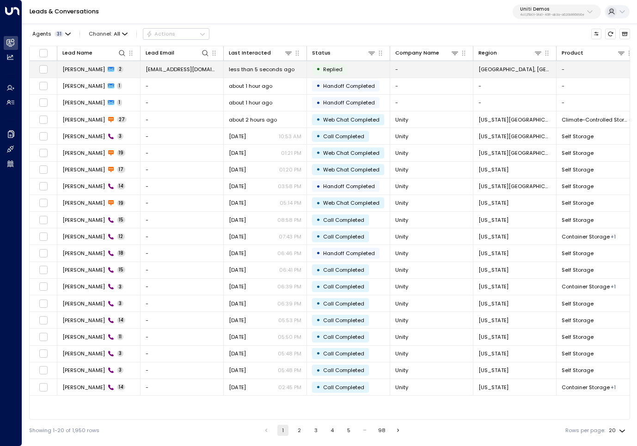
click at [320, 71] on span "Replied" at bounding box center [333, 69] width 26 height 7
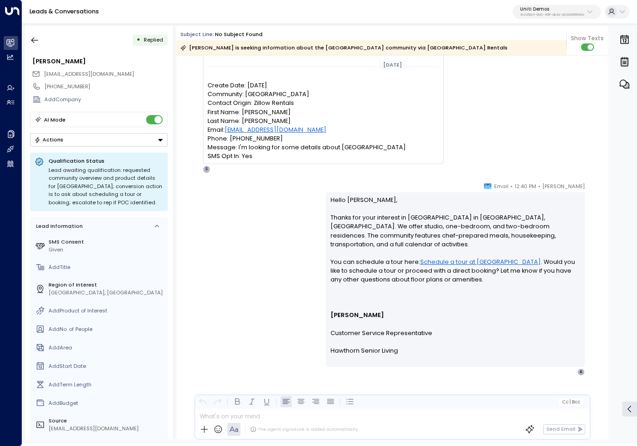
scroll to position [211, 0]
click at [455, 258] on link "Schedule a tour at [GEOGRAPHIC_DATA]" at bounding box center [480, 262] width 121 height 9
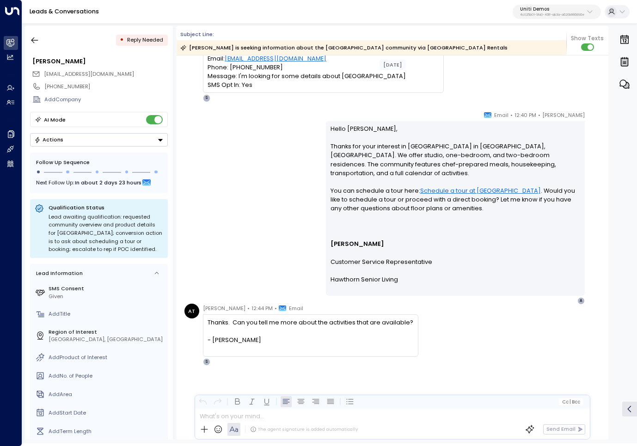
scroll to position [283, 0]
click at [259, 222] on div "Suzanne • 12:40 PM • Email Hello Adrian, Thanks for your interest in Camden Spr…" at bounding box center [393, 208] width 422 height 194
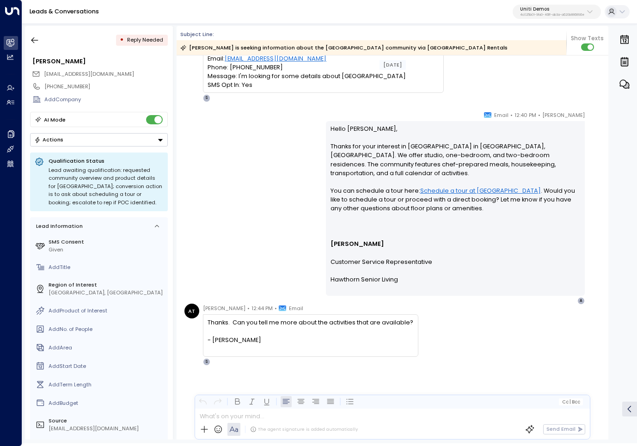
scroll to position [283, 0]
click at [471, 337] on div "AT [PERSON_NAME] • 12:44 PM • Email Thanks. Can you tell me more about the acti…" at bounding box center [394, 335] width 419 height 62
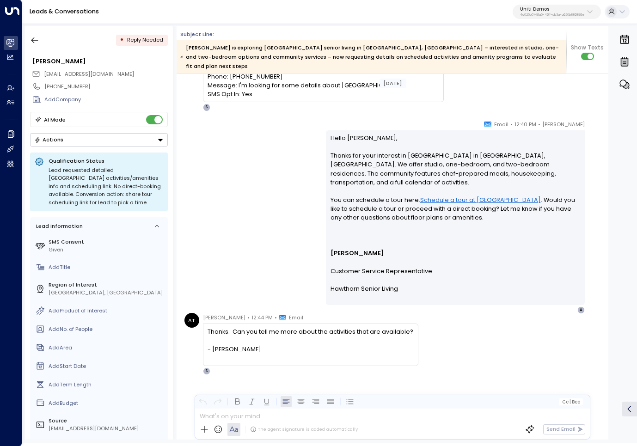
scroll to position [359, 0]
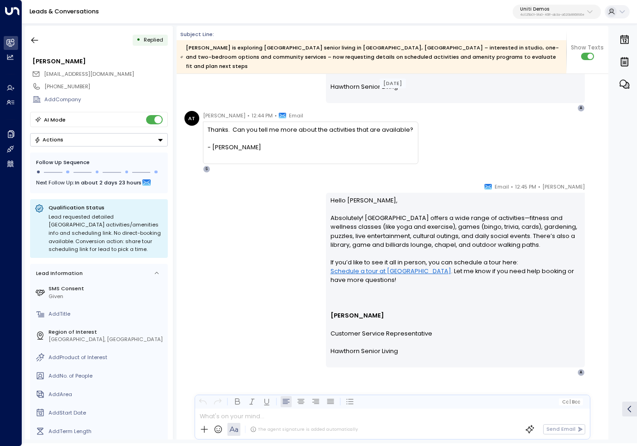
scroll to position [561, 0]
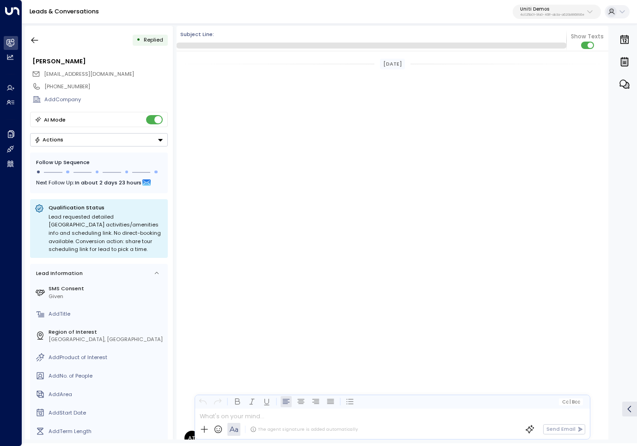
scroll to position [674, 0]
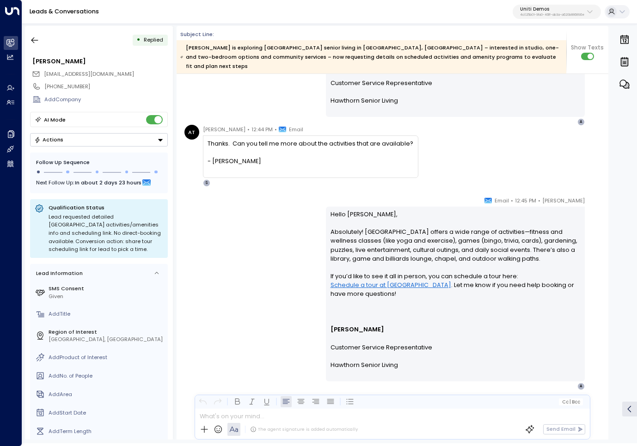
click at [245, 289] on div "[PERSON_NAME] • 12:45 PM • Email Hello [PERSON_NAME], Absolutely! [GEOGRAPHIC_D…" at bounding box center [393, 293] width 422 height 194
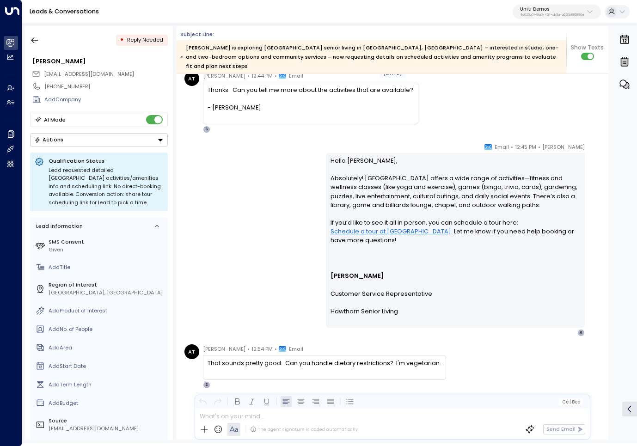
scroll to position [660, 0]
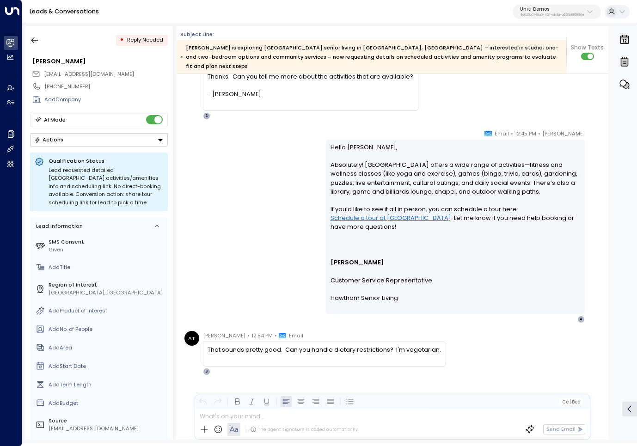
click at [247, 215] on div "[PERSON_NAME] • 12:45 PM • Email Hello [PERSON_NAME], Absolutely! [GEOGRAPHIC_D…" at bounding box center [393, 226] width 422 height 194
click at [239, 216] on div "[PERSON_NAME] • 12:45 PM • Email Hello [PERSON_NAME], Absolutely! [GEOGRAPHIC_D…" at bounding box center [393, 226] width 422 height 194
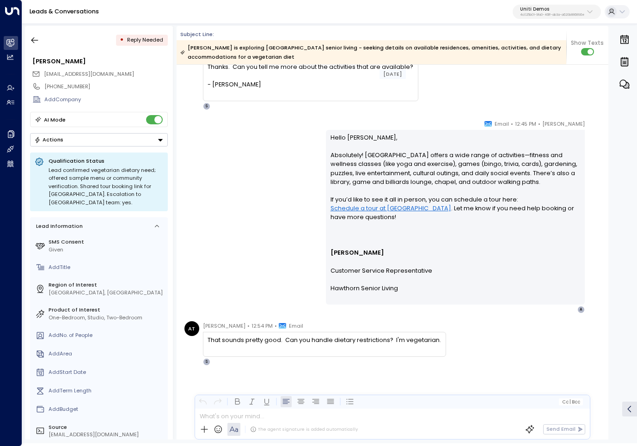
scroll to position [741, 0]
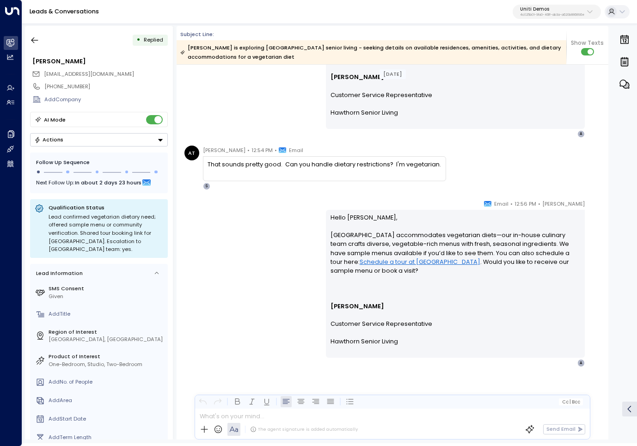
scroll to position [791, 0]
click at [244, 105] on div "[PERSON_NAME] • 12:45 PM • Email Hello [PERSON_NAME], Absolutely! [GEOGRAPHIC_D…" at bounding box center [393, 41] width 422 height 194
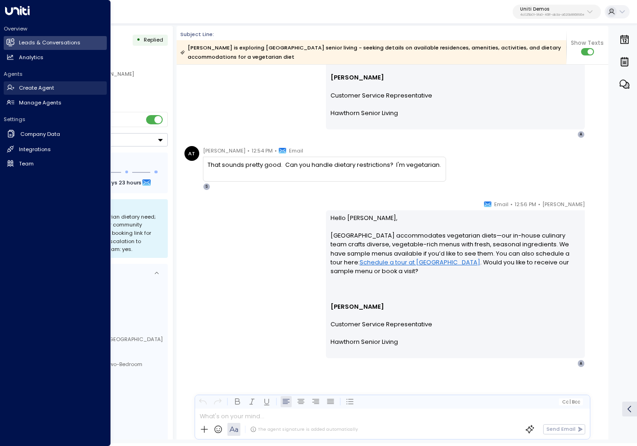
click at [40, 82] on link "Create Agent Create Agent" at bounding box center [55, 88] width 103 height 14
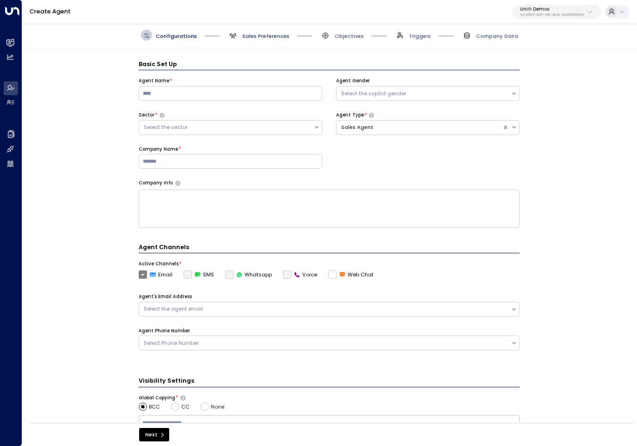
click at [252, 37] on span "Sales Preferences" at bounding box center [265, 35] width 47 height 7
click at [350, 37] on span "Objectives" at bounding box center [349, 35] width 29 height 7
click at [579, 207] on div "Basic Set Up Agent Name * Agent Gender Select the copilot gender Sector * Selec…" at bounding box center [329, 239] width 614 height 380
click at [168, 37] on span "Configurations" at bounding box center [176, 35] width 41 height 7
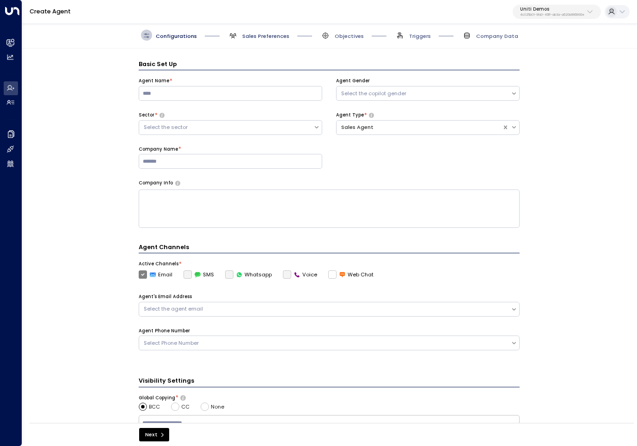
click at [265, 37] on span "Sales Preferences" at bounding box center [265, 35] width 47 height 7
click at [190, 35] on span "Configurations" at bounding box center [176, 35] width 41 height 7
click at [149, 429] on button "Next" at bounding box center [154, 434] width 30 height 13
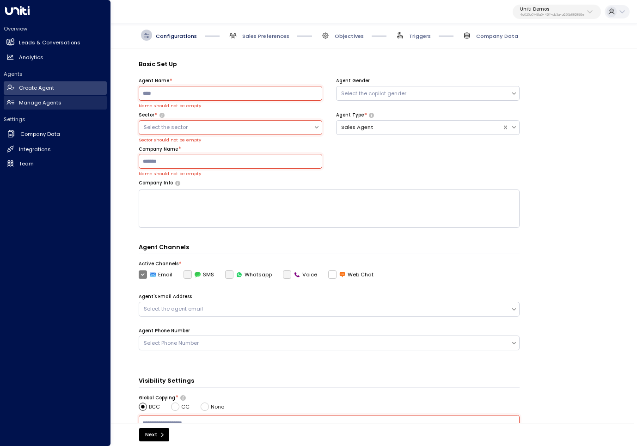
click at [45, 105] on h2 "Manage Agents" at bounding box center [40, 103] width 43 height 8
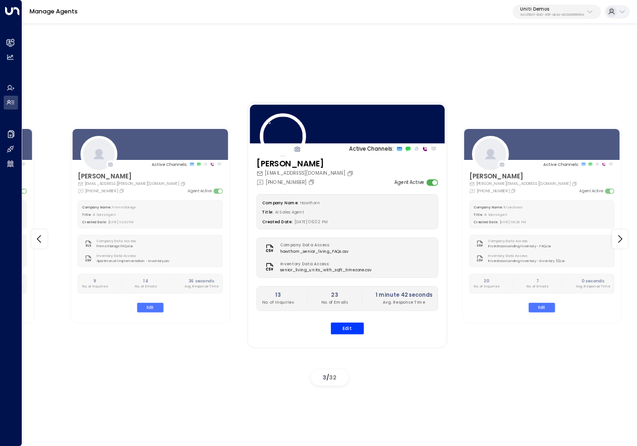
click at [349, 335] on div "Suzanne hawthorn.customer.service@gmail.com +1 (332) 291-9236 Agent Active Comp…" at bounding box center [347, 250] width 198 height 185
click at [349, 324] on button "Edit" at bounding box center [347, 328] width 33 height 12
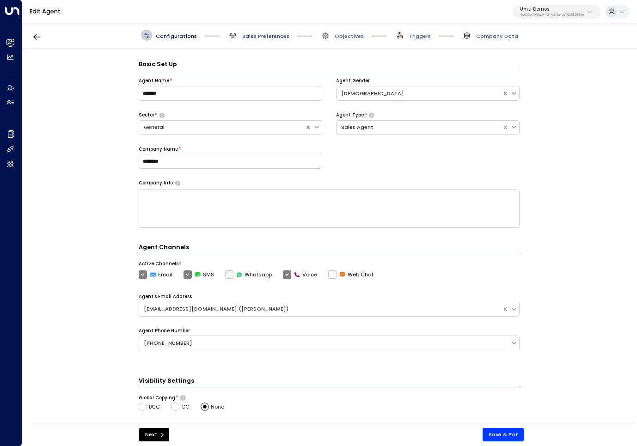
click at [264, 37] on span "Sales Preferences" at bounding box center [265, 35] width 47 height 7
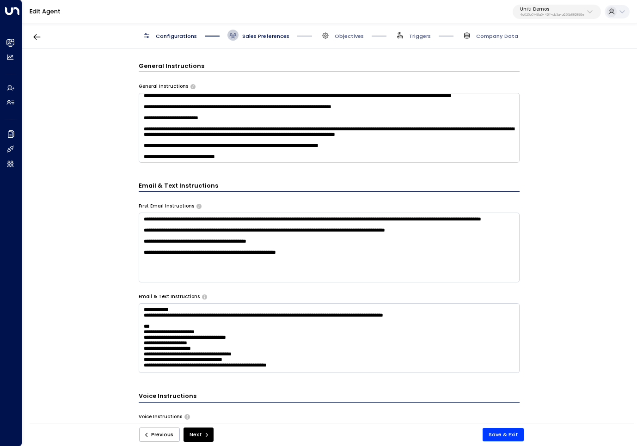
scroll to position [284, 0]
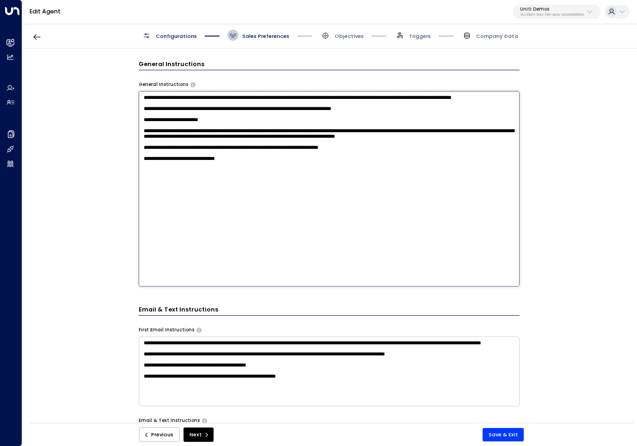
click at [264, 151] on textarea "**********" at bounding box center [329, 189] width 381 height 196
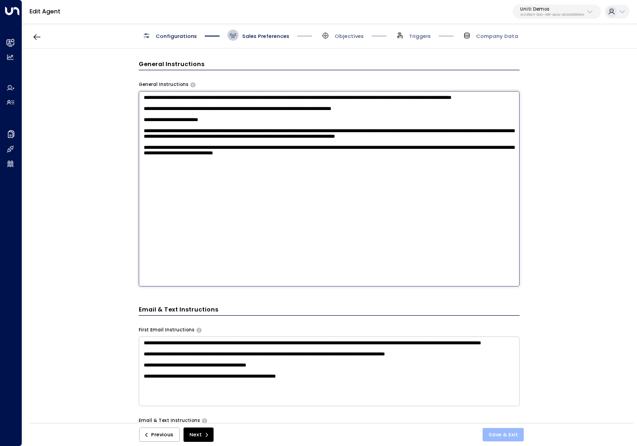
type textarea "**********"
click at [496, 432] on button "Save & Exit" at bounding box center [504, 434] width 42 height 13
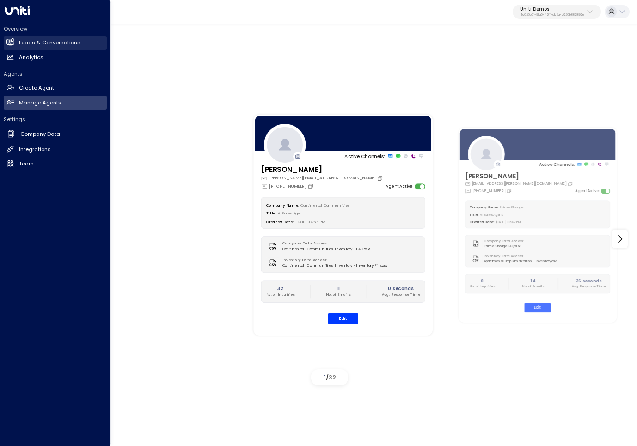
click at [55, 41] on h2 "Leads & Conversations" at bounding box center [50, 43] width 62 height 8
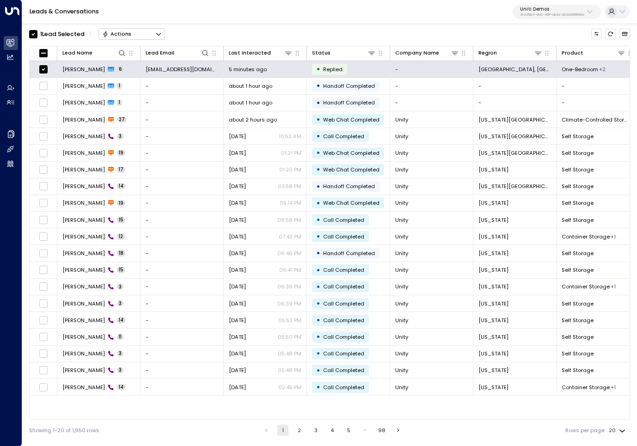
click at [160, 36] on icon "Button group with a nested menu" at bounding box center [158, 34] width 6 height 6
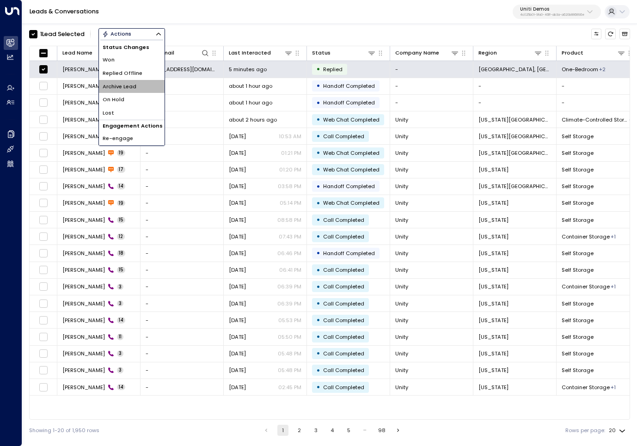
click at [142, 83] on li "Archive Lead" at bounding box center [132, 86] width 66 height 13
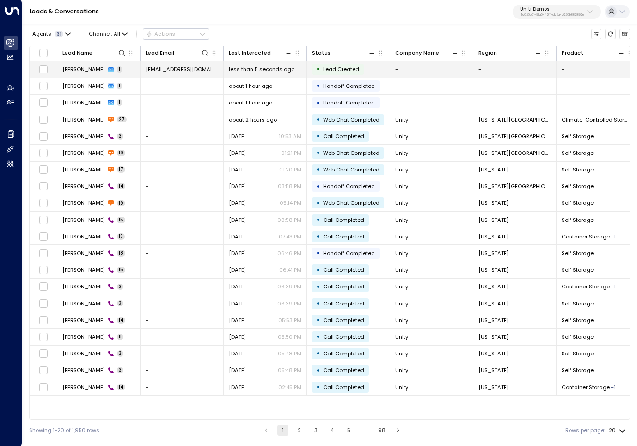
click at [91, 70] on span "[PERSON_NAME]" at bounding box center [83, 69] width 43 height 7
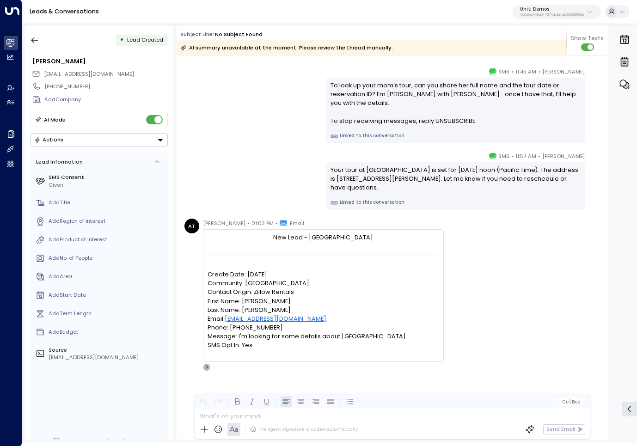
scroll to position [27, 0]
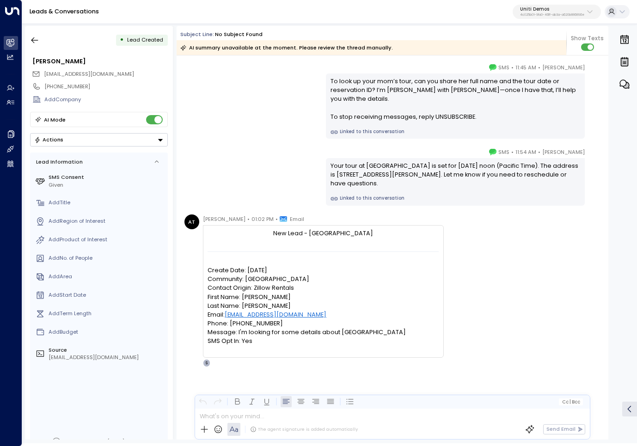
click at [525, 297] on div "AT [PERSON_NAME] • 01:02 PM • Email New Lead - [GEOGRAPHIC_DATA] Create Date: […" at bounding box center [394, 291] width 419 height 153
click at [525, 297] on div "AT Adrian Traeger • 01:02 PM • Email New Lead - Camden Springs Create Date: 9/2…" at bounding box center [394, 291] width 419 height 153
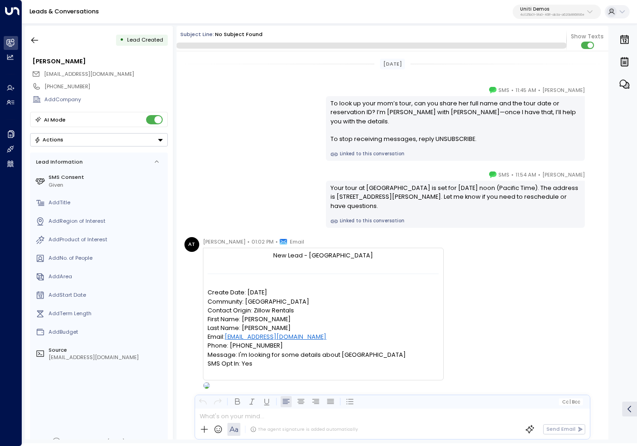
scroll to position [23, 0]
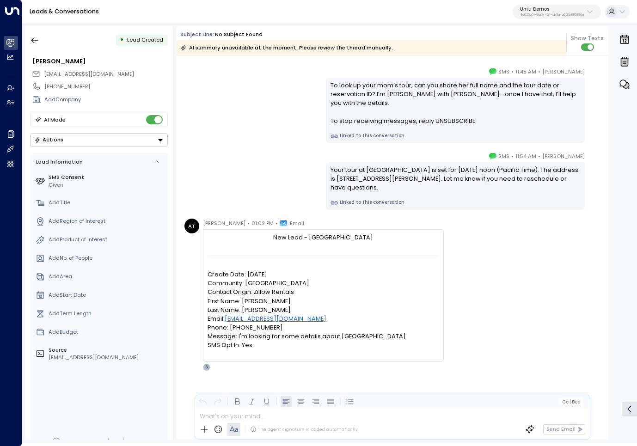
click at [508, 299] on div "AT [PERSON_NAME] • 01:02 PM • Email New Lead - [GEOGRAPHIC_DATA] Create Date: […" at bounding box center [394, 295] width 419 height 153
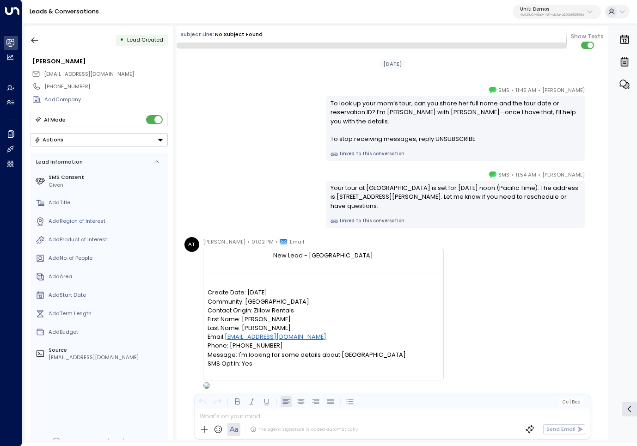
scroll to position [23, 0]
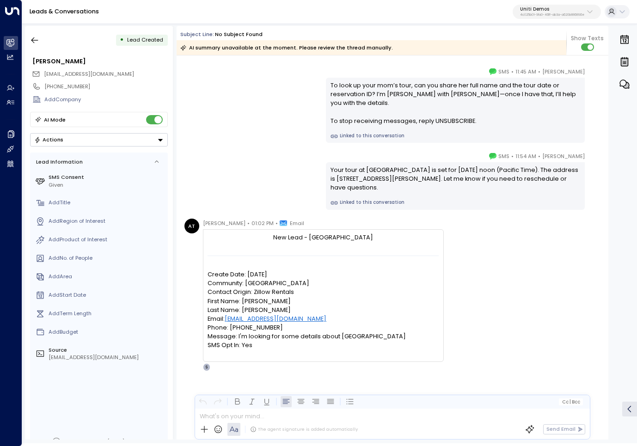
click at [503, 283] on div "AT Adrian Traeger • 01:02 PM • Email New Lead - Camden Springs Create Date: 9/2…" at bounding box center [394, 295] width 419 height 153
click at [244, 134] on div "Suzanne • 11:45 AM • SMS To look up your mom’s tour, can you share her full nam…" at bounding box center [393, 105] width 422 height 76
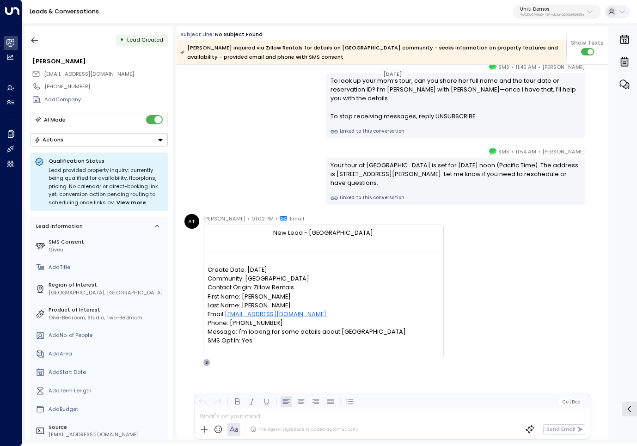
scroll to position [36, 0]
click at [507, 296] on div "AT [PERSON_NAME] • 01:02 PM • Email New Lead - [GEOGRAPHIC_DATA] Create Date: […" at bounding box center [394, 291] width 419 height 153
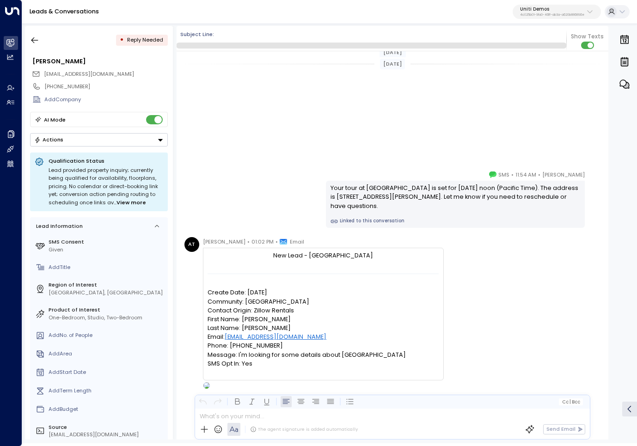
scroll to position [296, 0]
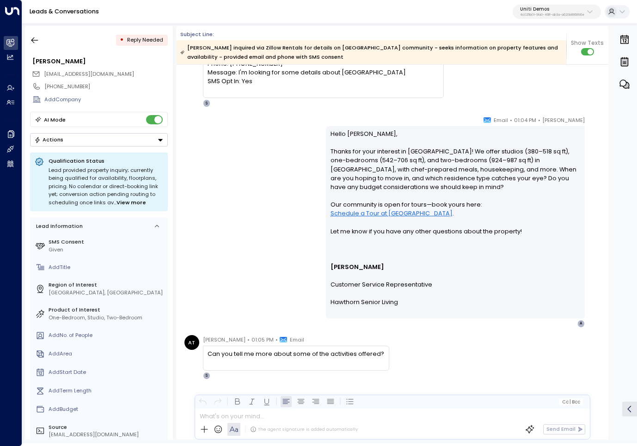
click at [257, 226] on div "[PERSON_NAME] • 01:04 PM • Email Hello [PERSON_NAME], Thanks for your interest …" at bounding box center [393, 222] width 422 height 212
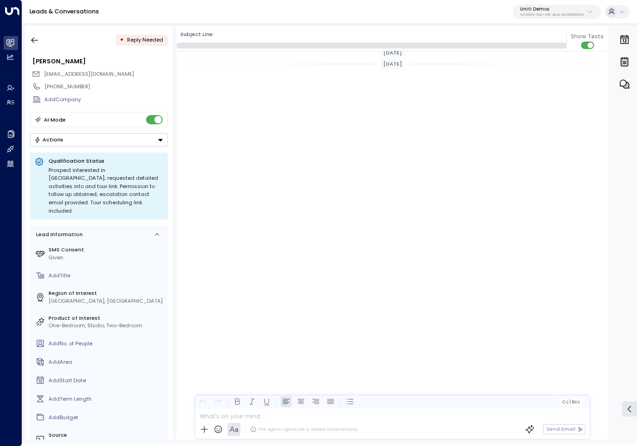
scroll to position [372, 0]
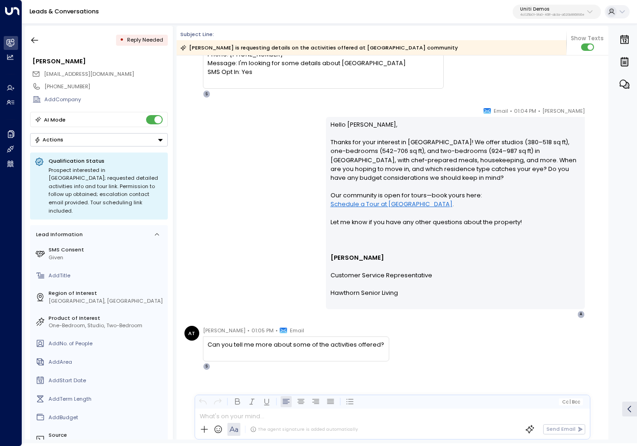
click at [255, 203] on div "[PERSON_NAME] • 01:04 PM • Email Hello [PERSON_NAME], Thanks for your interest …" at bounding box center [393, 212] width 422 height 212
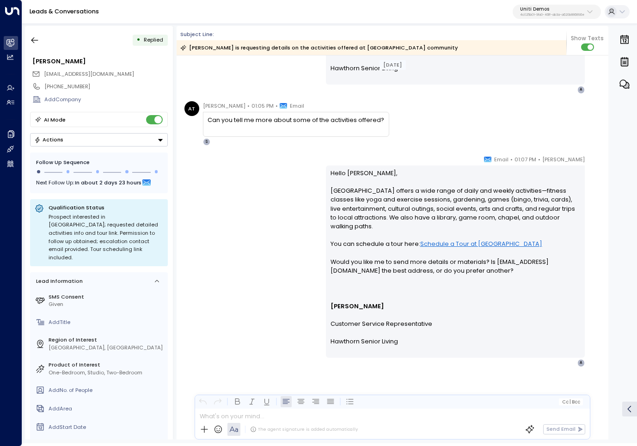
scroll to position [520, 0]
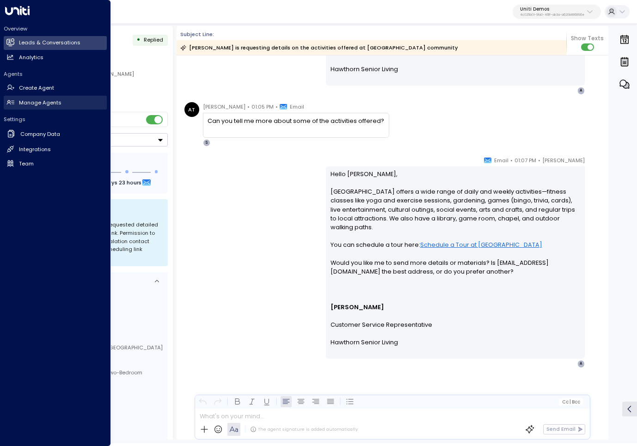
click at [45, 105] on h2 "Manage Agents" at bounding box center [40, 103] width 43 height 8
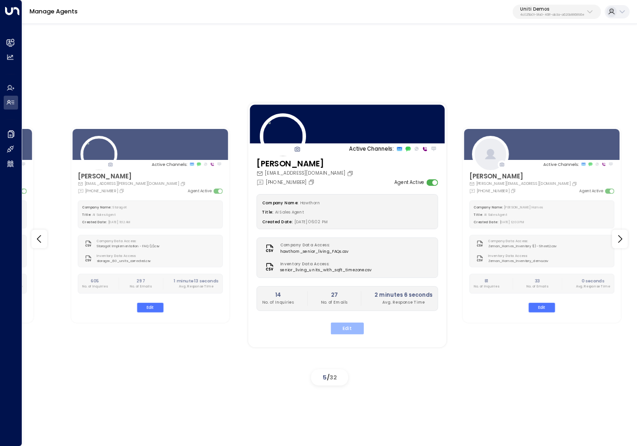
click at [343, 325] on button "Edit" at bounding box center [347, 328] width 33 height 12
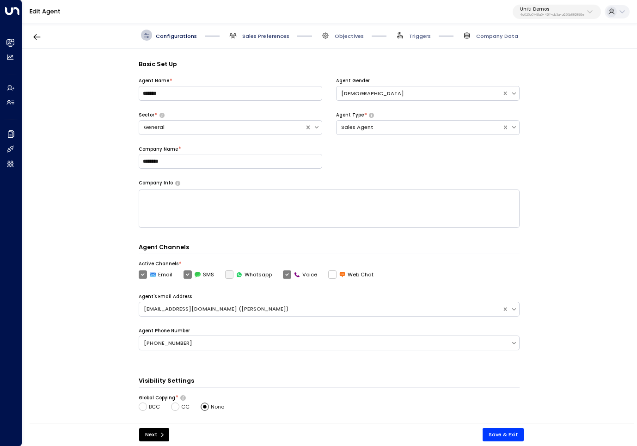
click at [254, 34] on span "Sales Preferences" at bounding box center [265, 35] width 47 height 7
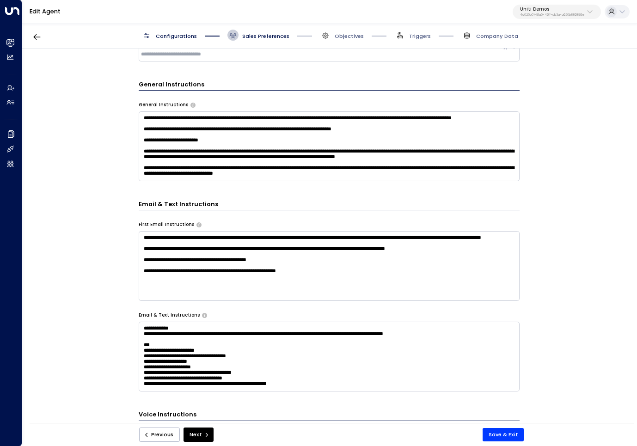
scroll to position [262, 0]
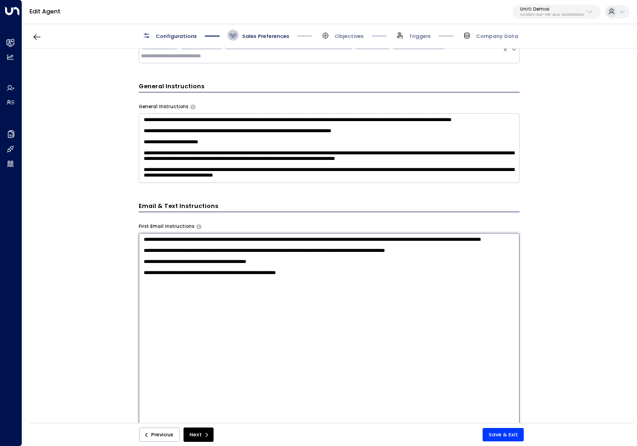
drag, startPoint x: 480, startPoint y: 267, endPoint x: 277, endPoint y: 261, distance: 203.5
click at [277, 261] on textarea "**********" at bounding box center [329, 331] width 381 height 196
click at [394, 265] on textarea "**********" at bounding box center [329, 331] width 381 height 196
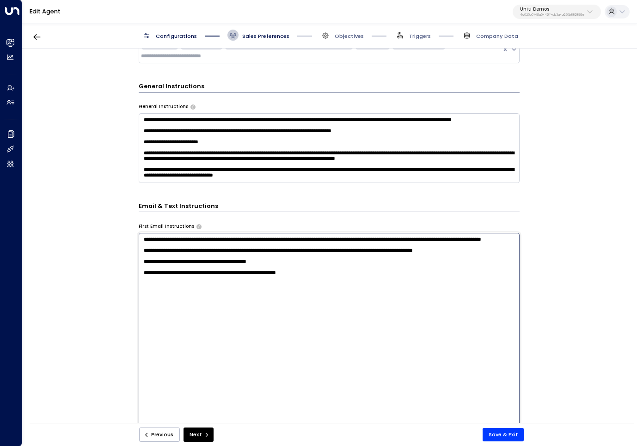
click at [394, 265] on textarea "**********" at bounding box center [329, 331] width 381 height 196
click at [508, 264] on textarea "**********" at bounding box center [329, 331] width 381 height 196
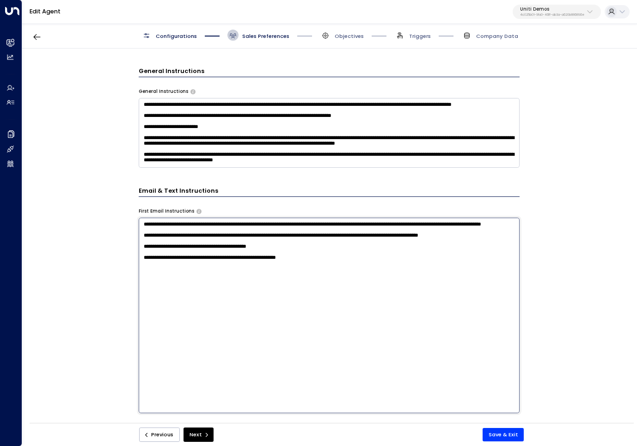
scroll to position [277, 0]
click at [376, 289] on textarea "**********" at bounding box center [329, 315] width 381 height 196
type textarea "**********"
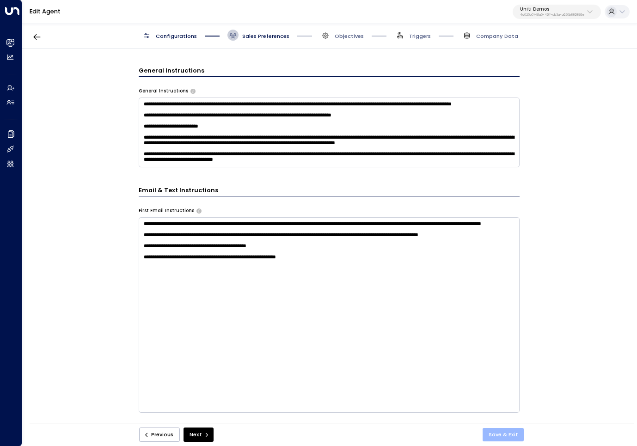
click at [505, 431] on button "Save & Exit" at bounding box center [504, 434] width 42 height 13
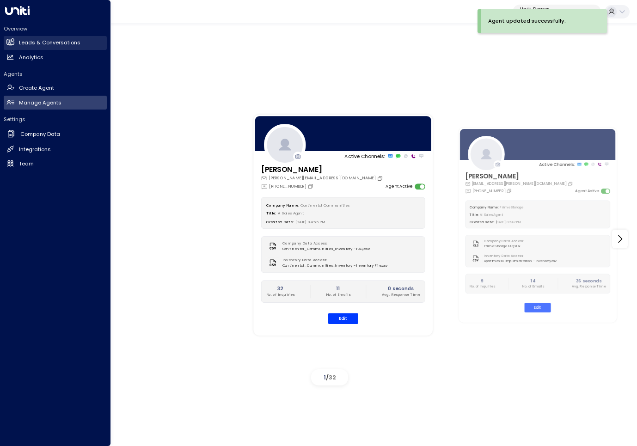
click at [41, 42] on h2 "Leads & Conversations" at bounding box center [50, 43] width 62 height 8
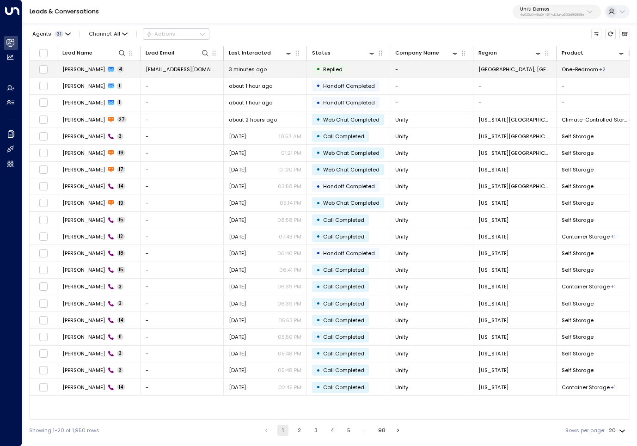
click at [121, 68] on td "Adrian Traeger 4" at bounding box center [98, 69] width 83 height 16
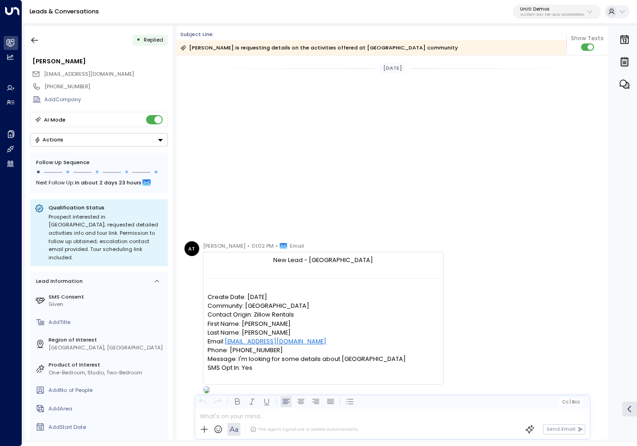
scroll to position [467, 0]
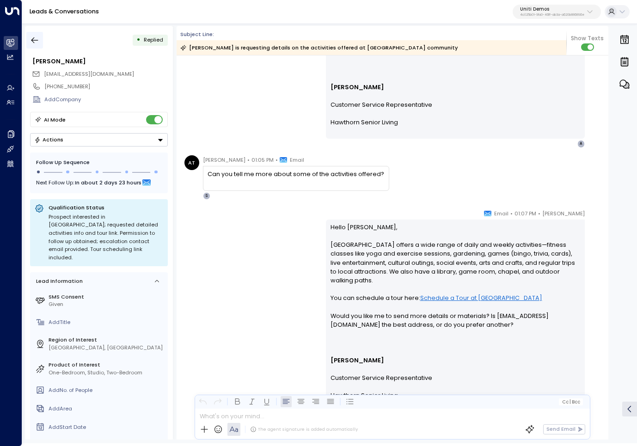
click at [33, 43] on icon "button" at bounding box center [34, 40] width 9 height 9
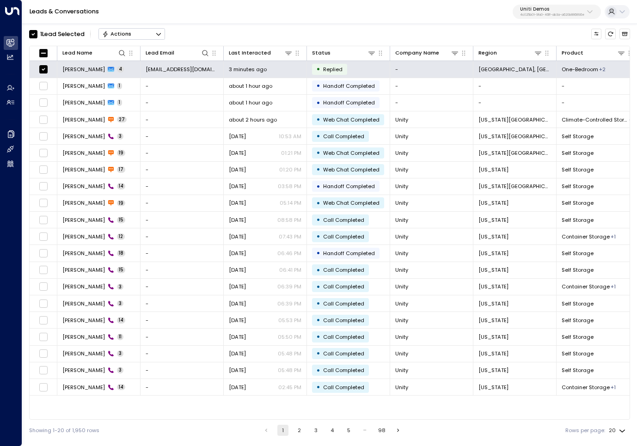
click at [153, 33] on button "Actions" at bounding box center [131, 33] width 67 height 11
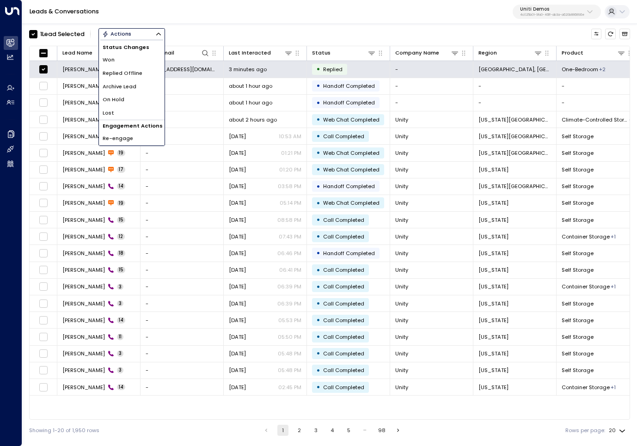
click at [143, 82] on li "Archive Lead" at bounding box center [132, 86] width 66 height 13
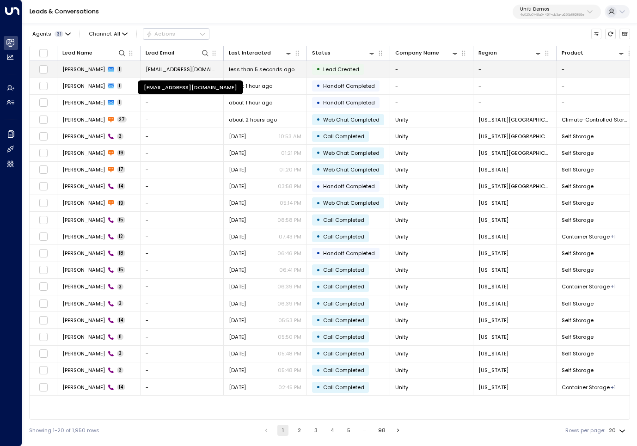
click at [165, 73] on span "[EMAIL_ADDRESS][DOMAIN_NAME]" at bounding box center [182, 69] width 73 height 7
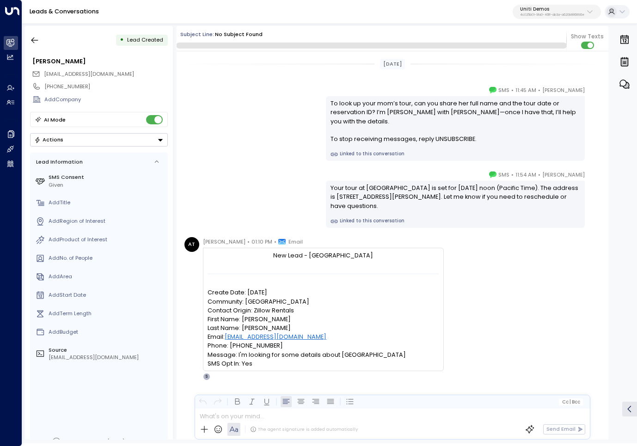
scroll to position [14, 0]
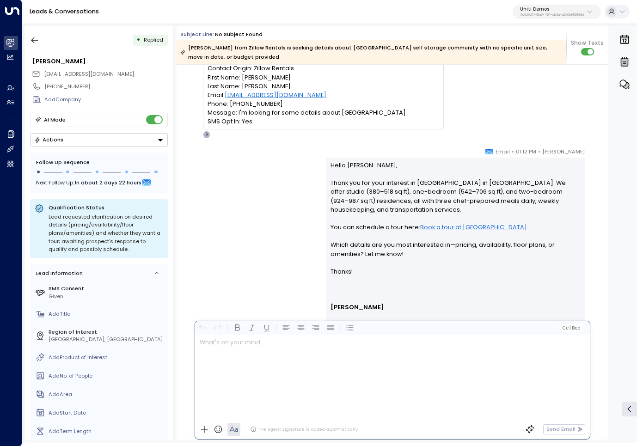
click at [334, 418] on div at bounding box center [392, 377] width 394 height 85
copy p "**********"
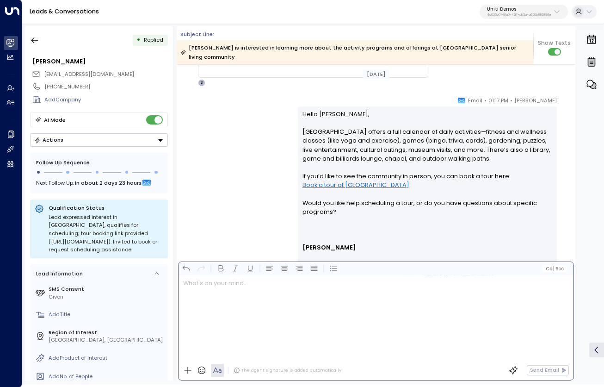
scroll to position [589, 0]
click at [232, 206] on div "Suzanne • 01:17 PM • Email Hello Adrian, Camden Springs offers a full calendar …" at bounding box center [376, 202] width 399 height 212
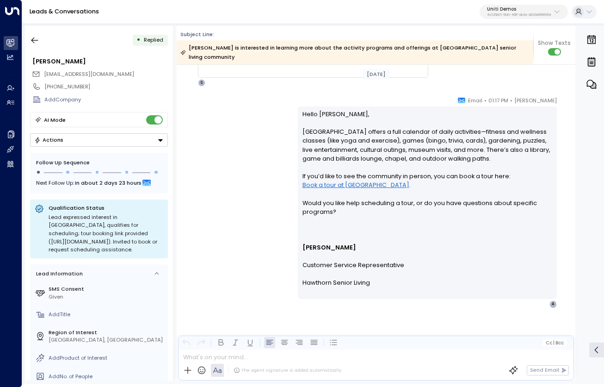
scroll to position [589, 0]
click at [245, 271] on div "[PERSON_NAME] • 01:17 PM • Email Hello [PERSON_NAME], [GEOGRAPHIC_DATA] offers …" at bounding box center [376, 202] width 399 height 212
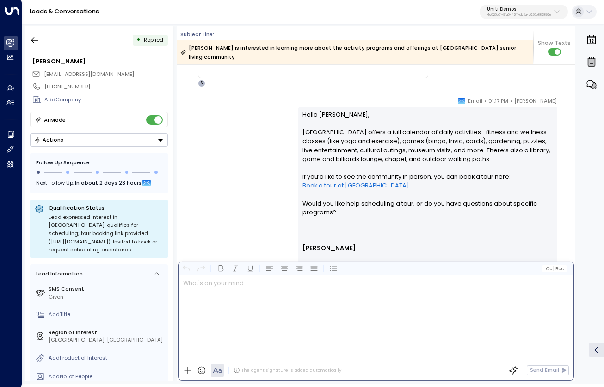
scroll to position [0, 0]
click at [270, 360] on div "Cc | Bcc What's on your mind... The agent signature is added automatically Send…" at bounding box center [376, 320] width 396 height 119
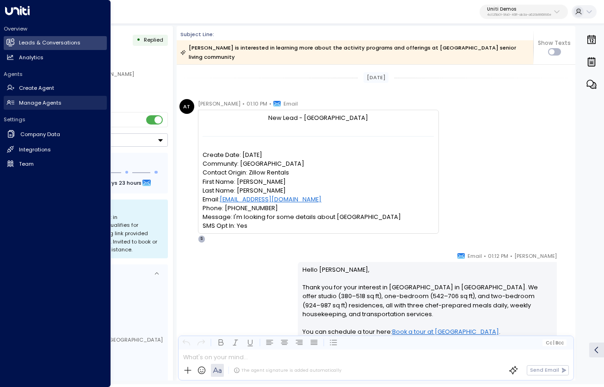
click at [41, 106] on link "Manage Agents Manage Agents" at bounding box center [55, 103] width 103 height 14
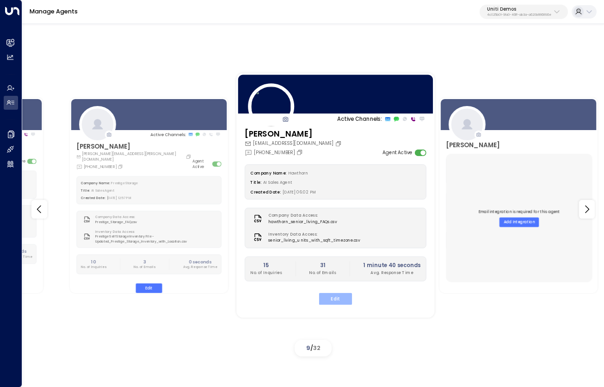
click at [338, 296] on button "Edit" at bounding box center [335, 299] width 33 height 12
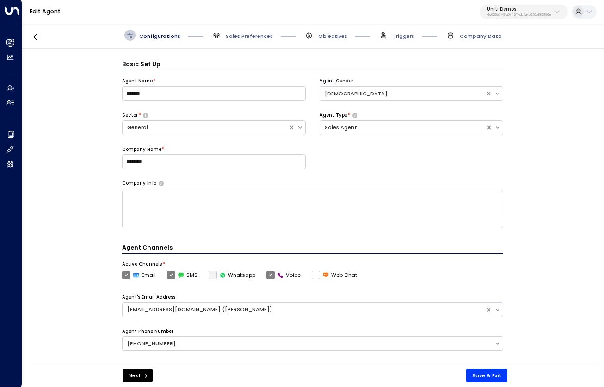
click at [246, 40] on span "Sales Preferences" at bounding box center [242, 35] width 62 height 11
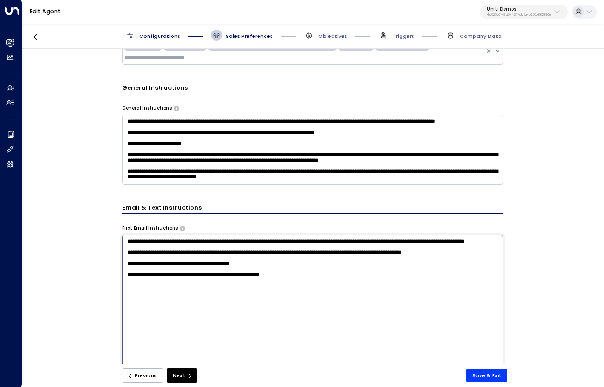
drag, startPoint x: 314, startPoint y: 300, endPoint x: 105, endPoint y: 224, distance: 222.1
click at [105, 224] on div "**********" at bounding box center [312, 209] width 581 height 320
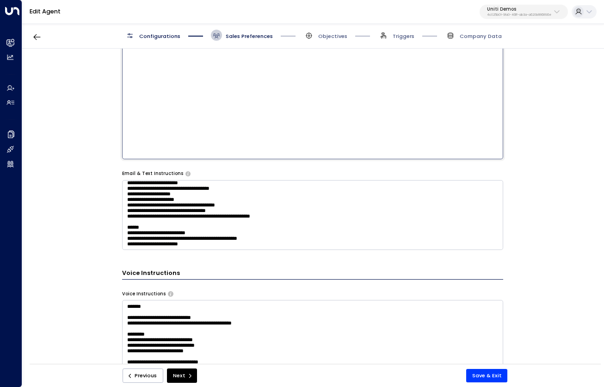
scroll to position [530, 0]
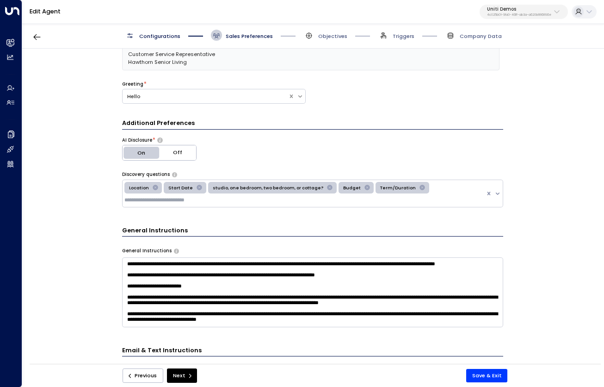
click at [548, 235] on div "**********" at bounding box center [312, 209] width 581 height 320
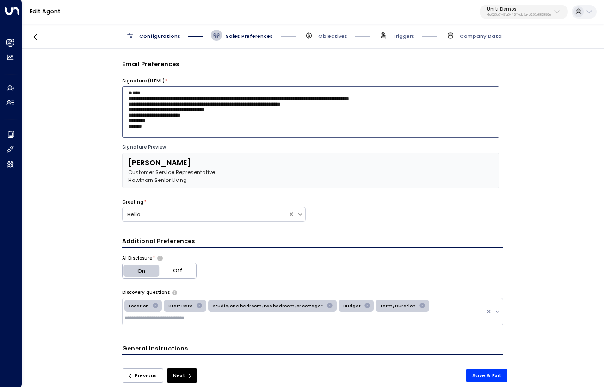
drag, startPoint x: 159, startPoint y: 132, endPoint x: 76, endPoint y: 75, distance: 100.4
click at [76, 75] on div "**********" at bounding box center [312, 209] width 581 height 320
paste textarea "**********"
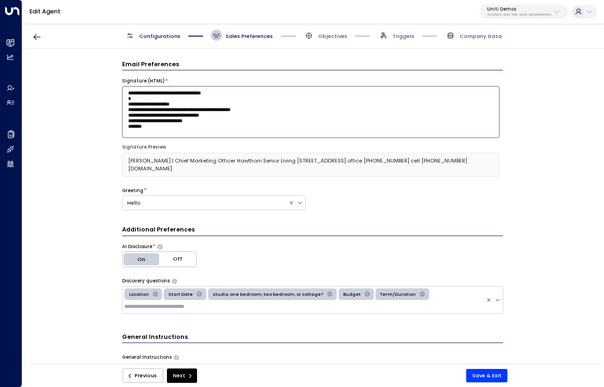
drag, startPoint x: 128, startPoint y: 95, endPoint x: 165, endPoint y: 92, distance: 37.1
click at [165, 92] on textarea "**********" at bounding box center [310, 112] width 377 height 52
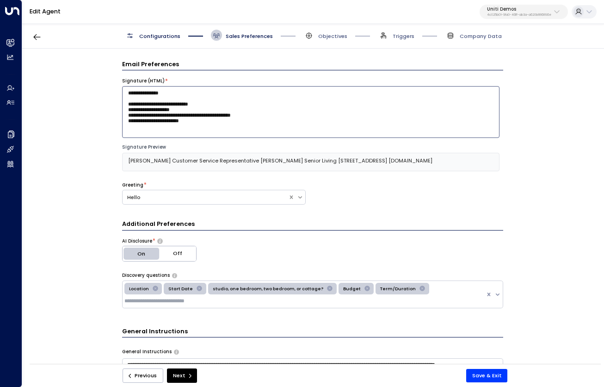
scroll to position [0, 0]
type textarea "**********"
click at [491, 378] on button "Save & Exit" at bounding box center [487, 375] width 42 height 13
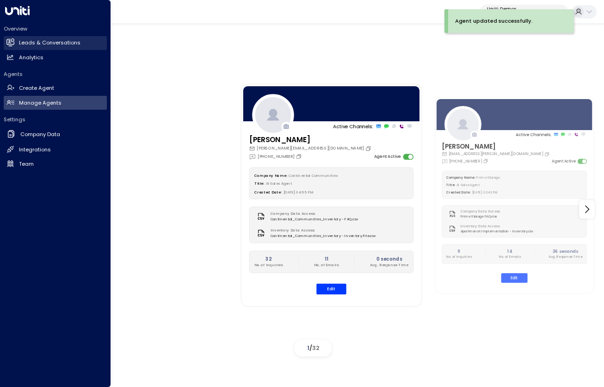
click at [49, 48] on link "Leads & Conversations Leads & Conversations" at bounding box center [55, 43] width 103 height 14
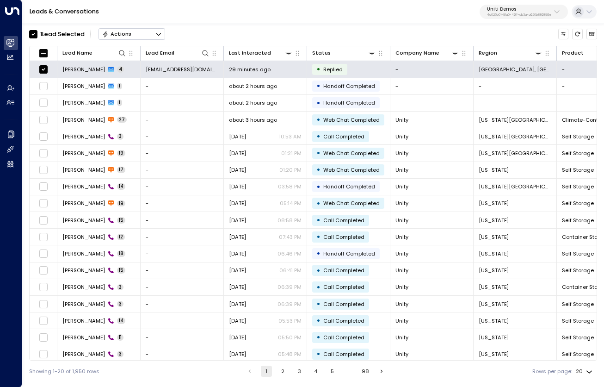
click at [159, 33] on icon "Button group with a nested menu" at bounding box center [158, 34] width 6 height 6
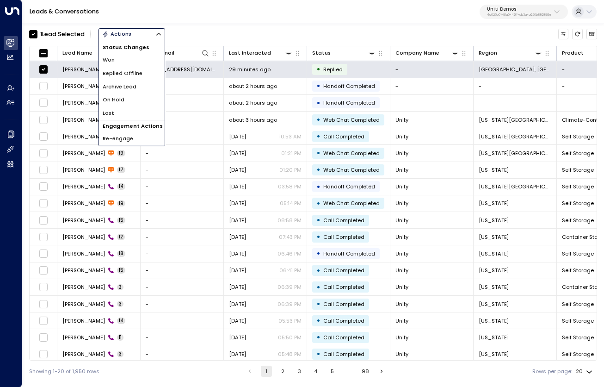
click at [146, 86] on li "Archive Lead" at bounding box center [132, 86] width 66 height 13
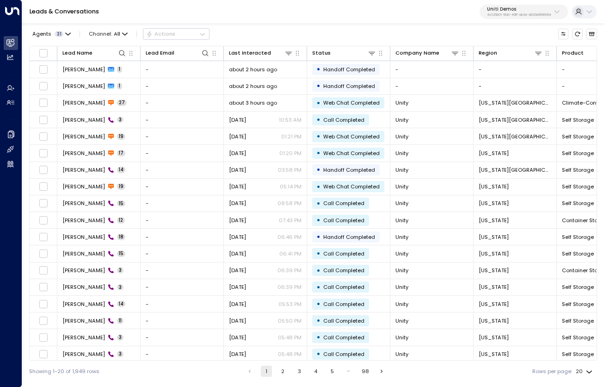
click at [278, 17] on div "Leads & Conversations Uniti Demos 4c025b01-9fa0-46ff-ab3a-a620b886896e" at bounding box center [313, 12] width 582 height 24
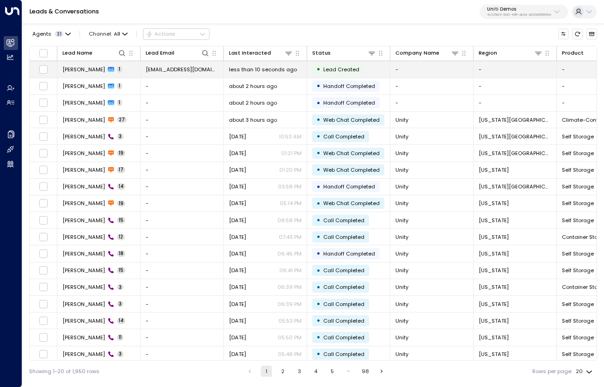
click at [172, 70] on span "[EMAIL_ADDRESS][DOMAIN_NAME]" at bounding box center [182, 69] width 73 height 7
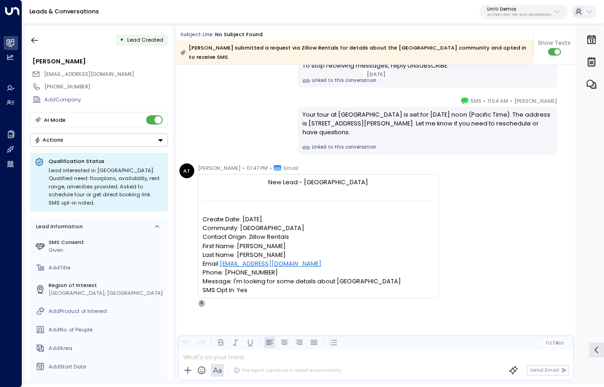
scroll to position [87, 0]
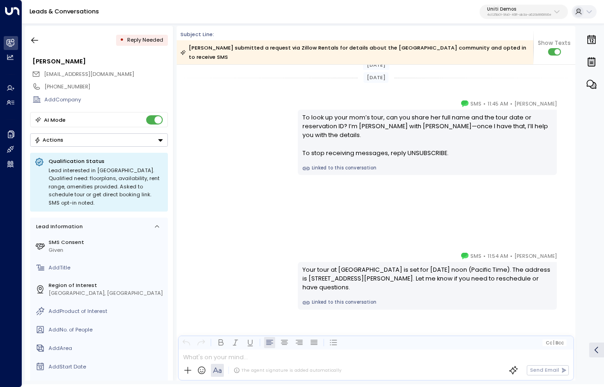
scroll to position [563, 0]
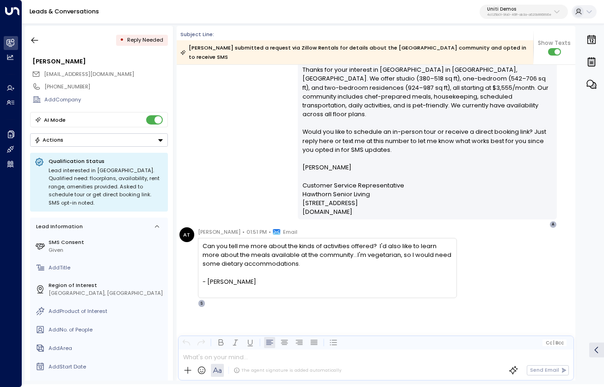
click at [501, 261] on div "AT [PERSON_NAME] • 01:51 PM • Email Can you tell me more about the kinds of act…" at bounding box center [377, 267] width 396 height 80
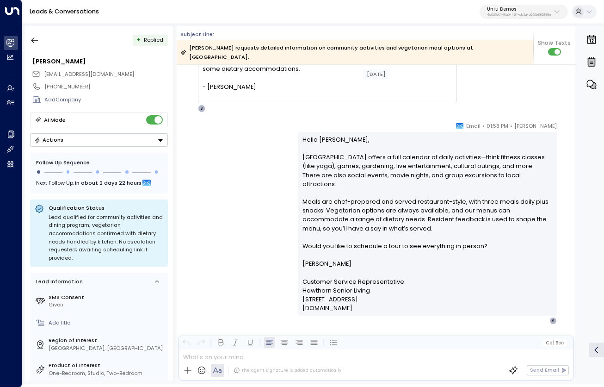
scroll to position [629, 0]
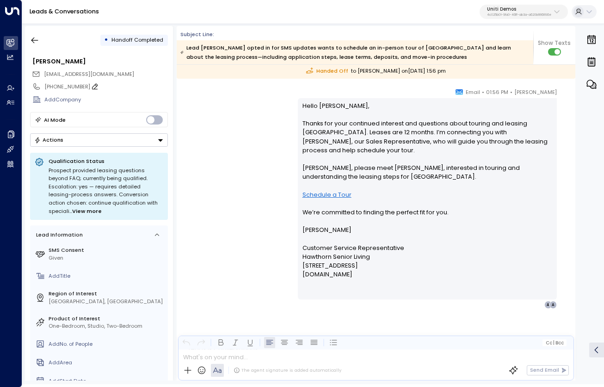
click at [68, 86] on div "[PHONE_NUMBER]" at bounding box center [105, 87] width 123 height 8
drag, startPoint x: 87, startPoint y: 86, endPoint x: 49, endPoint y: 89, distance: 38.5
click at [49, 89] on input "**********" at bounding box center [104, 87] width 121 height 8
type input "**********"
click at [228, 122] on div "[PERSON_NAME] • 01:56 PM • Email Hello [PERSON_NAME], Thanks for your continued…" at bounding box center [376, 197] width 399 height 221
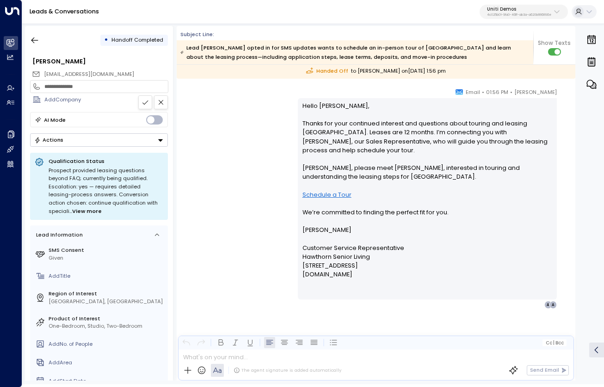
click at [142, 99] on icon at bounding box center [145, 101] width 7 height 7
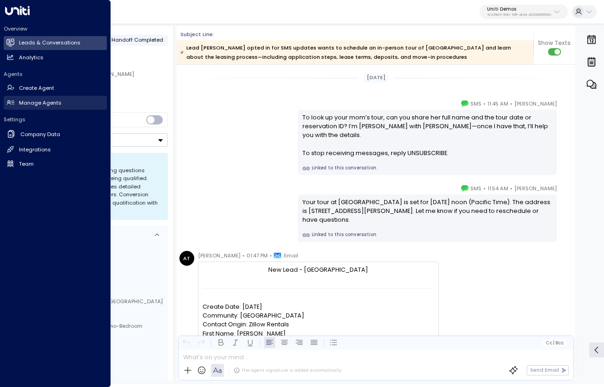
click at [45, 104] on h2 "Manage Agents" at bounding box center [40, 103] width 43 height 8
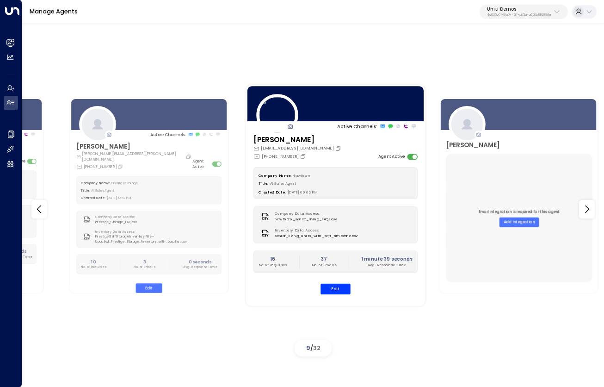
click at [375, 200] on div "Company Name: Hawthorn Title: AI Sales Agent Created Date: 09/25/2025, 06:02 PM…" at bounding box center [335, 230] width 164 height 127
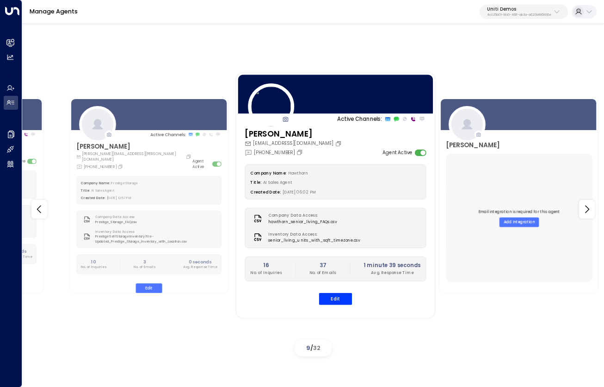
click at [337, 290] on div "Company Name: Hawthorn Title: AI Sales Agent Created Date: 09/25/2025, 06:02 PM…" at bounding box center [336, 235] width 182 height 140
click at [337, 299] on button "Edit" at bounding box center [335, 299] width 33 height 12
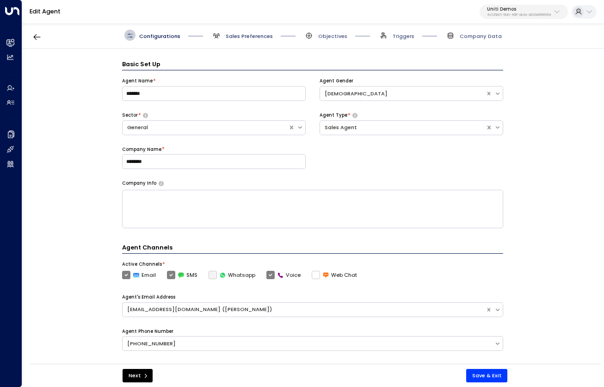
click at [236, 34] on span "Sales Preferences" at bounding box center [249, 35] width 47 height 7
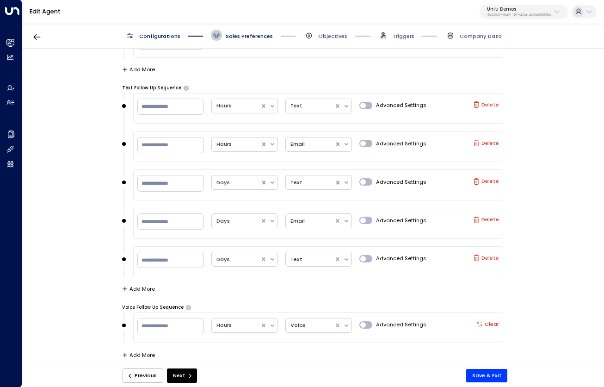
click at [153, 37] on span "Configurations" at bounding box center [159, 35] width 41 height 7
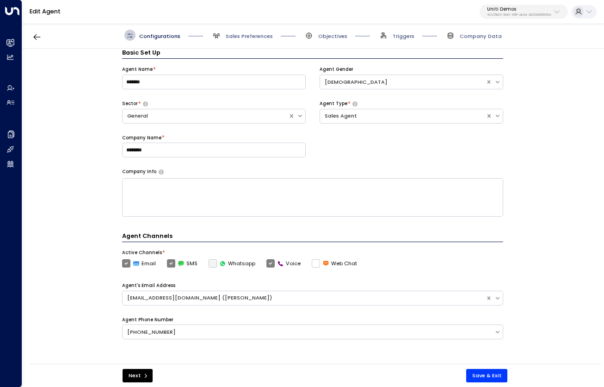
scroll to position [11, 0]
click at [36, 36] on icon "button" at bounding box center [36, 36] width 9 height 9
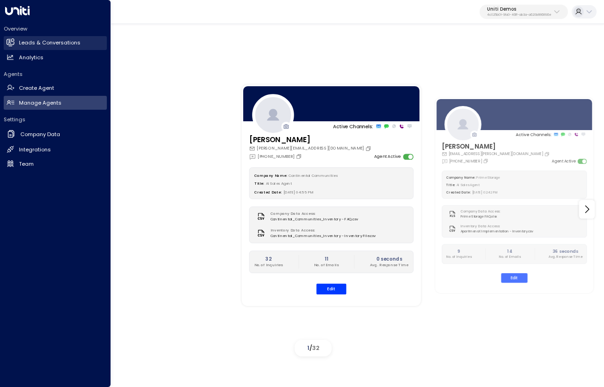
click at [32, 41] on h2 "Leads & Conversations" at bounding box center [50, 43] width 62 height 8
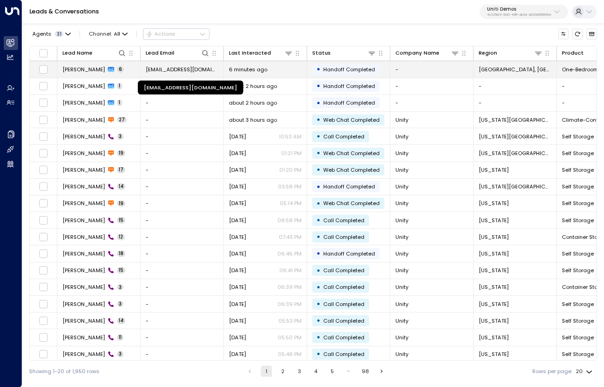
click at [174, 67] on span "[EMAIL_ADDRESS][DOMAIN_NAME]" at bounding box center [182, 69] width 73 height 7
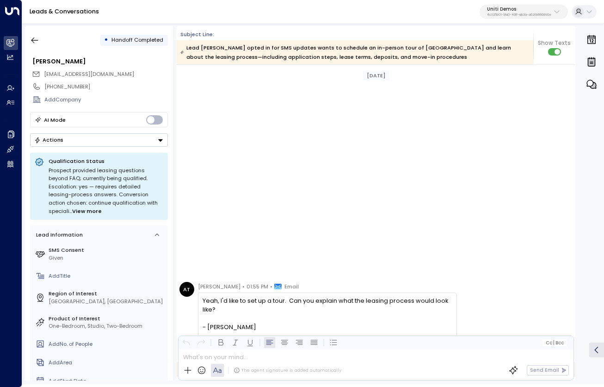
scroll to position [904, 0]
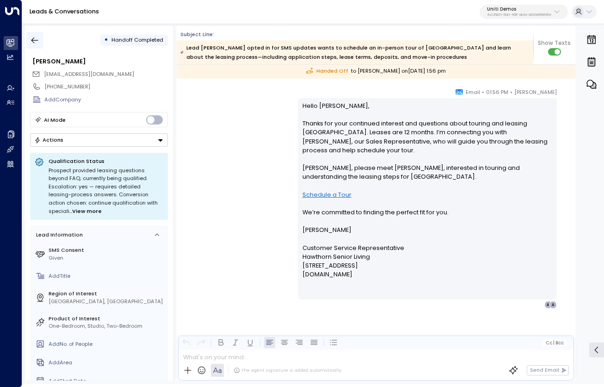
click at [35, 36] on icon "button" at bounding box center [34, 40] width 9 height 9
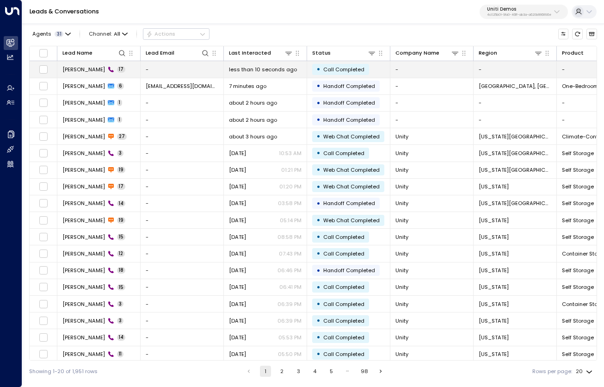
click at [73, 70] on span "[PERSON_NAME]" at bounding box center [83, 69] width 43 height 7
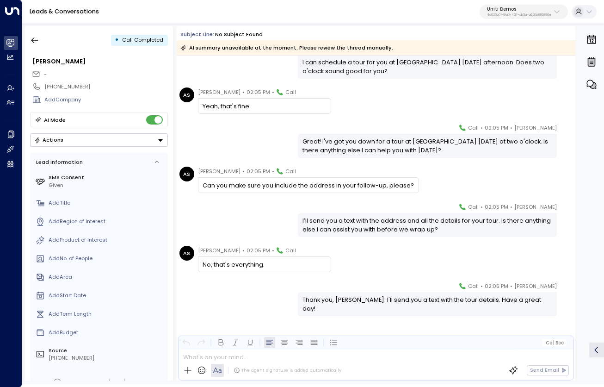
scroll to position [547, 0]
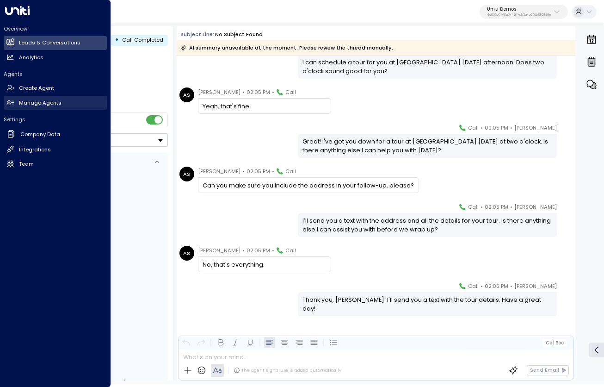
click at [38, 104] on h2 "Manage Agents" at bounding box center [40, 103] width 43 height 8
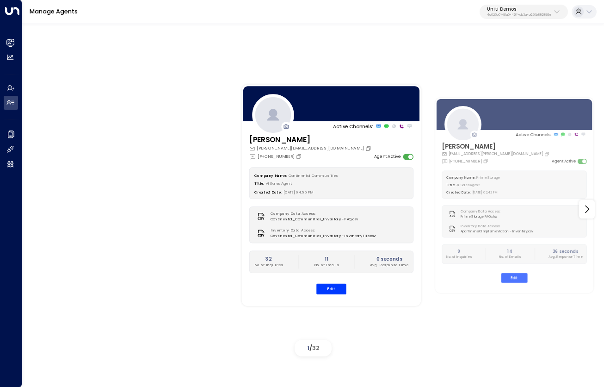
click at [137, 143] on div "Active Channels: Carey [EMAIL_ADDRESS][PERSON_NAME][DOMAIN_NAME] [PHONE_NUMBER]…" at bounding box center [313, 208] width 545 height 301
